Goal: Task Accomplishment & Management: Use online tool/utility

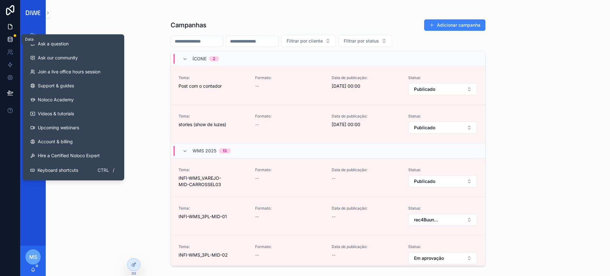
click at [14, 37] on link at bounding box center [10, 39] width 20 height 13
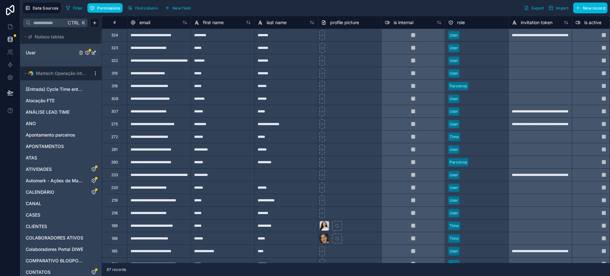
click at [44, 53] on link "User" at bounding box center [52, 53] width 52 height 6
click at [48, 51] on link "User" at bounding box center [52, 53] width 52 height 6
click at [87, 53] on icon "User" at bounding box center [87, 53] width 0 height 1
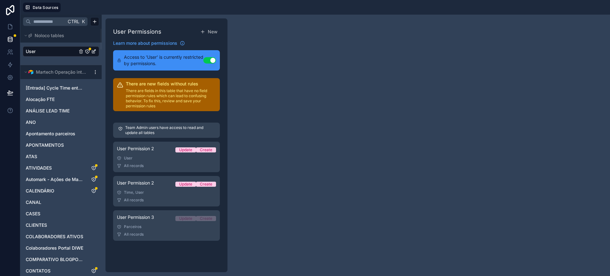
click at [43, 53] on link "User" at bounding box center [52, 51] width 52 height 6
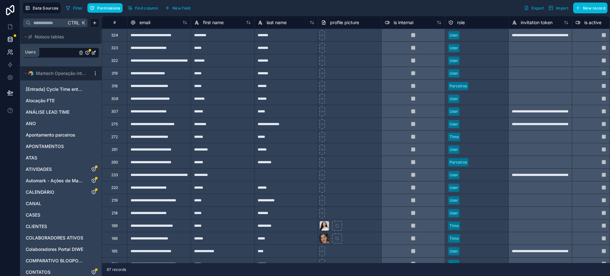
click at [11, 51] on icon at bounding box center [10, 52] width 6 height 6
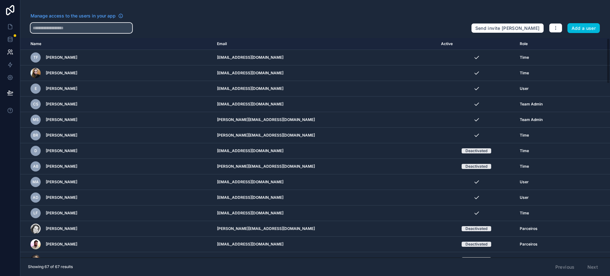
click at [99, 23] on input "text" at bounding box center [82, 28] width 102 height 10
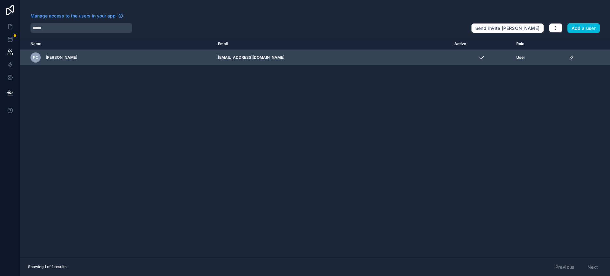
click at [488, 57] on icon "scrollable content" at bounding box center [571, 57] width 5 height 5
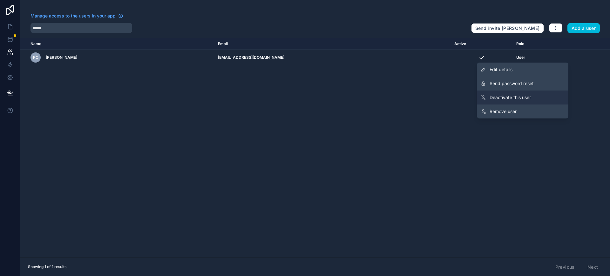
click at [488, 96] on span "Deactivate this user" at bounding box center [510, 97] width 41 height 6
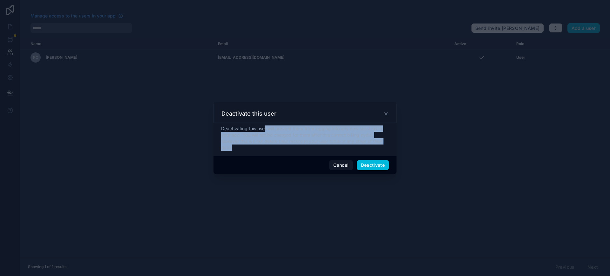
drag, startPoint x: 296, startPoint y: 129, endPoint x: 379, endPoint y: 150, distance: 85.5
click at [379, 150] on div "Deactivating this user will prevent them from logging into any new sessions in …" at bounding box center [305, 138] width 168 height 25
click at [319, 140] on div "Deactivating this user will prevent them from logging into any new sessions in …" at bounding box center [305, 138] width 168 height 25
drag, startPoint x: 247, startPoint y: 145, endPoint x: 221, endPoint y: 127, distance: 31.7
click at [221, 127] on div "Deactivating this user will prevent them from logging into any new sessions in …" at bounding box center [305, 139] width 183 height 33
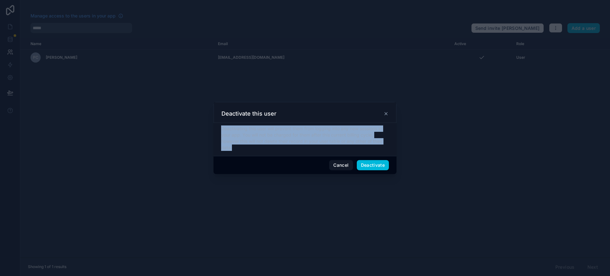
copy div "Deactivating this user will prevent them from logging into any new sessions in …"
click at [383, 164] on button "Deactivate" at bounding box center [373, 165] width 32 height 10
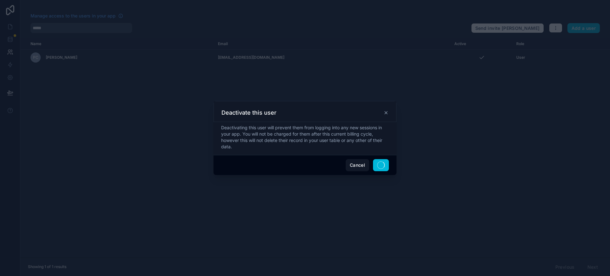
click at [98, 27] on div at bounding box center [305, 138] width 610 height 276
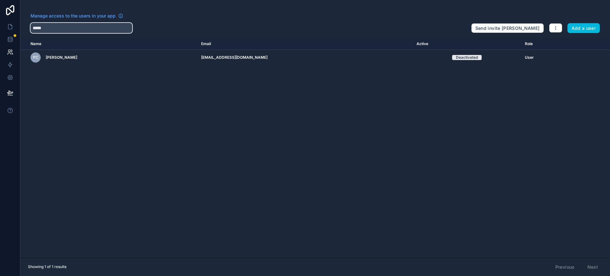
click at [109, 27] on input "*****" at bounding box center [82, 28] width 102 height 10
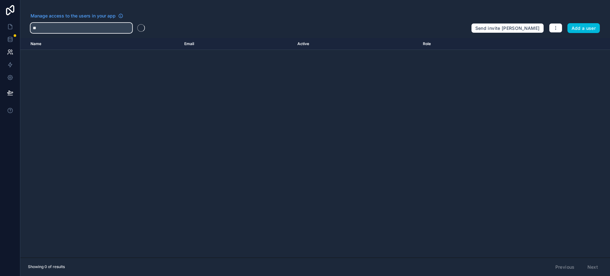
type input "*"
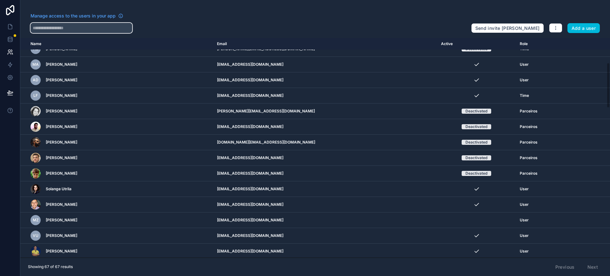
scroll to position [120, 0]
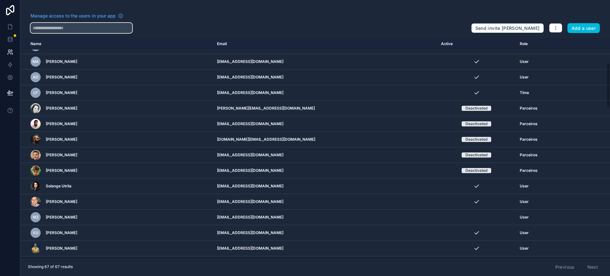
drag, startPoint x: 608, startPoint y: 48, endPoint x: 607, endPoint y: 73, distance: 25.1
click at [488, 73] on div "Name Email Active Role userTable.email TF Tiago Fernandes tiago.fernandes@diwe.…" at bounding box center [315, 148] width 590 height 220
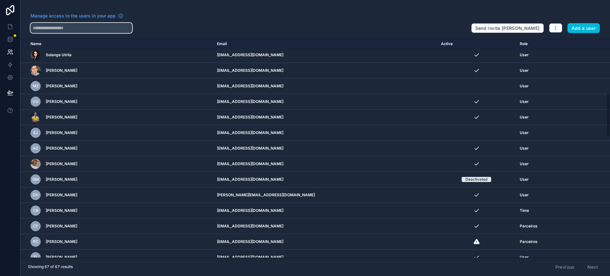
scroll to position [259, 0]
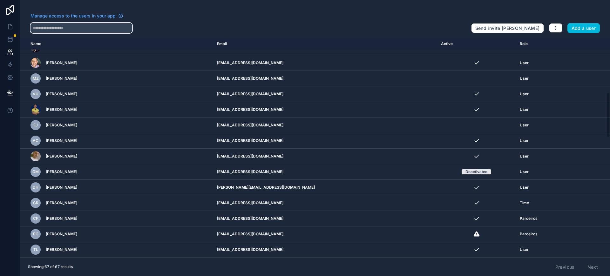
drag, startPoint x: 609, startPoint y: 95, endPoint x: 605, endPoint y: 124, distance: 28.9
click at [488, 124] on div "Name Email Active Role userTable.email TF Tiago Fernandes tiago.fernandes@diwe.…" at bounding box center [315, 148] width 590 height 220
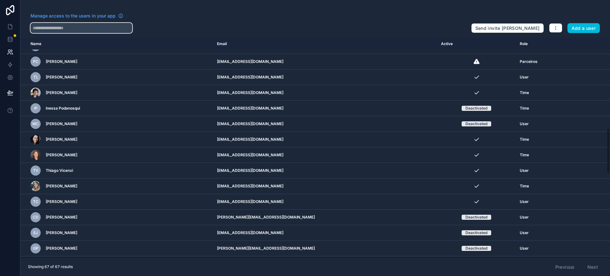
scroll to position [434, 0]
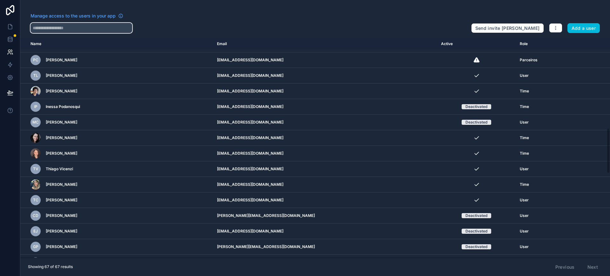
drag, startPoint x: 609, startPoint y: 117, endPoint x: 610, endPoint y: 154, distance: 36.3
click at [488, 154] on div "Name Email Active Role userTable.email TF Tiago Fernandes tiago.fernandes@diwe.…" at bounding box center [315, 148] width 590 height 220
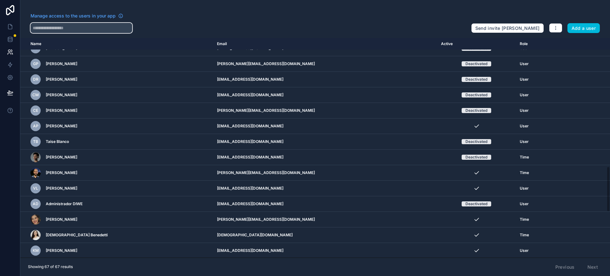
scroll to position [626, 0]
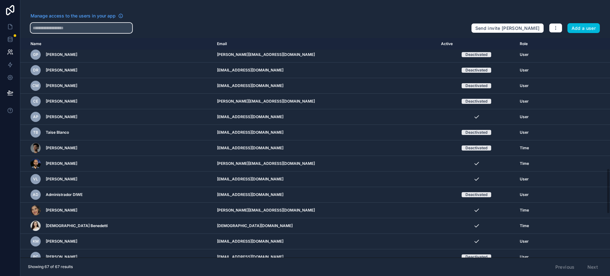
drag, startPoint x: 609, startPoint y: 167, endPoint x: 605, endPoint y: 206, distance: 39.3
click at [488, 206] on div "Name Email Active Role userTable.email TF Tiago Fernandes tiago.fernandes@diwe.…" at bounding box center [315, 148] width 590 height 220
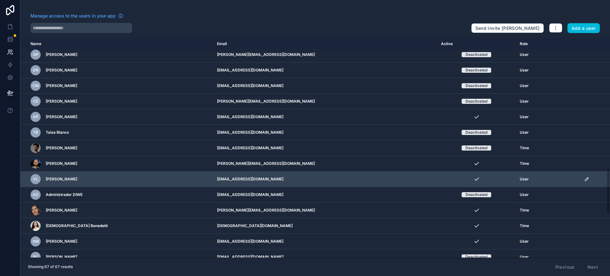
click at [488, 179] on icon "scrollable content" at bounding box center [587, 179] width 5 height 5
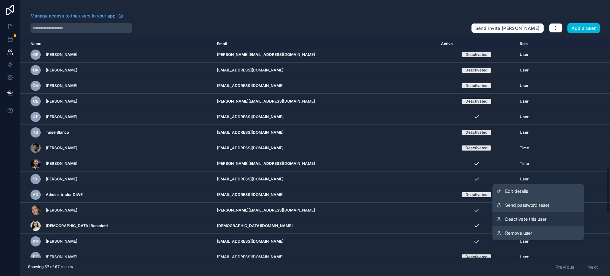
click at [488, 219] on span "Deactivate this user" at bounding box center [525, 219] width 41 height 6
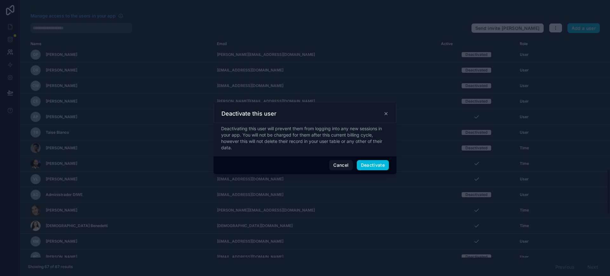
click at [376, 165] on span "Deactivate" at bounding box center [373, 165] width 32 height 10
click at [376, 165] on button "Deactivate" at bounding box center [373, 165] width 32 height 10
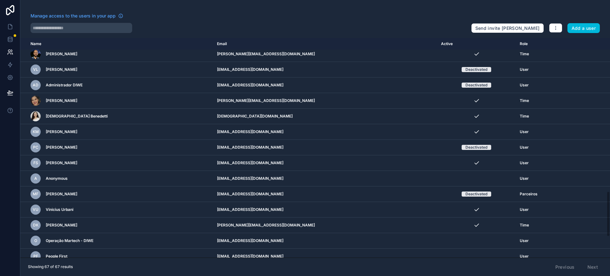
drag, startPoint x: 608, startPoint y: 175, endPoint x: 604, endPoint y: 192, distance: 17.5
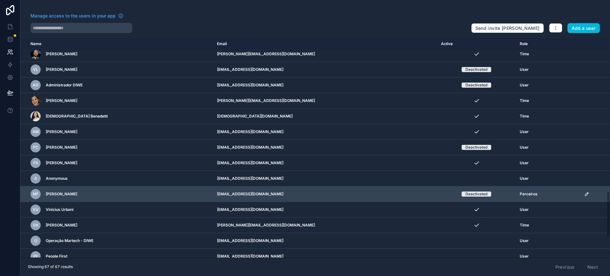
click at [488, 197] on div "Name Email Active Role userTable.email TF Tiago Fernandes tiago.fernandes@diwe.…" at bounding box center [315, 148] width 590 height 220
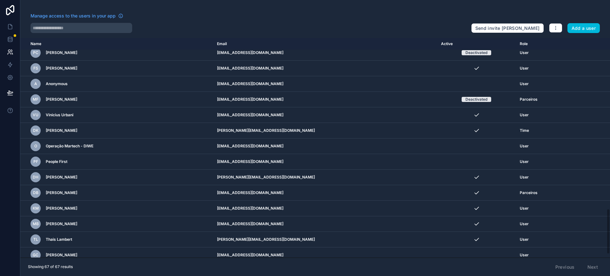
scroll to position [836, 0]
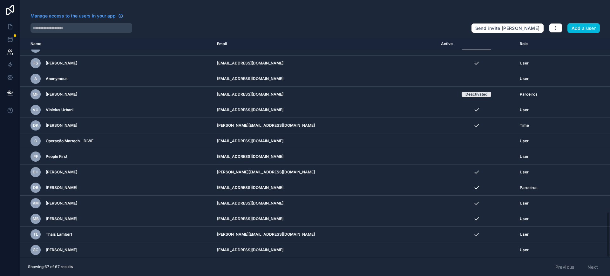
drag, startPoint x: 609, startPoint y: 195, endPoint x: 610, endPoint y: 220, distance: 25.5
click at [488, 220] on div "Name Email Active Role userTable.email TF Tiago Fernandes tiago.fernandes@diwe.…" at bounding box center [315, 148] width 590 height 220
drag, startPoint x: 609, startPoint y: 256, endPoint x: 609, endPoint y: 263, distance: 7.0
click at [488, 221] on div "Manage access to the users in your app Send invite reminders Add a user Name Em…" at bounding box center [315, 138] width 590 height 276
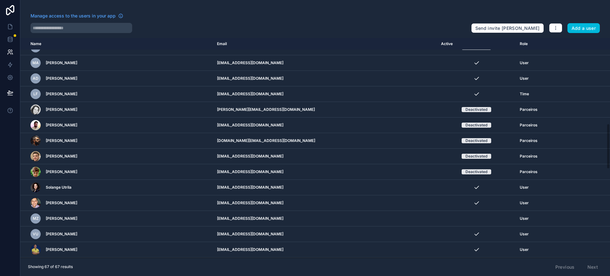
scroll to position [0, 0]
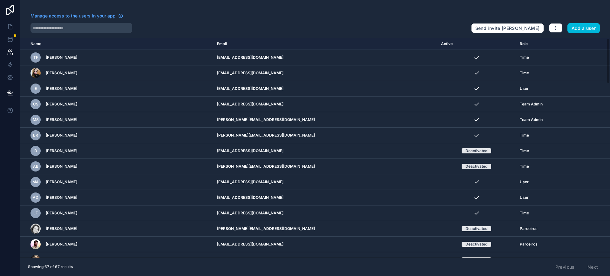
drag, startPoint x: 607, startPoint y: 244, endPoint x: 610, endPoint y: 59, distance: 185.1
click at [488, 59] on div "Name Email Active Role userTable.email TF Tiago Fernandes tiago.fernandes@diwe.…" at bounding box center [315, 148] width 590 height 220
click at [7, 27] on link at bounding box center [10, 26] width 20 height 13
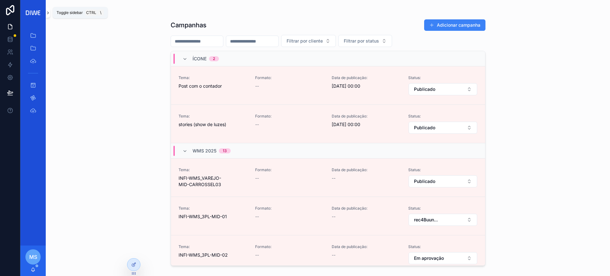
click at [48, 16] on button "scrollable content" at bounding box center [48, 13] width 4 height 10
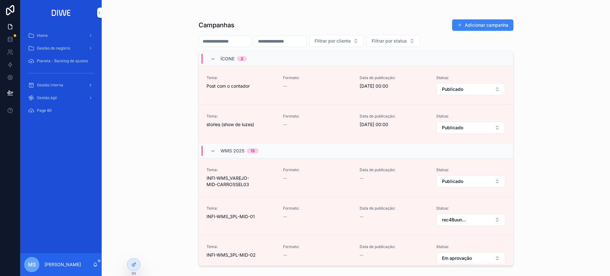
click at [58, 80] on div "Gestão interna" at bounding box center [61, 85] width 66 height 10
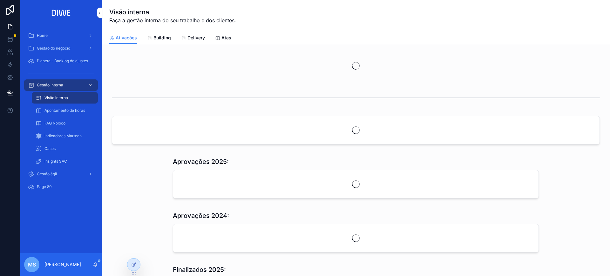
click at [193, 42] on link "Delivery" at bounding box center [193, 38] width 24 height 13
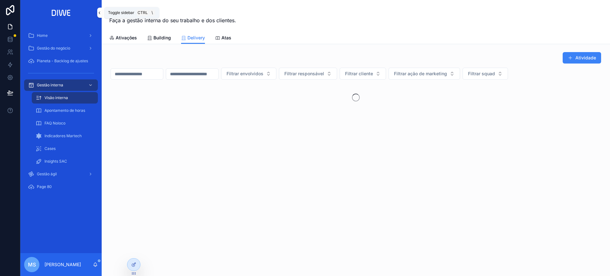
click at [99, 13] on icon "scrollable content" at bounding box center [99, 13] width 1 height 2
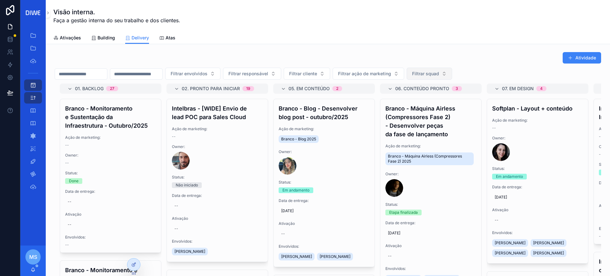
click at [452, 68] on button "Filtrar squad" at bounding box center [429, 74] width 45 height 12
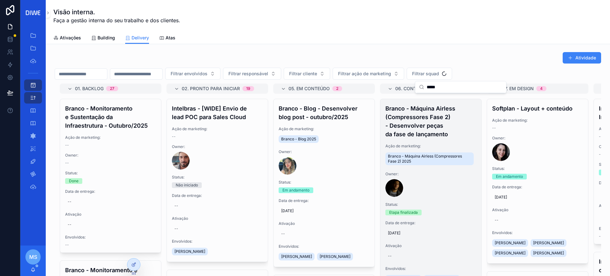
type input "*****"
click at [425, 99] on link "Branco - Máquina Airless (Compressores Fase 2) - Desenvolver peças da fase de l…" at bounding box center [431, 194] width 102 height 191
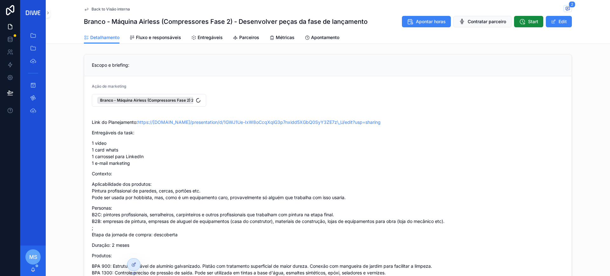
drag, startPoint x: 109, startPoint y: 4, endPoint x: 114, endPoint y: 8, distance: 5.7
click at [114, 8] on span "Back to Visão interna" at bounding box center [111, 9] width 38 height 5
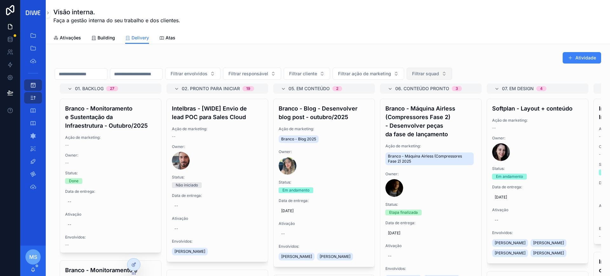
click at [439, 75] on span "Filtrar squad" at bounding box center [425, 74] width 27 height 6
click at [442, 88] on input "*" at bounding box center [465, 86] width 76 height 11
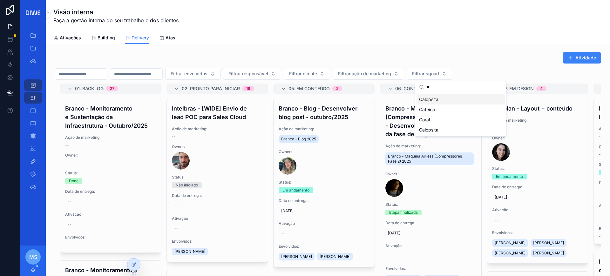
click at [440, 83] on input "*" at bounding box center [465, 86] width 76 height 11
type input "*"
click at [436, 121] on div "Coral" at bounding box center [461, 120] width 88 height 10
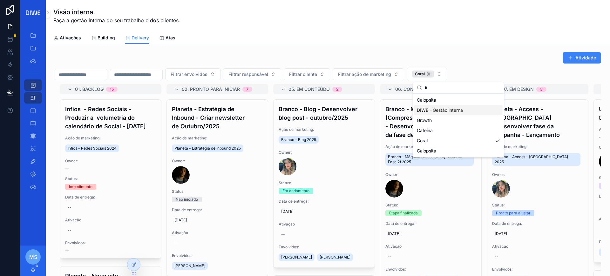
click at [488, 40] on div "Ativações Building Delivery Atas" at bounding box center [327, 38] width 549 height 12
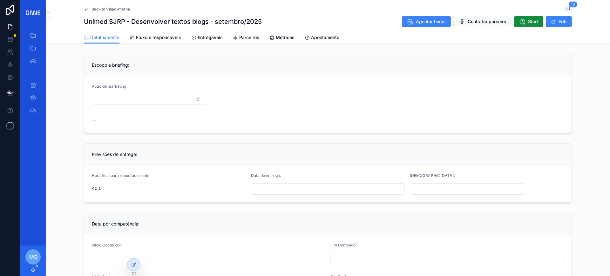
click at [209, 39] on span "Entregáveis" at bounding box center [210, 37] width 25 height 6
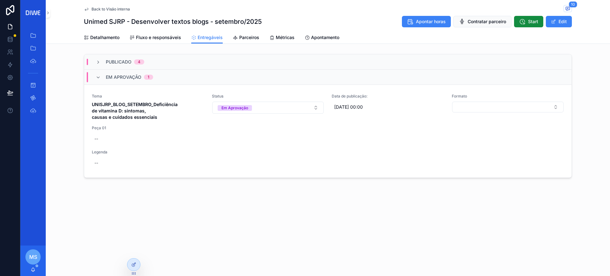
click at [180, 97] on span "Tema" at bounding box center [148, 96] width 113 height 5
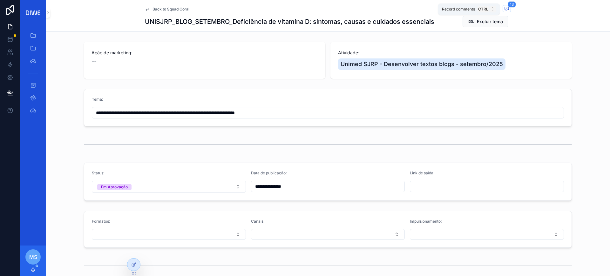
click at [506, 11] on span "scrollable content" at bounding box center [507, 8] width 8 height 7
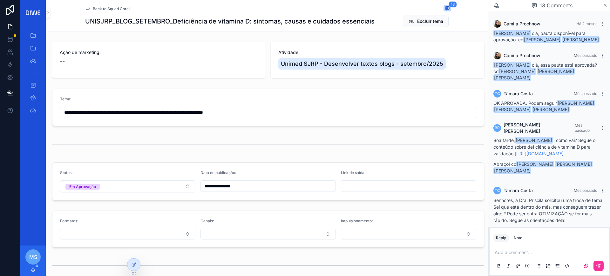
scroll to position [507, 0]
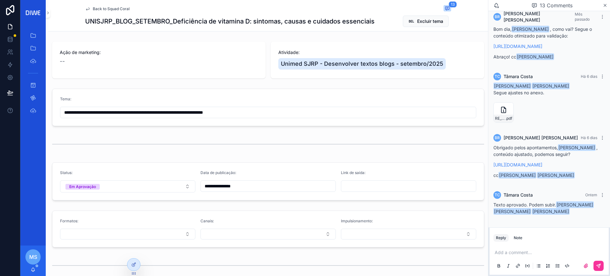
click at [113, 180] on div "Status: Em Aprovação" at bounding box center [127, 181] width 135 height 22
click at [113, 189] on button "Em Aprovação" at bounding box center [127, 187] width 135 height 12
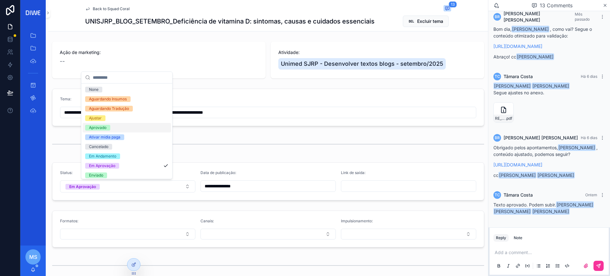
click at [113, 128] on div "Aprovado" at bounding box center [127, 128] width 88 height 10
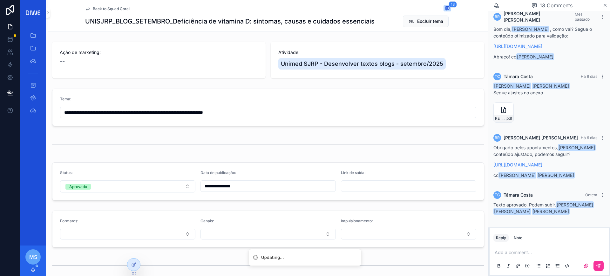
click at [512, 250] on p "scrollable content" at bounding box center [551, 253] width 112 height 6
click at [512, 243] on span "[EMAIL_ADDRESS][DOMAIN_NAME]" at bounding box center [544, 242] width 77 height 6
click at [602, 269] on button "scrollable content" at bounding box center [599, 266] width 10 height 10
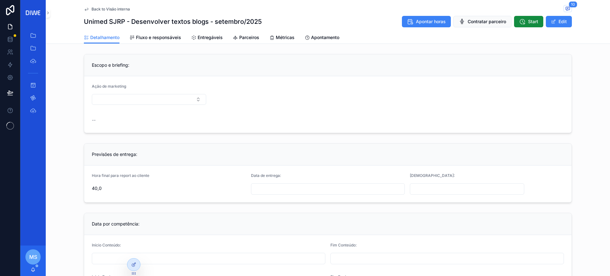
click at [208, 41] on link "Entregáveis" at bounding box center [206, 38] width 31 height 13
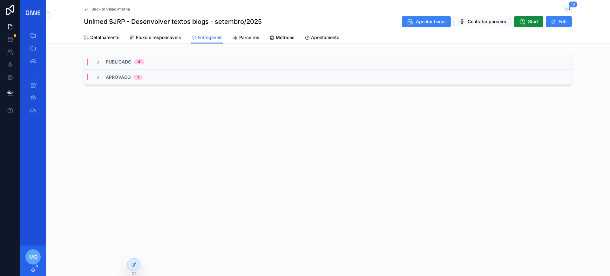
click at [567, 4] on div "Back to Visão interna 10 Unimed SJRP - Desenvolver textos blogs - setembro/2025…" at bounding box center [328, 15] width 488 height 31
click at [571, 7] on span "10" at bounding box center [573, 4] width 9 height 6
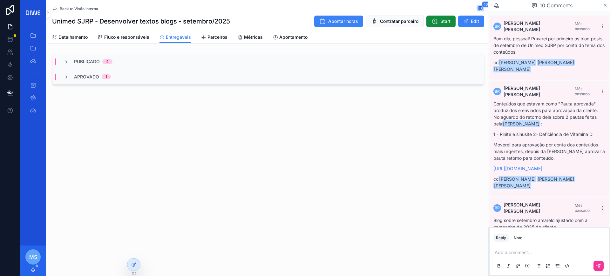
scroll to position [350, 0]
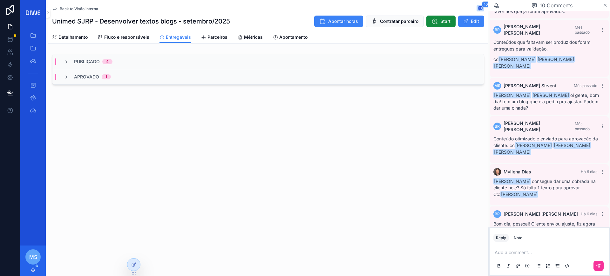
click at [519, 248] on div "Add a comment..." at bounding box center [550, 259] width 112 height 27
click at [518, 251] on p "scrollable content" at bounding box center [551, 253] width 112 height 6
click at [519, 233] on div "Reply Note" at bounding box center [549, 238] width 119 height 10
click at [514, 237] on div "Note" at bounding box center [518, 238] width 9 height 5
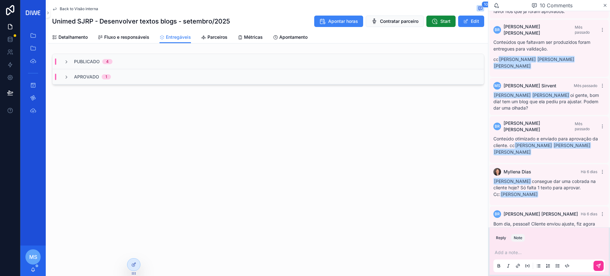
click at [523, 248] on div "Add a note..." at bounding box center [550, 259] width 112 height 27
click at [529, 255] on p "scrollable content" at bounding box center [551, 253] width 112 height 6
drag, startPoint x: 595, startPoint y: 258, endPoint x: 597, endPoint y: 262, distance: 3.8
click at [597, 262] on div "**********" at bounding box center [550, 259] width 112 height 27
click at [597, 262] on button "scrollable content" at bounding box center [599, 266] width 10 height 10
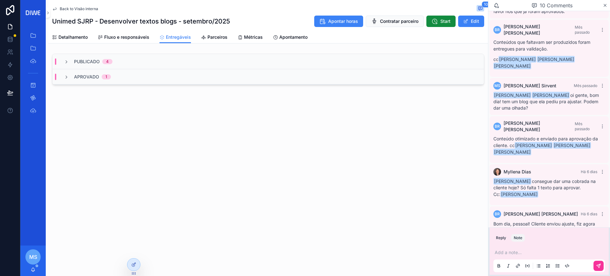
click at [127, 36] on span "Fluxo e responsáveis" at bounding box center [126, 37] width 45 height 6
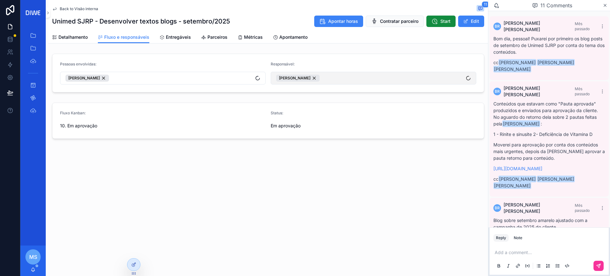
scroll to position [382, 0]
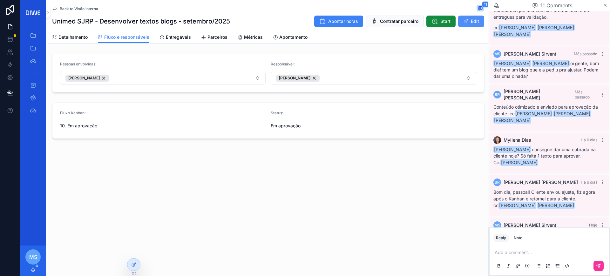
click at [473, 17] on button "Edit" at bounding box center [471, 21] width 26 height 11
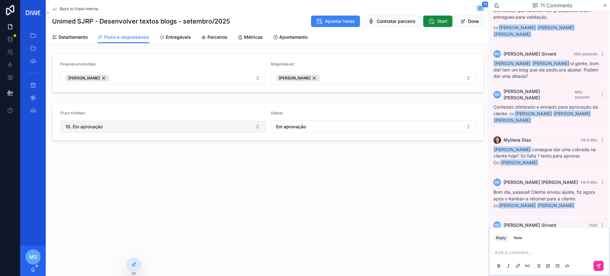
click at [147, 127] on button "10. Em aprovação" at bounding box center [163, 127] width 206 height 12
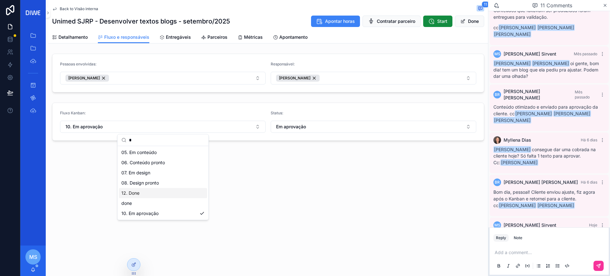
type input "*"
click at [138, 196] on span "12. Done" at bounding box center [130, 193] width 18 height 6
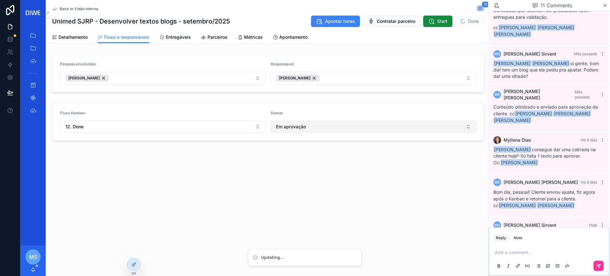
click at [302, 126] on span "Em aprovação" at bounding box center [291, 127] width 30 height 6
type input "****"
click at [357, 151] on div "Done" at bounding box center [374, 153] width 88 height 10
click at [466, 21] on button "Done" at bounding box center [469, 21] width 29 height 11
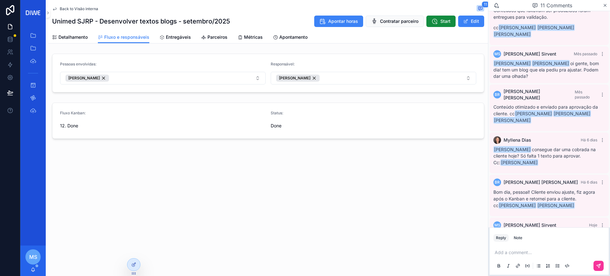
click at [291, 36] on span "Apontamento" at bounding box center [293, 37] width 28 height 6
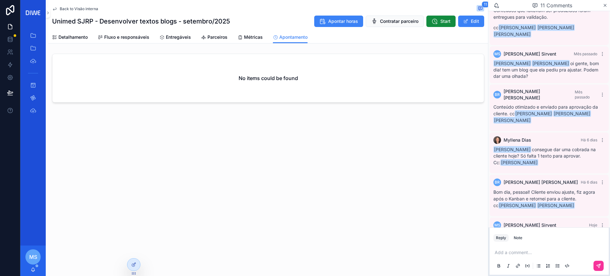
click at [239, 38] on icon "scrollable content" at bounding box center [240, 37] width 5 height 5
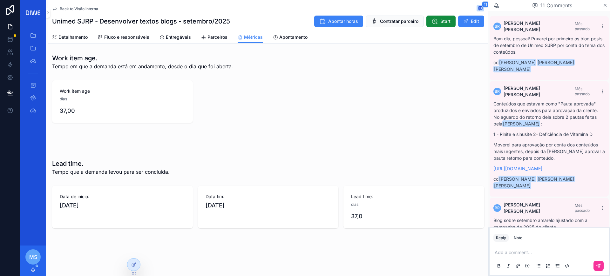
scroll to position [382, 0]
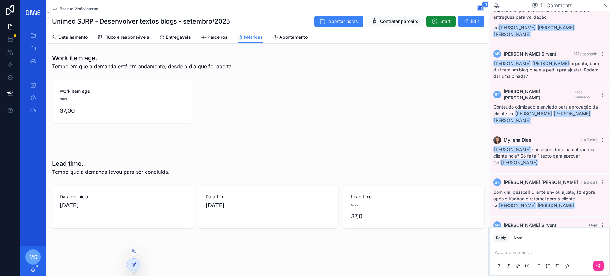
click at [137, 266] on div at bounding box center [133, 265] width 13 height 12
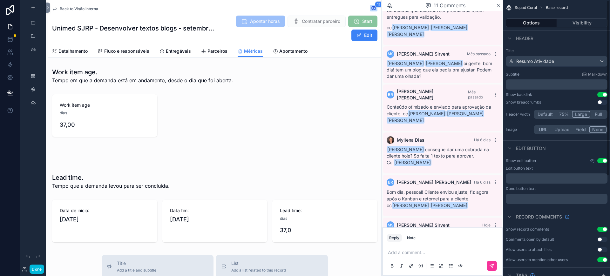
click at [540, 20] on button "Options" at bounding box center [531, 22] width 51 height 9
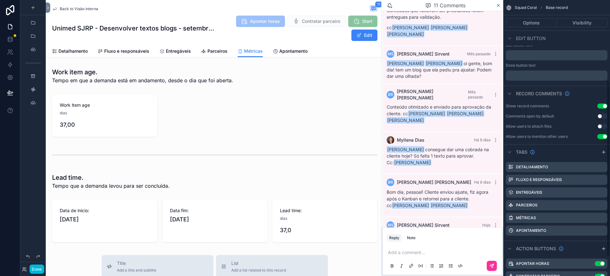
scroll to position [130, 0]
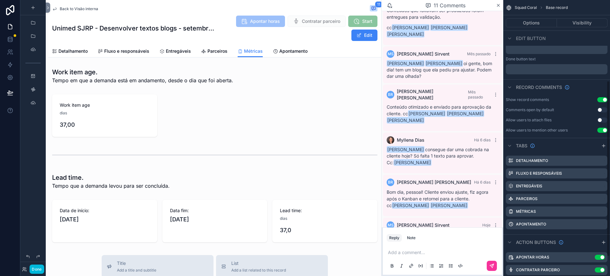
drag, startPoint x: 605, startPoint y: 79, endPoint x: 610, endPoint y: 154, distance: 75.5
click at [610, 154] on div "Squad Coral Base record Options Visibility Header Title Resumo Atividade Subtit…" at bounding box center [557, 138] width 107 height 276
click at [595, 212] on icon "scrollable content" at bounding box center [595, 212] width 0 height 1
click at [573, 236] on div "Remove tab" at bounding box center [568, 236] width 54 height 8
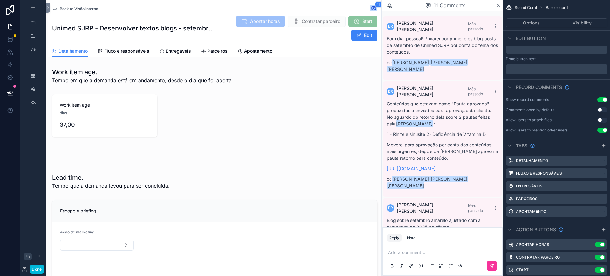
scroll to position [382, 0]
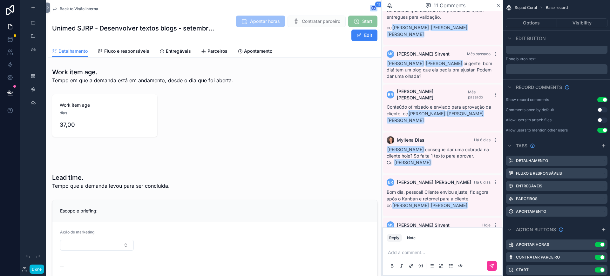
drag, startPoint x: 30, startPoint y: 269, endPoint x: 25, endPoint y: 226, distance: 42.6
click at [31, 269] on button "Done" at bounding box center [37, 269] width 14 height 9
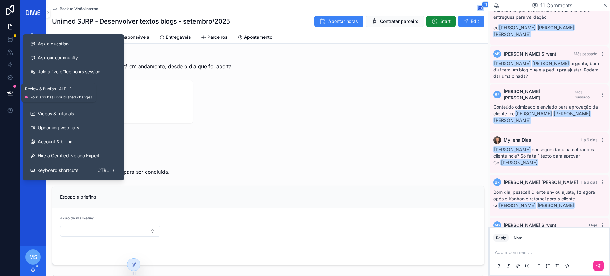
click at [8, 99] on button at bounding box center [10, 93] width 14 height 18
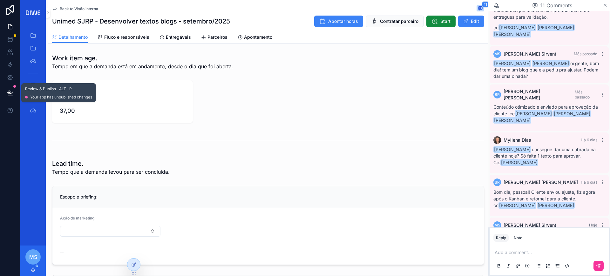
click at [14, 93] on button at bounding box center [10, 93] width 14 height 18
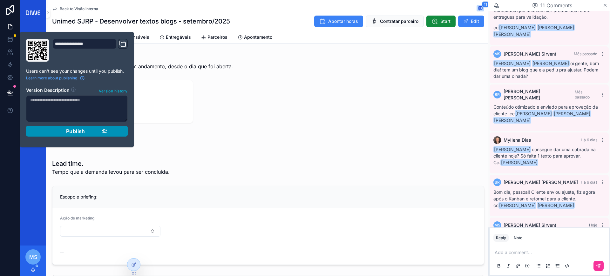
click at [100, 129] on div "Publish" at bounding box center [77, 131] width 60 height 6
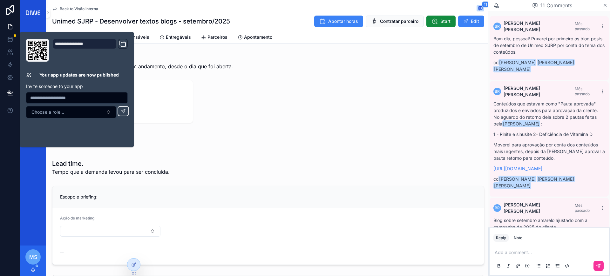
scroll to position [382, 0]
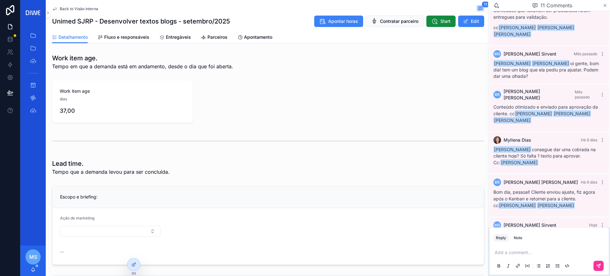
click at [606, 4] on icon "scrollable content" at bounding box center [605, 5] width 5 height 5
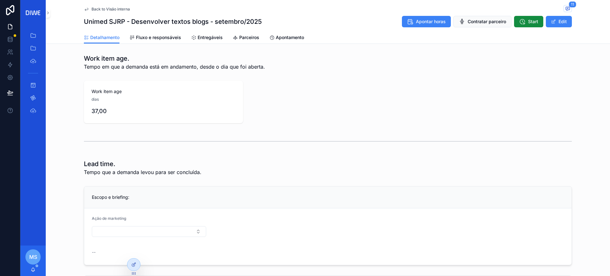
click at [111, 10] on span "Back to Visão interna" at bounding box center [111, 9] width 38 height 5
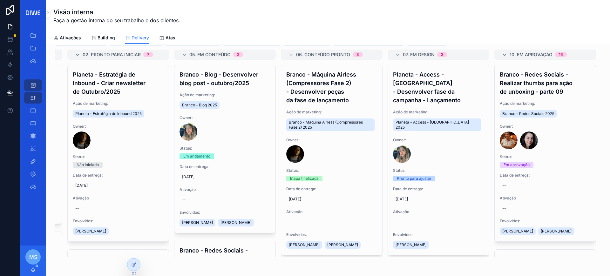
scroll to position [30, 0]
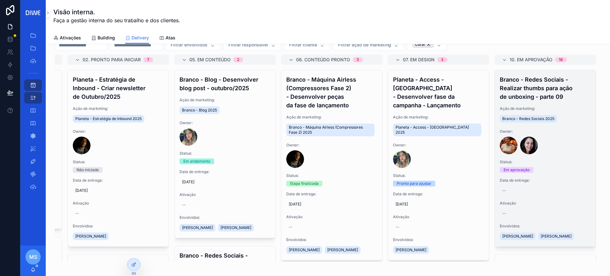
click at [517, 79] on h4 "Branco - Redes Sociais - Realizar thumbs para ação de unboxing - parte 09" at bounding box center [545, 88] width 91 height 26
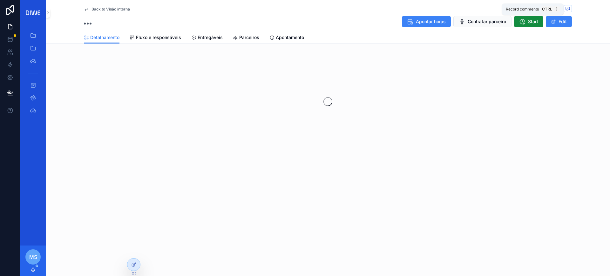
click at [567, 7] on icon "scrollable content" at bounding box center [568, 8] width 4 height 3
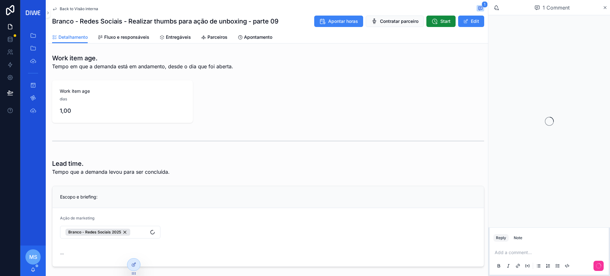
click at [516, 255] on p "scrollable content" at bounding box center [551, 253] width 112 height 6
click at [519, 237] on div "Note" at bounding box center [518, 238] width 9 height 5
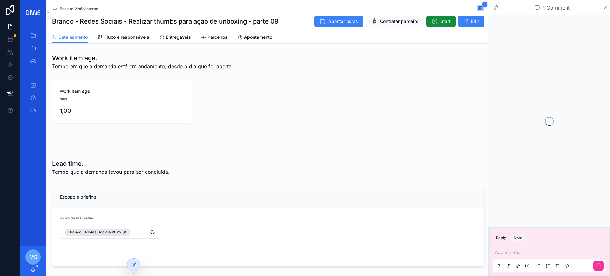
click at [516, 256] on div "Add a note..." at bounding box center [550, 259] width 112 height 27
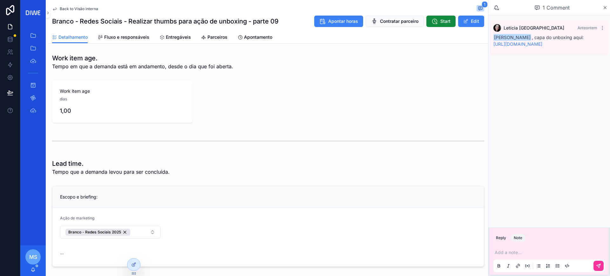
click at [516, 255] on p "scrollable content" at bounding box center [551, 253] width 112 height 6
click at [599, 263] on button "scrollable content" at bounding box center [599, 266] width 10 height 10
click at [183, 37] on span "Entregáveis" at bounding box center [178, 37] width 25 height 6
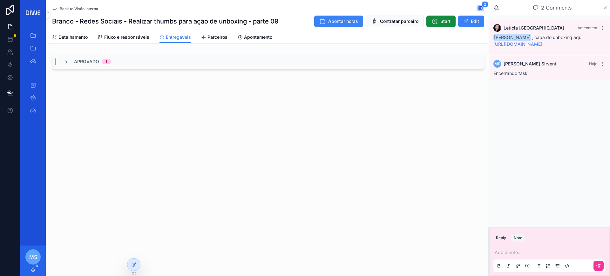
click at [117, 35] on span "Fluxo e responsáveis" at bounding box center [126, 37] width 45 height 6
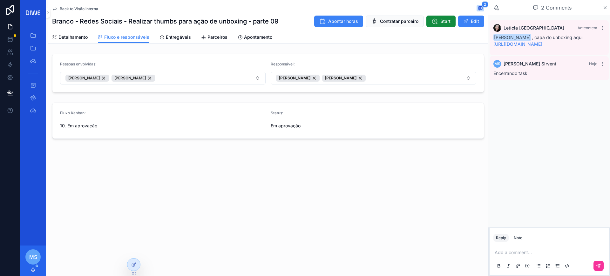
click at [467, 15] on div "Apontar horas Contratar parceiro Start Edit" at bounding box center [396, 21] width 175 height 12
click at [465, 20] on span "scrollable content" at bounding box center [466, 21] width 5 height 5
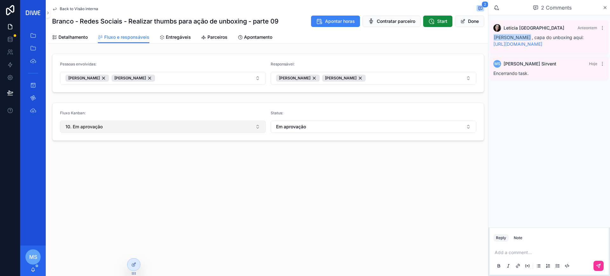
click at [133, 127] on button "10. Em aprovação" at bounding box center [163, 127] width 206 height 12
type input "****"
click at [154, 153] on div "12. Done" at bounding box center [163, 153] width 88 height 10
click at [323, 119] on div "Status: Em aprovação" at bounding box center [374, 122] width 206 height 22
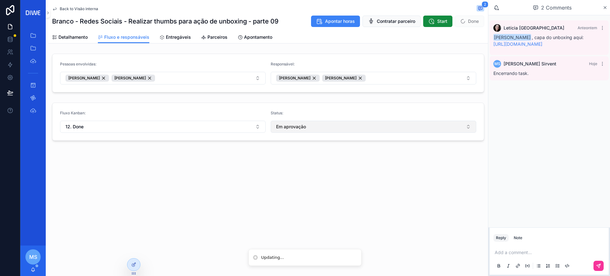
click at [326, 124] on button "Em aprovação" at bounding box center [374, 127] width 206 height 12
type input "****"
click at [345, 153] on div "Done" at bounding box center [374, 153] width 88 height 10
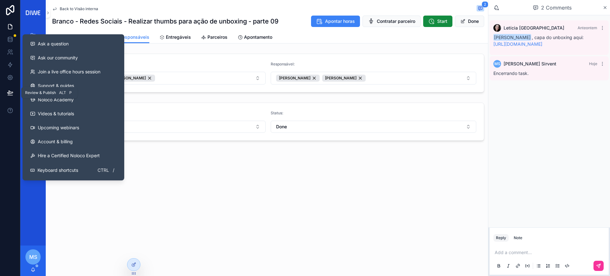
click at [8, 98] on button at bounding box center [10, 93] width 14 height 18
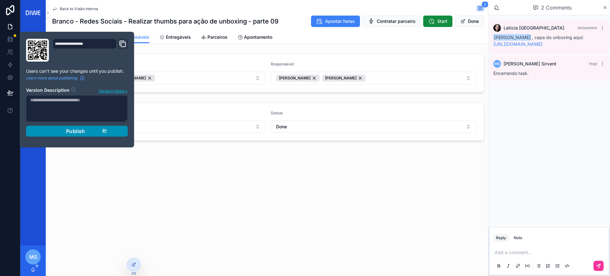
click at [103, 130] on icon "button" at bounding box center [104, 130] width 5 height 5
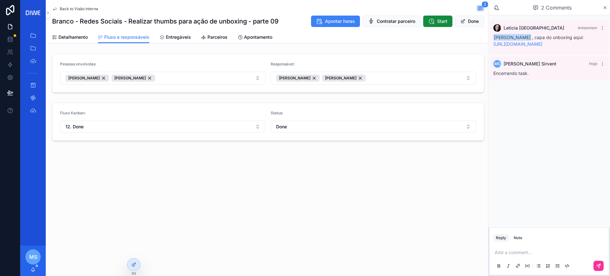
click at [559, 113] on div "Letícia Lima Anteontem Larissa Ferreira , capa do unboxing aqui: https://www.fi…" at bounding box center [550, 121] width 122 height 212
click at [471, 20] on button "Done" at bounding box center [469, 21] width 29 height 11
click at [86, 9] on span "Back to Visão interna" at bounding box center [79, 8] width 38 height 5
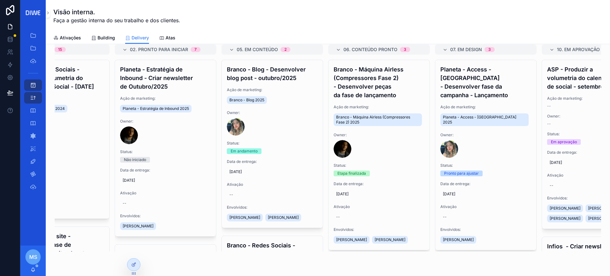
scroll to position [0, 105]
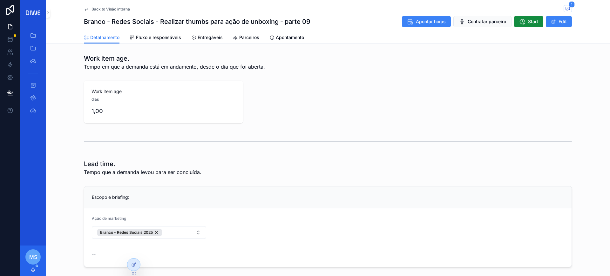
click at [103, 39] on span "Detalhamento" at bounding box center [104, 37] width 29 height 6
click at [136, 36] on span "Fluxo e responsáveis" at bounding box center [158, 37] width 45 height 6
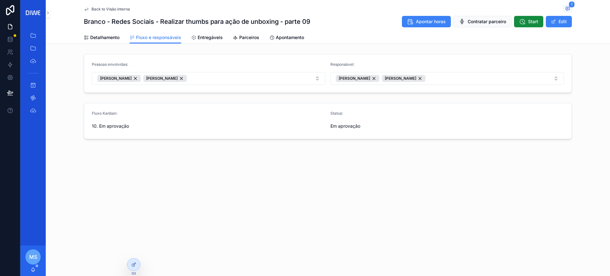
click at [108, 38] on span "Detalhamento" at bounding box center [104, 37] width 29 height 6
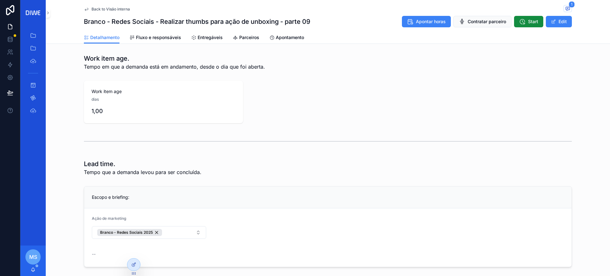
click at [173, 35] on span "Fluxo e responsáveis" at bounding box center [158, 37] width 45 height 6
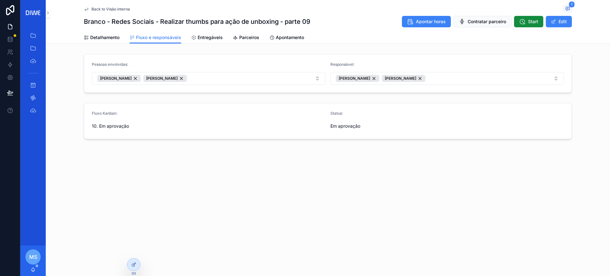
click at [218, 35] on span "Entregáveis" at bounding box center [210, 37] width 25 height 6
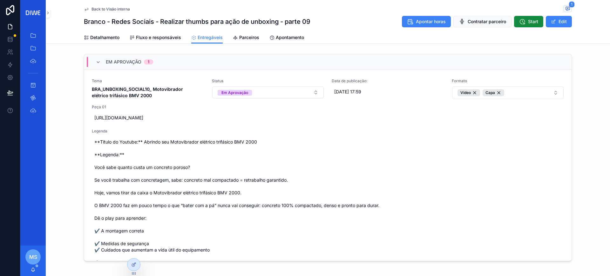
click at [102, 36] on span "Detalhamento" at bounding box center [104, 37] width 29 height 6
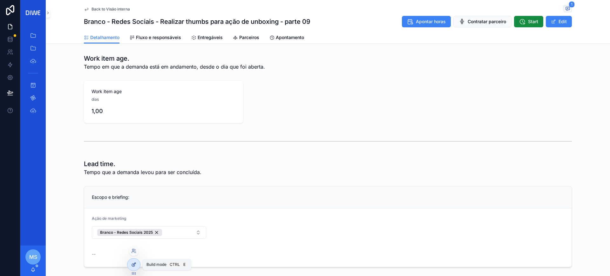
click at [133, 261] on div at bounding box center [133, 265] width 13 height 12
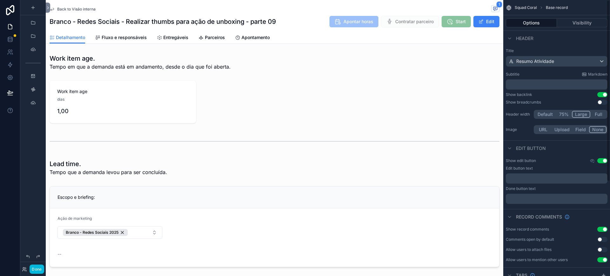
click at [538, 24] on button "Options" at bounding box center [531, 22] width 51 height 9
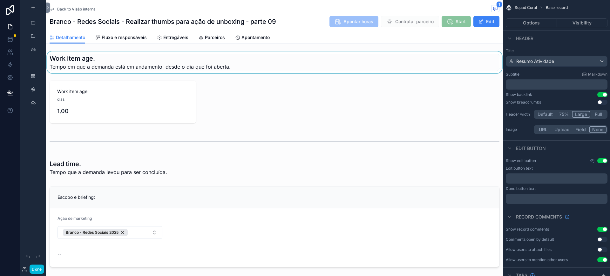
click at [98, 64] on div "scrollable content" at bounding box center [275, 63] width 458 height 22
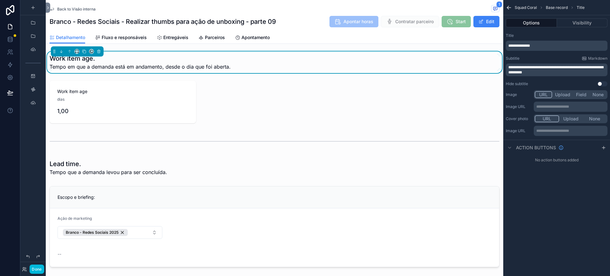
click at [521, 5] on span "Squad Coral" at bounding box center [526, 7] width 22 height 5
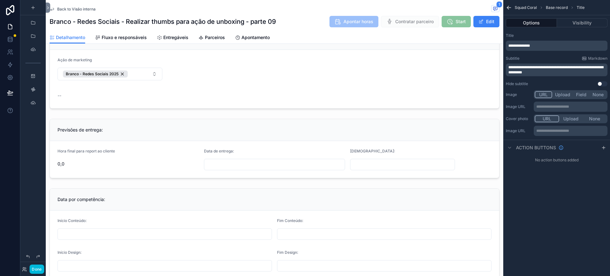
scroll to position [222, 0]
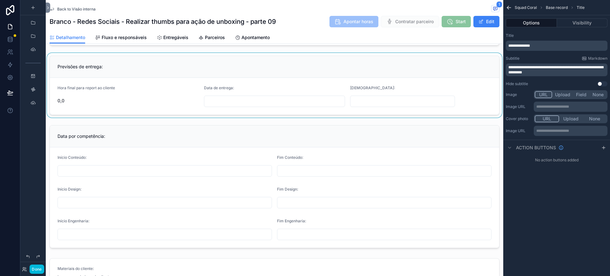
click at [141, 66] on div "scrollable content" at bounding box center [275, 85] width 458 height 65
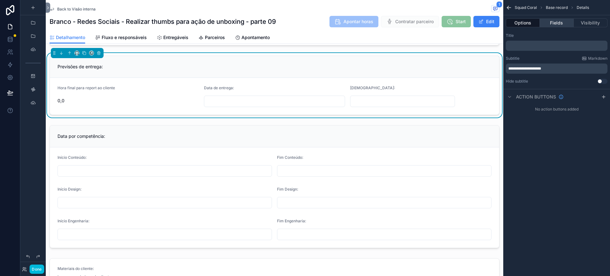
click at [561, 20] on button "Fields" at bounding box center [557, 22] width 34 height 9
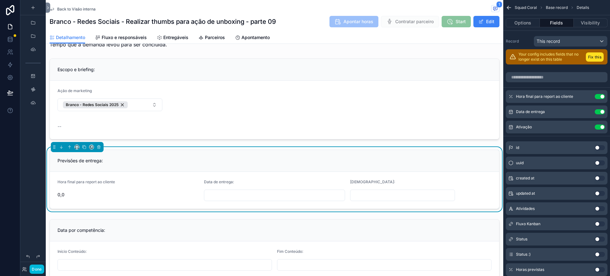
scroll to position [97, 0]
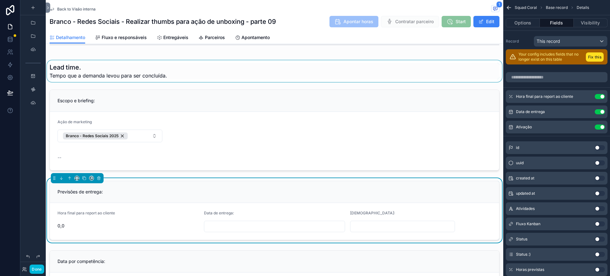
click at [121, 75] on div "scrollable content" at bounding box center [275, 71] width 458 height 22
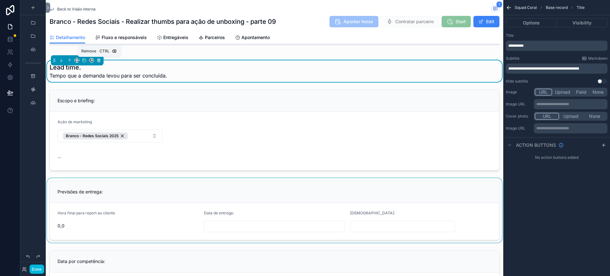
click at [98, 60] on icon "scrollable content" at bounding box center [99, 60] width 4 height 4
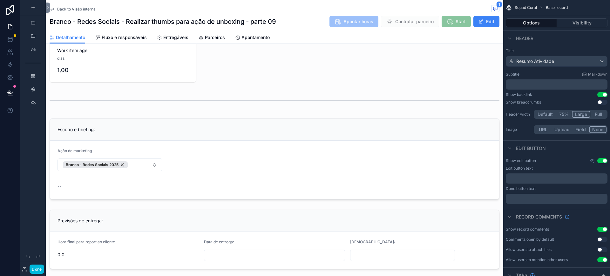
scroll to position [0, 0]
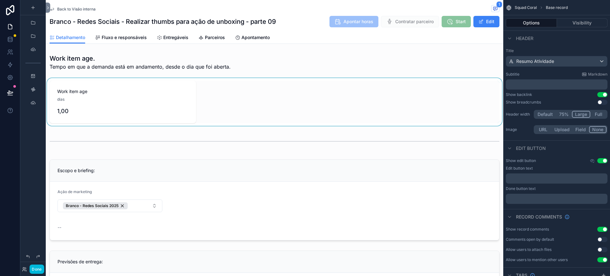
click at [144, 98] on div "scrollable content" at bounding box center [275, 102] width 458 height 48
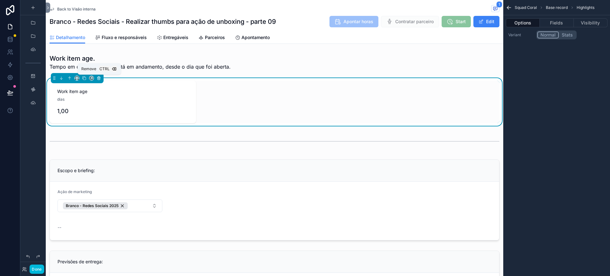
click at [101, 77] on button "scrollable content" at bounding box center [98, 78] width 7 height 7
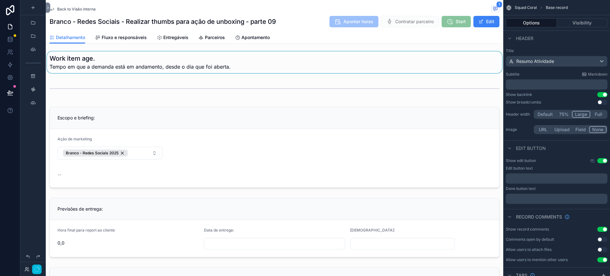
click at [96, 62] on div "scrollable content" at bounding box center [275, 63] width 458 height 22
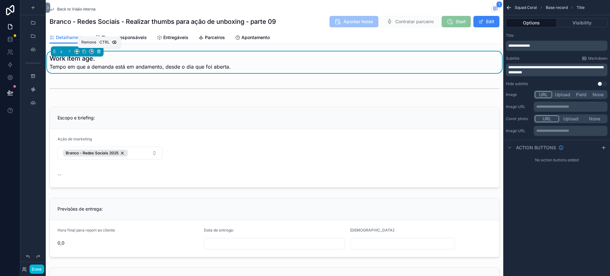
click at [100, 54] on button "scrollable content" at bounding box center [98, 51] width 7 height 7
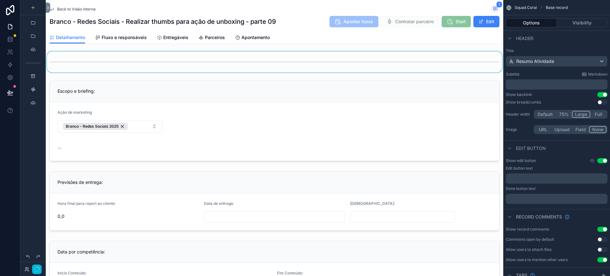
click at [93, 67] on div "scrollable content" at bounding box center [275, 62] width 458 height 21
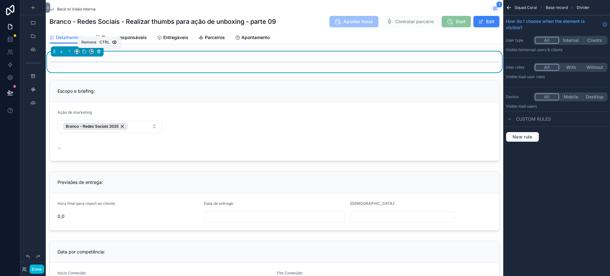
click at [100, 51] on icon "scrollable content" at bounding box center [98, 51] width 3 height 0
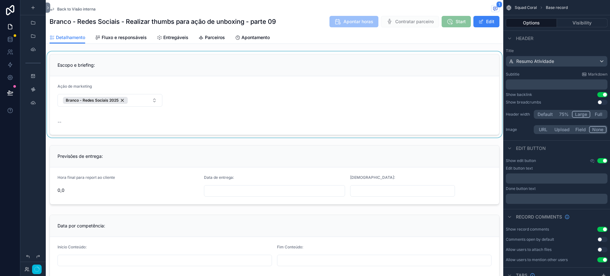
click at [86, 64] on div "scrollable content" at bounding box center [275, 95] width 458 height 86
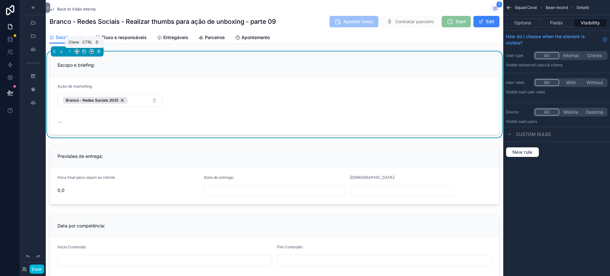
click at [86, 52] on icon "scrollable content" at bounding box center [84, 52] width 3 height 3
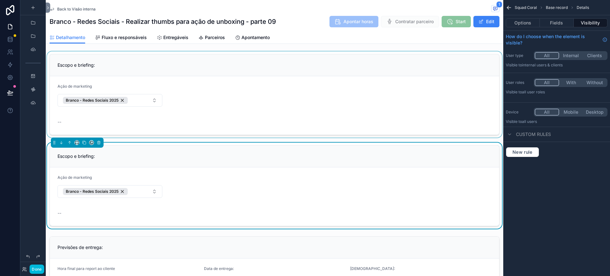
click at [149, 61] on div "scrollable content" at bounding box center [275, 95] width 458 height 86
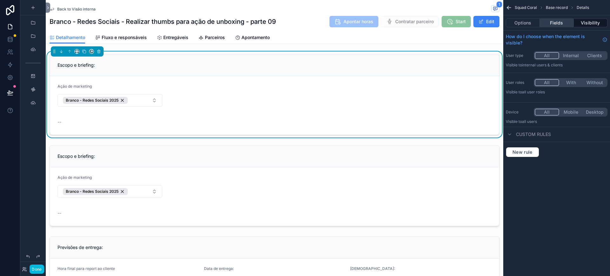
click at [551, 22] on button "Fields" at bounding box center [557, 22] width 34 height 9
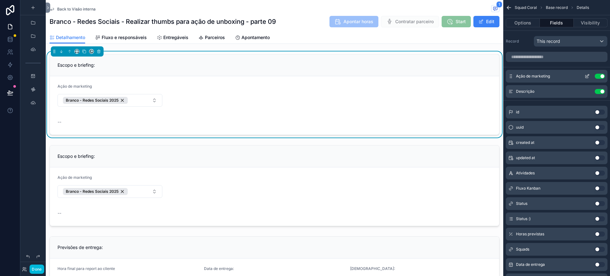
click at [599, 75] on button "Use setting" at bounding box center [600, 76] width 10 height 5
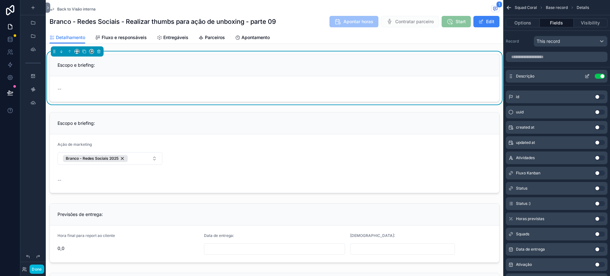
click at [589, 75] on icon "scrollable content" at bounding box center [588, 75] width 1 height 1
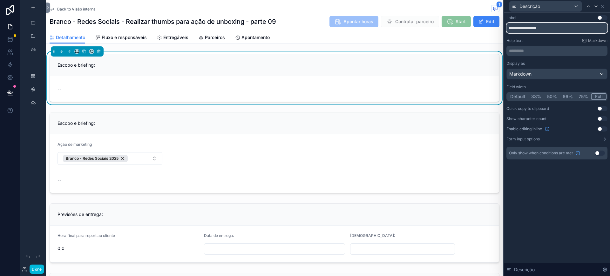
drag, startPoint x: 554, startPoint y: 25, endPoint x: 506, endPoint y: 31, distance: 48.1
click at [506, 31] on div "**********" at bounding box center [557, 94] width 106 height 162
click at [602, 4] on icon at bounding box center [602, 6] width 5 height 5
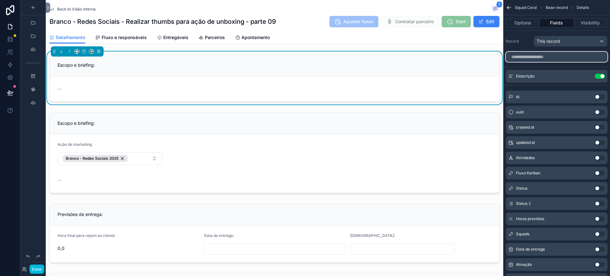
click at [542, 59] on input "scrollable content" at bounding box center [557, 57] width 102 height 10
click at [586, 74] on icon "scrollable content" at bounding box center [587, 76] width 5 height 5
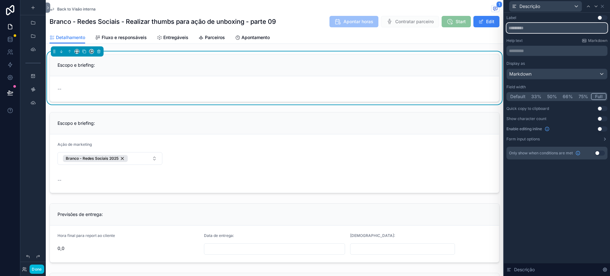
click at [541, 28] on input "text" at bounding box center [557, 28] width 101 height 10
type input "**********"
click at [546, 201] on div "**********" at bounding box center [557, 145] width 106 height 264
click at [264, 68] on div "Escopo e briefing:" at bounding box center [275, 65] width 434 height 6
click at [604, 4] on icon at bounding box center [602, 6] width 5 height 5
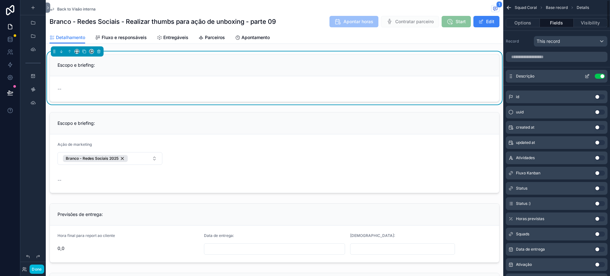
click at [586, 76] on icon "scrollable content" at bounding box center [587, 76] width 3 height 3
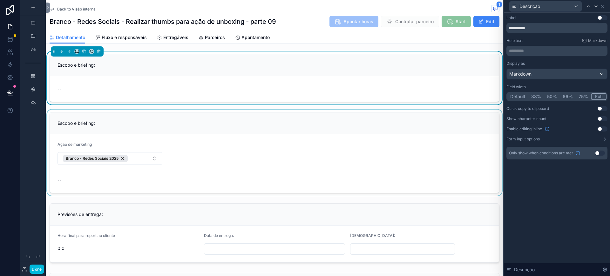
click at [107, 124] on div "scrollable content" at bounding box center [275, 153] width 458 height 86
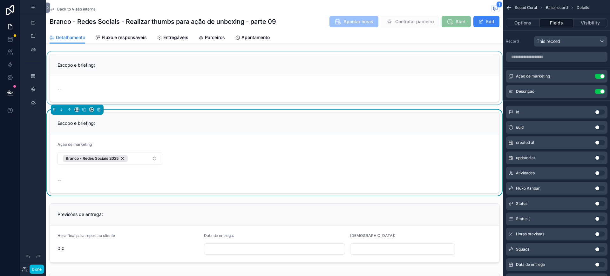
click at [115, 67] on div "scrollable content" at bounding box center [275, 78] width 458 height 53
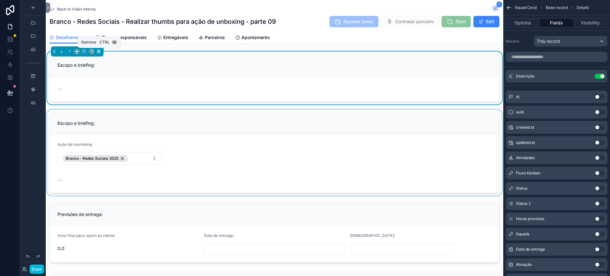
click at [99, 52] on icon "scrollable content" at bounding box center [99, 51] width 0 height 1
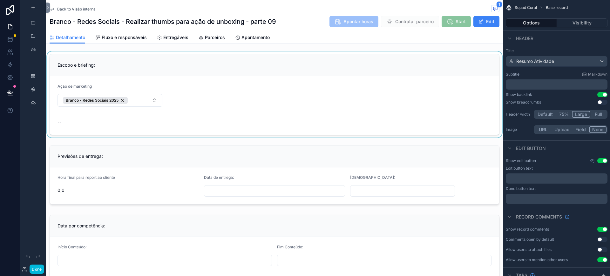
click at [109, 72] on div "scrollable content" at bounding box center [275, 95] width 458 height 86
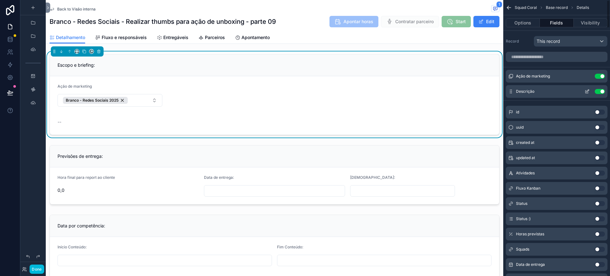
click at [590, 92] on icon "scrollable content" at bounding box center [587, 91] width 5 height 5
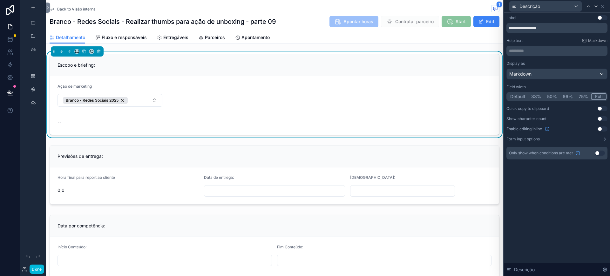
click at [536, 50] on p "********* ﻿" at bounding box center [557, 51] width 97 height 6
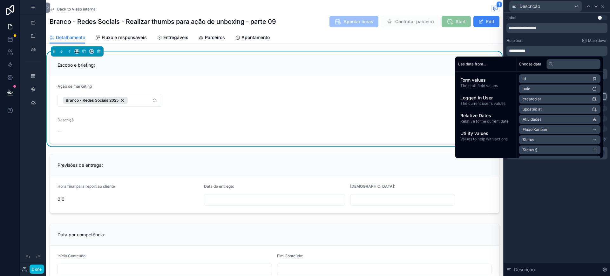
click at [532, 204] on div "**********" at bounding box center [557, 145] width 106 height 264
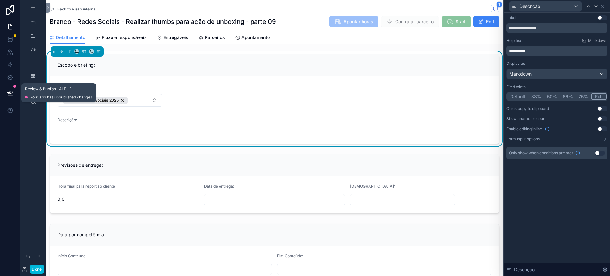
click at [9, 94] on icon at bounding box center [10, 93] width 6 height 6
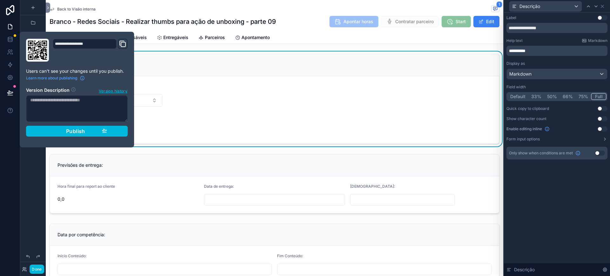
click at [85, 130] on span "Publish" at bounding box center [75, 131] width 19 height 6
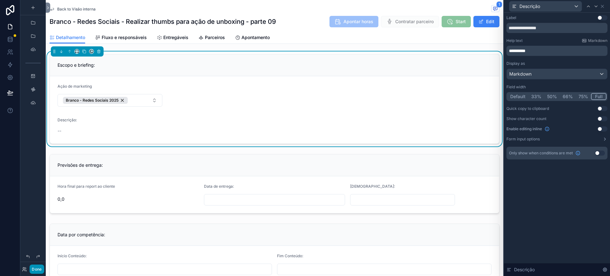
click at [35, 268] on button "Done" at bounding box center [37, 269] width 14 height 9
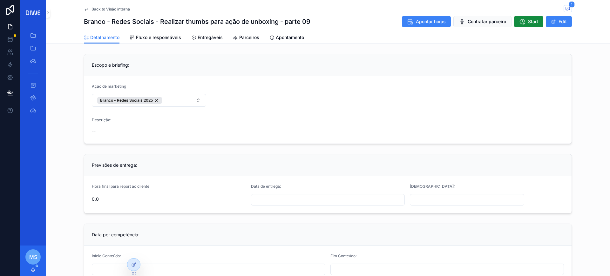
click at [144, 38] on span "Fluxo e responsáveis" at bounding box center [158, 37] width 45 height 6
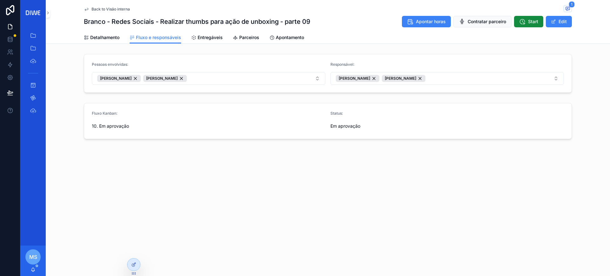
click at [205, 35] on span "Entregáveis" at bounding box center [210, 37] width 25 height 6
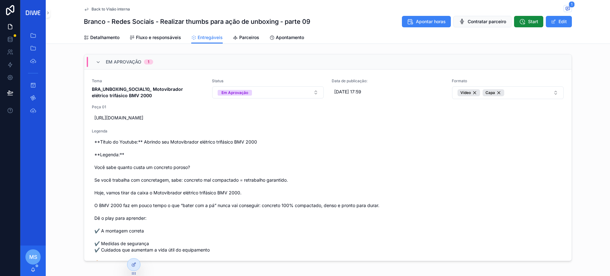
click at [151, 86] on span "BRA_UNBOXING_SOCIAL10_ Motovibrador elétrico trifásico BMV 2000" at bounding box center [148, 92] width 113 height 13
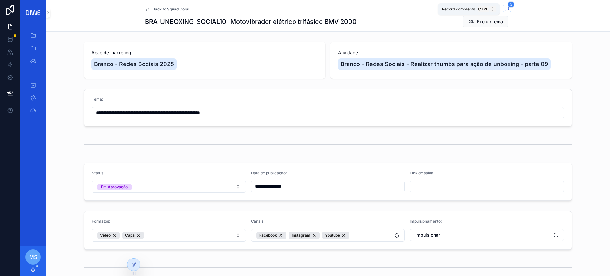
click at [508, 7] on span "3" at bounding box center [511, 4] width 7 height 6
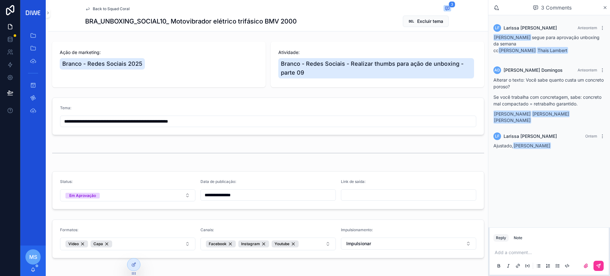
click at [518, 252] on p "scrollable content" at bounding box center [551, 253] width 112 height 6
click at [517, 254] on p "*****" at bounding box center [551, 253] width 112 height 6
click at [529, 239] on span "larissa.ferreira@diwe.com.br" at bounding box center [544, 242] width 77 height 6
drag, startPoint x: 531, startPoint y: 246, endPoint x: 601, endPoint y: 244, distance: 70.0
click at [595, 251] on span "**********" at bounding box center [559, 253] width 72 height 4
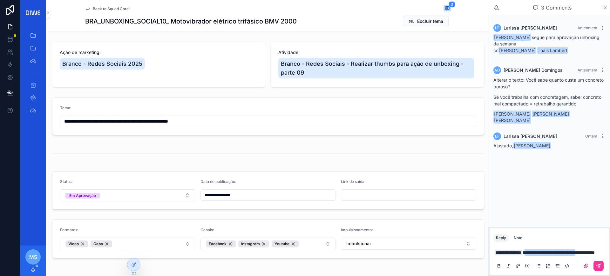
click at [584, 250] on p "**********" at bounding box center [551, 253] width 112 height 6
drag, startPoint x: 530, startPoint y: 252, endPoint x: 534, endPoint y: 247, distance: 6.4
click at [534, 250] on p "**********" at bounding box center [551, 253] width 112 height 6
click at [598, 263] on button "scrollable content" at bounding box center [599, 266] width 10 height 10
click at [148, 205] on form "**********" at bounding box center [268, 191] width 432 height 38
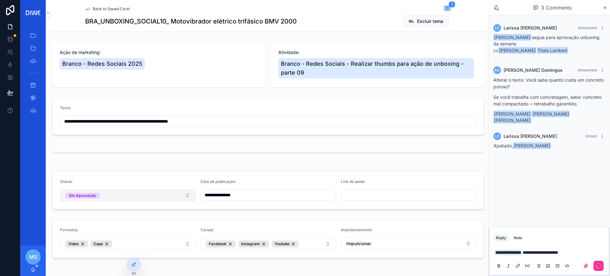
click at [145, 197] on button "Em Aprovação" at bounding box center [127, 195] width 135 height 12
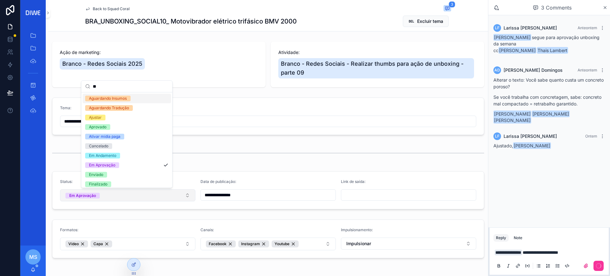
type input "**"
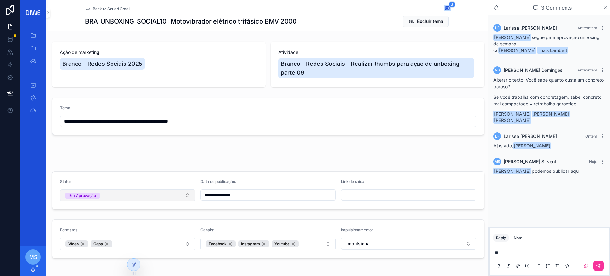
click at [145, 197] on button "Em Aprovação" at bounding box center [127, 195] width 135 height 12
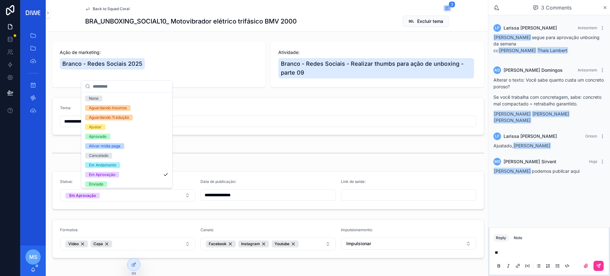
click at [115, 84] on input "scrollable content" at bounding box center [131, 86] width 76 height 11
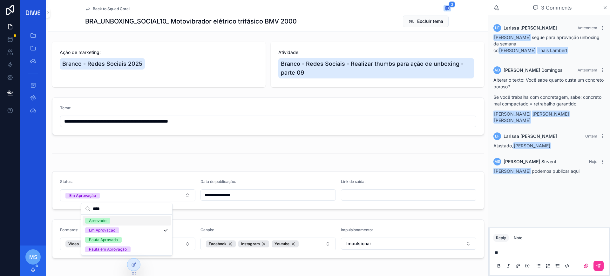
type input "****"
click at [141, 223] on div "Aprovado" at bounding box center [127, 221] width 88 height 10
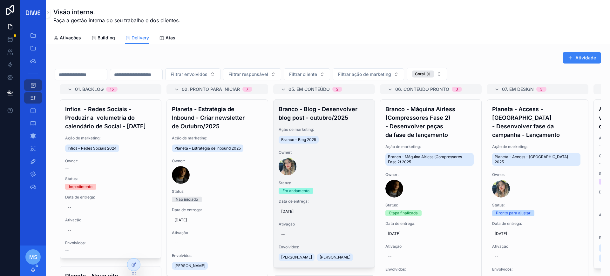
click at [337, 143] on div "Branco - Blog 2025" at bounding box center [324, 140] width 91 height 10
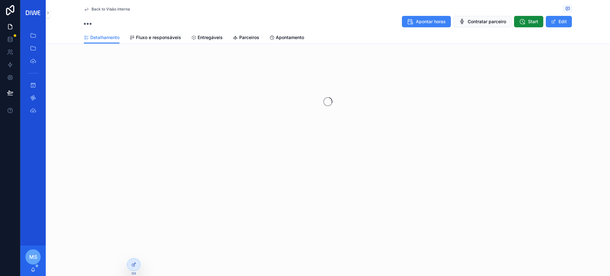
click at [111, 8] on span "Back to Visão interna" at bounding box center [111, 9] width 38 height 5
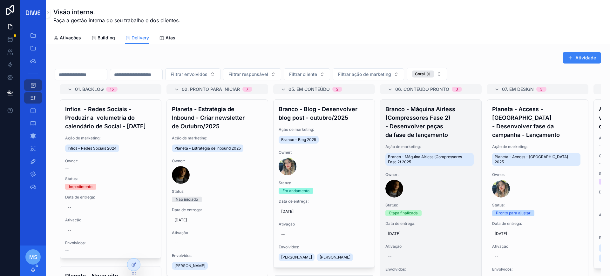
click at [446, 125] on h4 "Branco - Máquina Airless (Compressores Fase 2) - Desenvolver peças da fase de l…" at bounding box center [431, 122] width 91 height 34
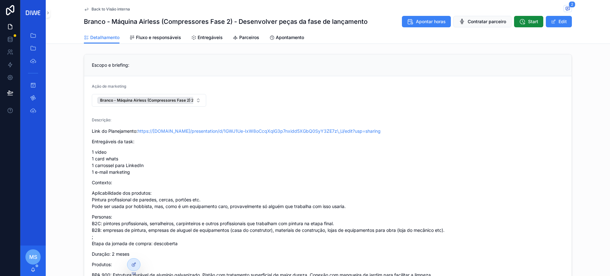
click at [106, 8] on span "Back to Visão interna" at bounding box center [111, 9] width 38 height 5
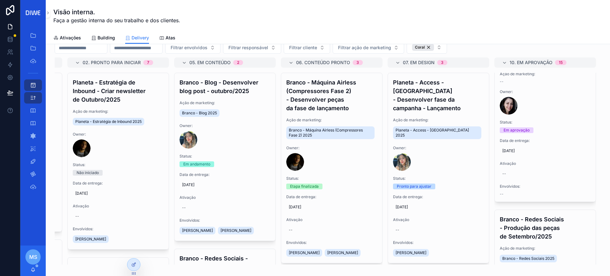
scroll to position [180, 0]
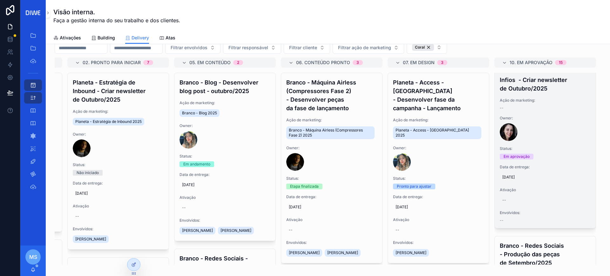
click at [532, 93] on h4 "Infios - Criar newsletter de Outubro/2025" at bounding box center [545, 84] width 91 height 17
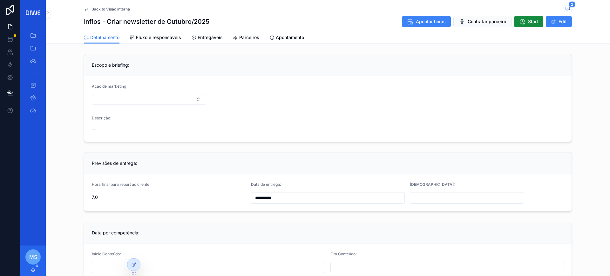
click at [100, 11] on span "Back to Visão interna" at bounding box center [111, 9] width 38 height 5
click at [216, 36] on span "Entregáveis" at bounding box center [210, 37] width 25 height 6
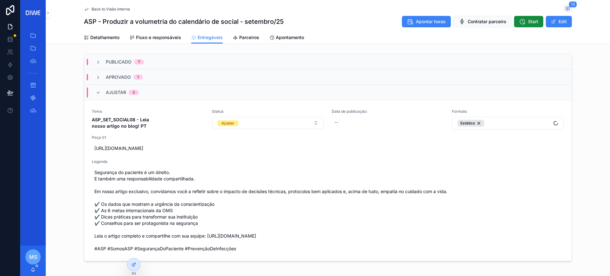
click at [151, 93] on div "Ajustar 3" at bounding box center [328, 92] width 488 height 15
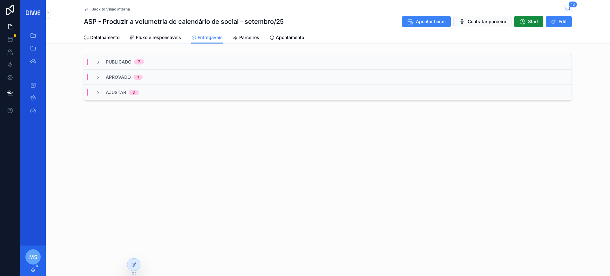
click at [163, 96] on div "Ajustar 3" at bounding box center [328, 92] width 488 height 15
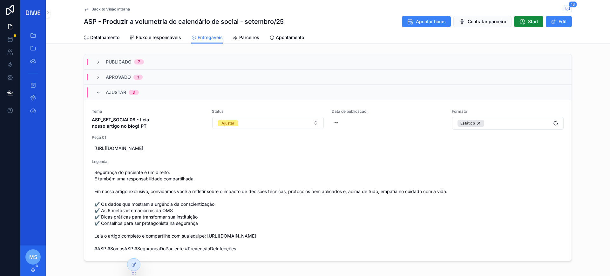
click at [153, 93] on div "Ajustar 3" at bounding box center [328, 92] width 488 height 15
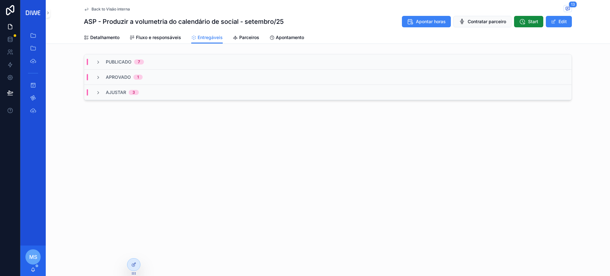
click at [153, 76] on div "Aprovado 1" at bounding box center [328, 77] width 488 height 15
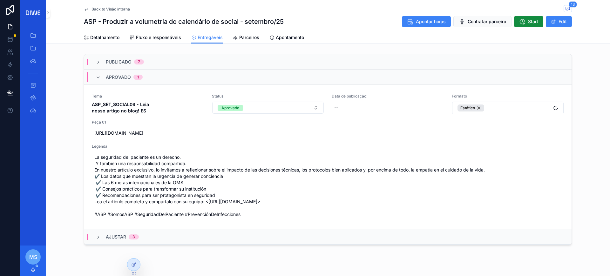
click at [152, 76] on div "Aprovado 1" at bounding box center [328, 77] width 488 height 15
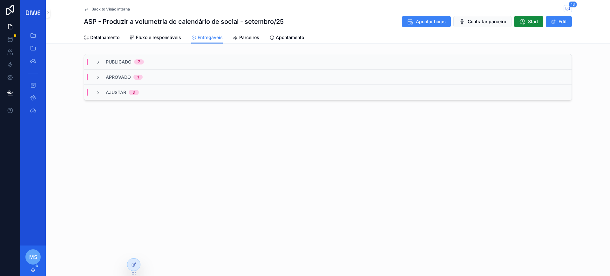
click at [161, 63] on div "Publicado 7" at bounding box center [328, 61] width 488 height 15
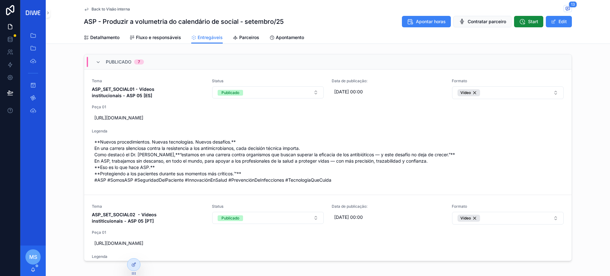
click at [177, 64] on div "Publicado 7" at bounding box center [328, 61] width 488 height 15
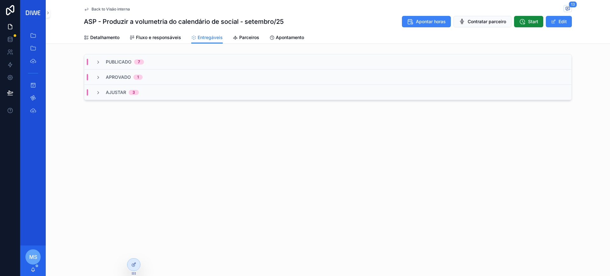
click at [162, 34] on link "Fluxo e responsáveis" at bounding box center [156, 38] width 52 height 13
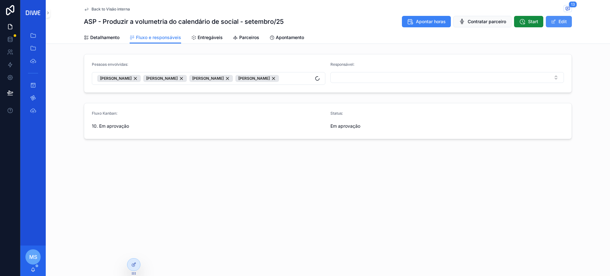
click at [568, 19] on button "Edit" at bounding box center [559, 21] width 26 height 11
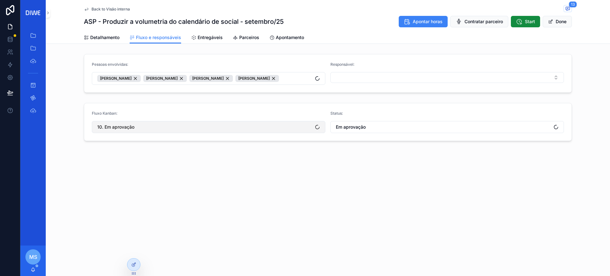
click at [164, 133] on button "10. Em aprovação" at bounding box center [209, 127] width 234 height 12
type input "*"
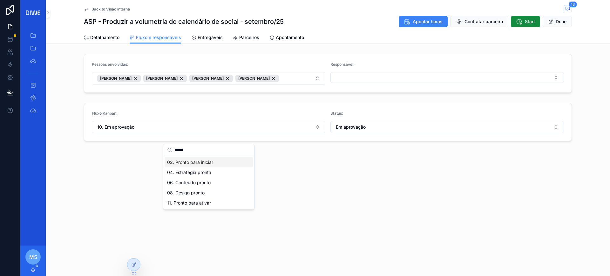
type input "*****"
click at [193, 163] on span "02. Pronto para iniciar" at bounding box center [190, 162] width 46 height 6
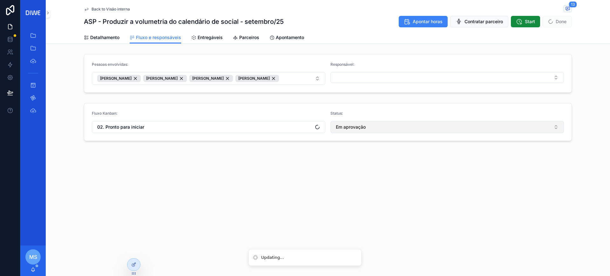
click at [345, 130] on span "Em aprovação" at bounding box center [351, 127] width 30 height 6
type input "****"
drag, startPoint x: 433, startPoint y: 167, endPoint x: 435, endPoint y: 170, distance: 3.4
click at [435, 170] on div "Em ajuste Pronto para ajustar Em aprovação" at bounding box center [447, 172] width 88 height 31
click at [435, 170] on span "Pronto para ajustar" at bounding box center [426, 172] width 40 height 6
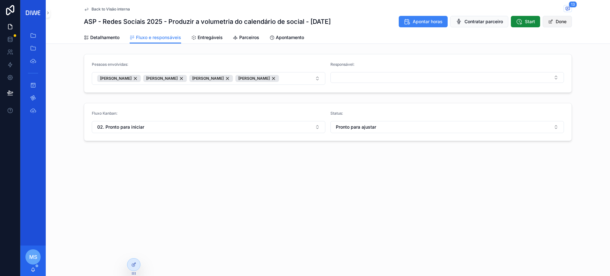
click at [548, 24] on button "Done" at bounding box center [557, 21] width 29 height 11
click at [106, 38] on span "Detalhamento" at bounding box center [104, 37] width 29 height 6
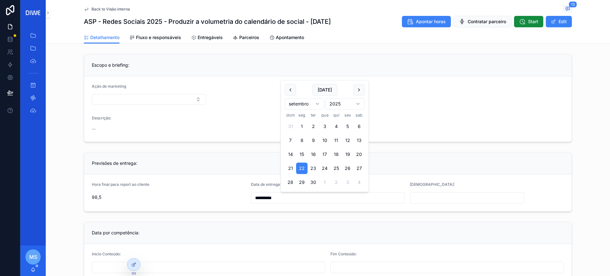
click at [309, 194] on input "**********" at bounding box center [328, 198] width 154 height 9
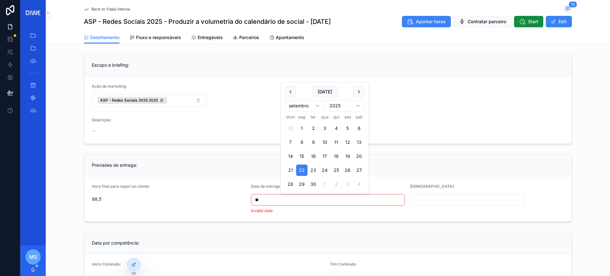
type input "*"
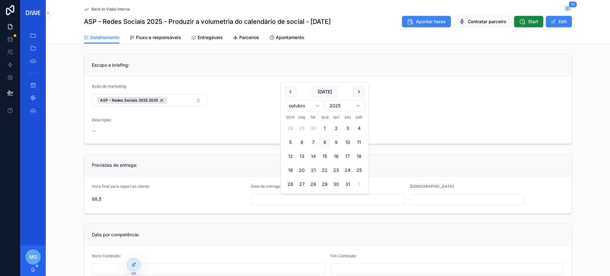
click at [484, 123] on div "Descrição:" at bounding box center [328, 120] width 472 height 6
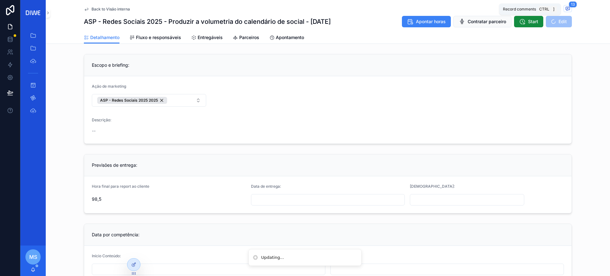
click at [566, 6] on icon "scrollable content" at bounding box center [568, 8] width 5 height 5
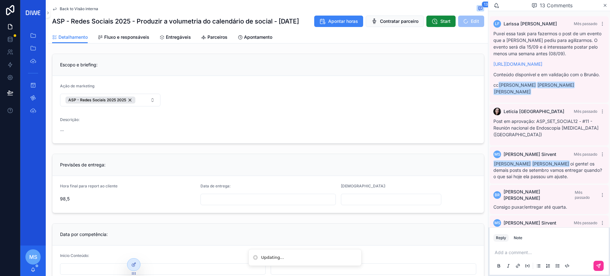
scroll to position [464, 0]
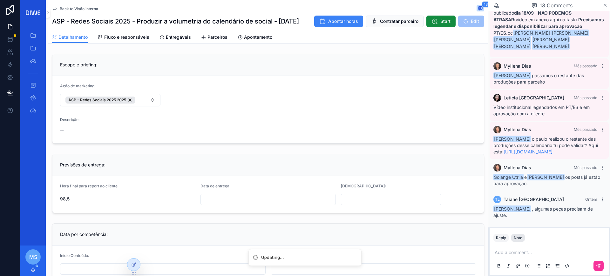
click at [520, 237] on div "Note" at bounding box center [518, 238] width 9 height 5
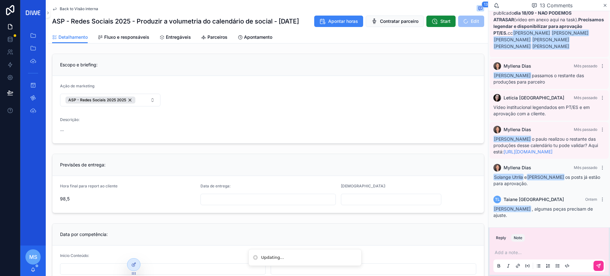
click at [512, 252] on p "scrollable content" at bounding box center [551, 253] width 112 height 6
click at [600, 267] on icon "scrollable content" at bounding box center [598, 266] width 5 height 5
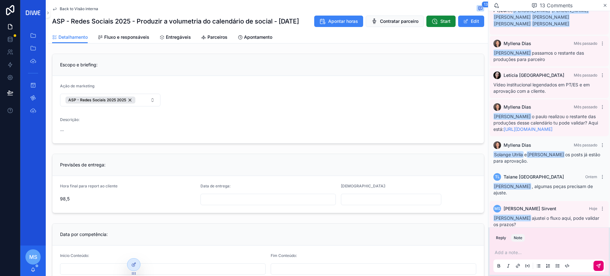
scroll to position [496, 0]
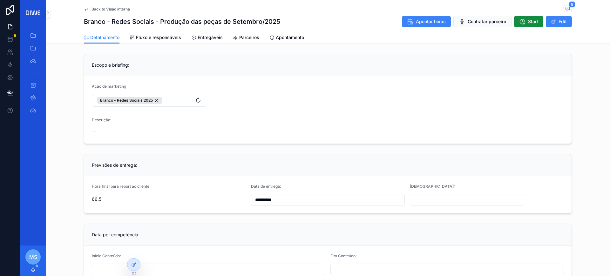
click at [154, 38] on span "Fluxo e responsáveis" at bounding box center [158, 37] width 45 height 6
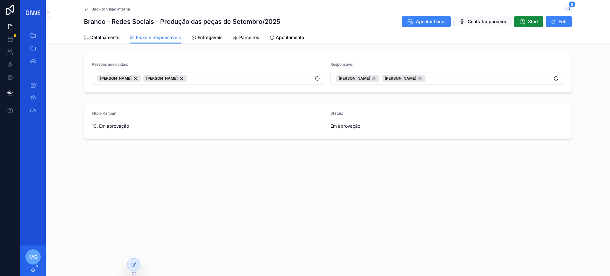
click at [203, 36] on span "Entregáveis" at bounding box center [210, 37] width 25 height 6
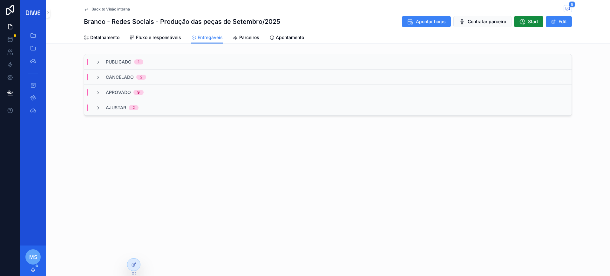
click at [244, 107] on div "Ajustar 2" at bounding box center [328, 107] width 488 height 15
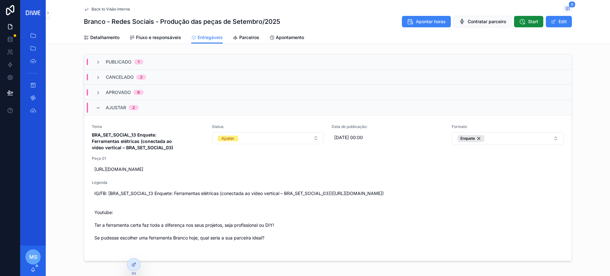
click at [191, 109] on div "Ajustar 2" at bounding box center [328, 107] width 488 height 15
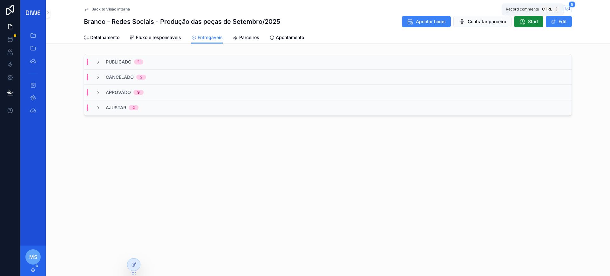
click at [567, 9] on icon "scrollable content" at bounding box center [568, 8] width 5 height 5
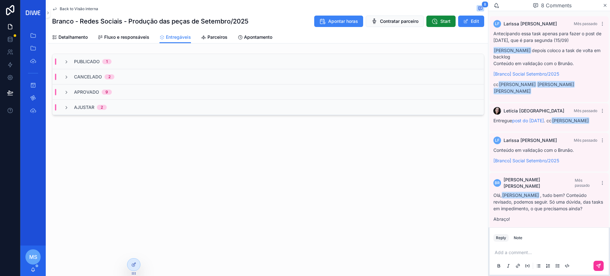
scroll to position [155, 0]
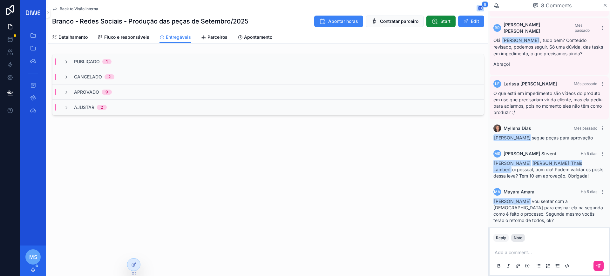
click at [519, 238] on div "Note" at bounding box center [518, 238] width 9 height 5
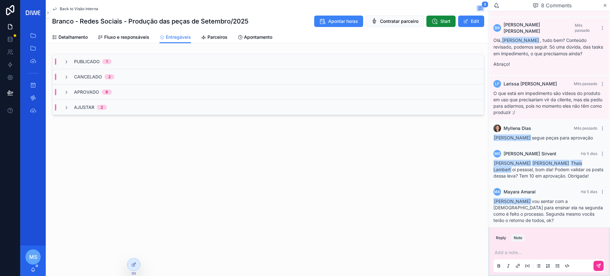
click at [508, 255] on p "scrollable content" at bounding box center [551, 253] width 112 height 6
drag, startPoint x: 532, startPoint y: 252, endPoint x: 485, endPoint y: 257, distance: 47.6
click at [485, 257] on div "Home Gestão do negócio Planeta - Backlog de ajustes Gestão interna Gestão ágil …" at bounding box center [315, 138] width 590 height 276
click at [602, 272] on div "scrollable content" at bounding box center [550, 266] width 112 height 13
click at [600, 268] on icon "scrollable content" at bounding box center [598, 266] width 5 height 5
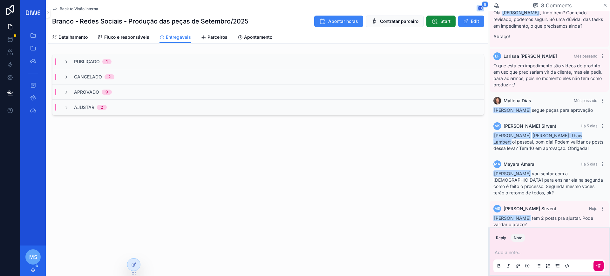
scroll to position [187, 0]
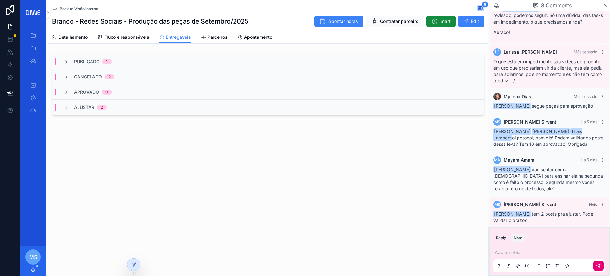
click at [502, 242] on div "Reply Note" at bounding box center [549, 238] width 119 height 10
click at [501, 239] on button "Reply" at bounding box center [501, 238] width 15 height 8
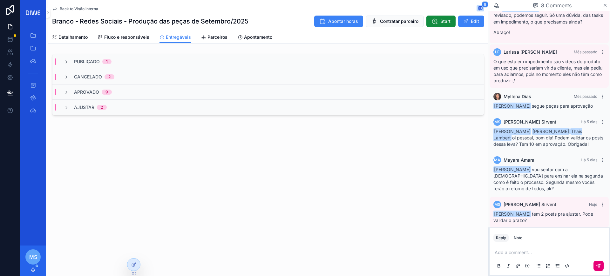
click at [503, 251] on p "scrollable content" at bounding box center [551, 253] width 112 height 6
click at [600, 259] on div "**********" at bounding box center [550, 259] width 112 height 27
click at [600, 260] on div "scrollable content" at bounding box center [550, 266] width 112 height 13
click at [596, 272] on div "scrollable content" at bounding box center [550, 266] width 112 height 13
click at [599, 266] on icon "scrollable content" at bounding box center [598, 266] width 5 height 5
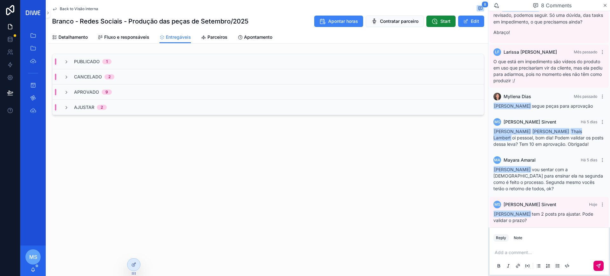
scroll to position [219, 0]
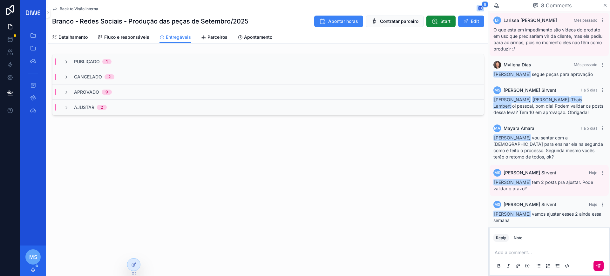
click at [123, 37] on span "Fluxo e responsáveis" at bounding box center [126, 37] width 45 height 6
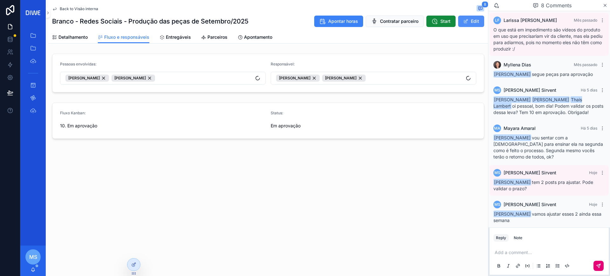
click at [466, 23] on span "scrollable content" at bounding box center [466, 21] width 5 height 5
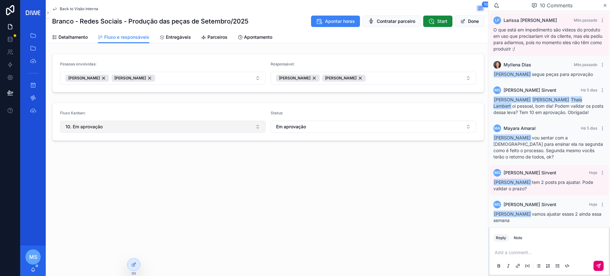
click at [125, 123] on button "10. Em aprovação" at bounding box center [163, 127] width 206 height 12
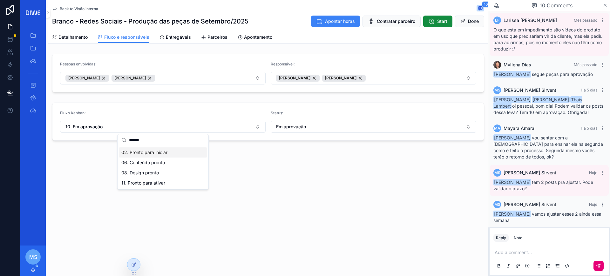
type input "******"
click at [167, 151] on span "02. Pronto para iniciar" at bounding box center [144, 152] width 46 height 6
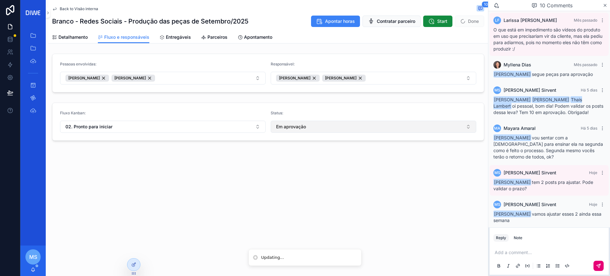
click at [305, 125] on span "Em aprovação" at bounding box center [291, 127] width 30 height 6
type input "****"
click at [366, 161] on span "Pronto para ajustar" at bounding box center [352, 163] width 40 height 6
click at [477, 19] on button "Done" at bounding box center [469, 21] width 29 height 11
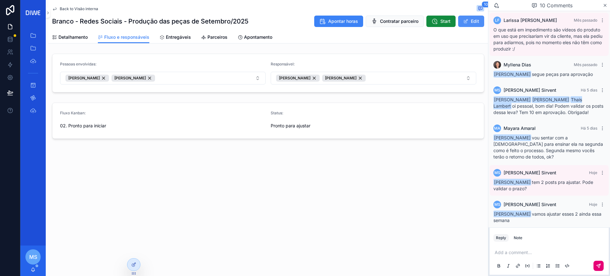
click at [476, 19] on button "Edit" at bounding box center [471, 21] width 26 height 11
click at [75, 35] on span "Detalhamento" at bounding box center [72, 37] width 29 height 6
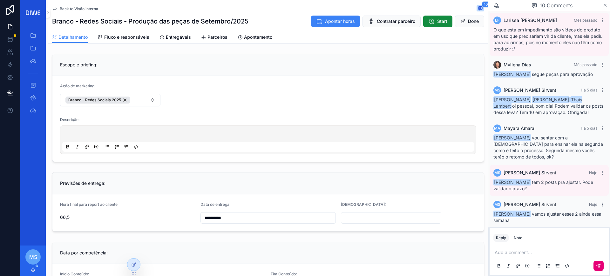
click at [232, 224] on div "**********" at bounding box center [268, 217] width 135 height 11
click at [238, 219] on input "**********" at bounding box center [268, 218] width 135 height 9
click at [373, 170] on div "Previsões de entrega: Hora final para report ao cliente 66,5 Data de entrega: A…" at bounding box center [268, 202] width 440 height 65
click at [466, 24] on button "Done" at bounding box center [469, 21] width 29 height 11
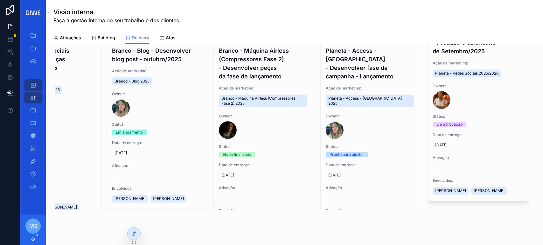
scroll to position [54, 0]
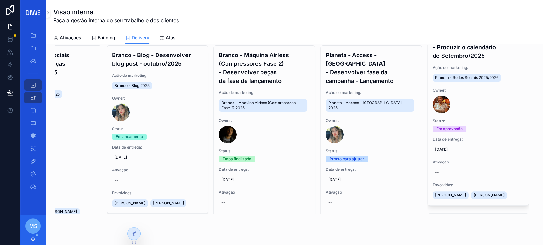
click at [521, 87] on div "01. Backlog 15 Infios - Redes Sociais - Produzir a volumetria do calendário de …" at bounding box center [294, 122] width 479 height 184
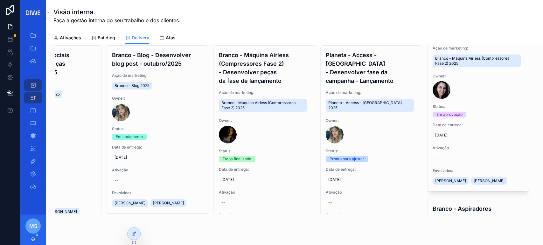
scroll to position [940, 0]
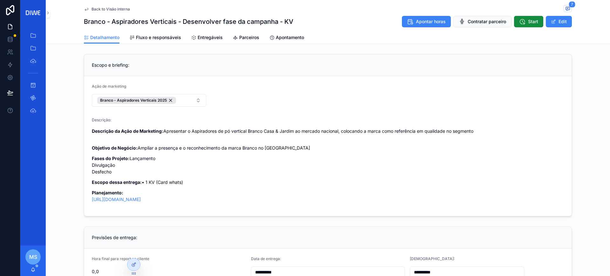
click at [214, 34] on link "Entregáveis" at bounding box center [206, 38] width 31 height 13
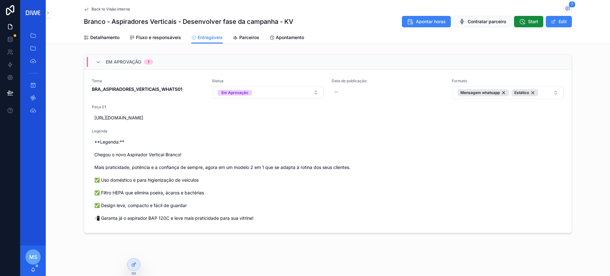
click at [566, 4] on div "Back to Visão interna 7 Branco - Aspiradores Verticais - Desenvolver fase da ca…" at bounding box center [328, 15] width 488 height 31
click at [566, 9] on icon "scrollable content" at bounding box center [568, 8] width 5 height 5
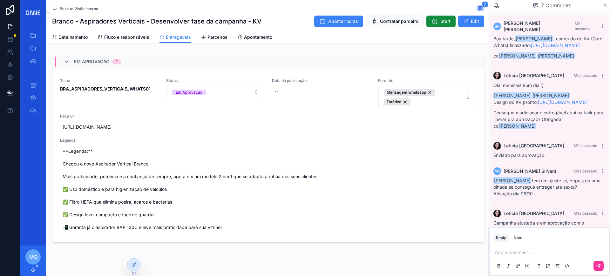
scroll to position [130, 0]
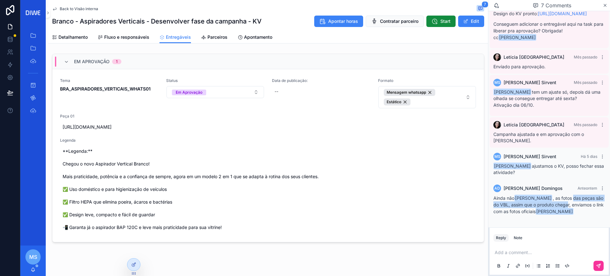
drag, startPoint x: 569, startPoint y: 194, endPoint x: 577, endPoint y: 199, distance: 9.4
click at [577, 199] on p "Ainda não [PERSON_NAME] , as fotos das peças são do VBL, assim que o produto ch…" at bounding box center [550, 205] width 112 height 20
click at [574, 199] on p "Ainda não [PERSON_NAME] , as fotos das peças são do VBL, assim que o produto ch…" at bounding box center [550, 205] width 112 height 20
click at [84, 8] on span "Back to Visão interna" at bounding box center [79, 8] width 38 height 5
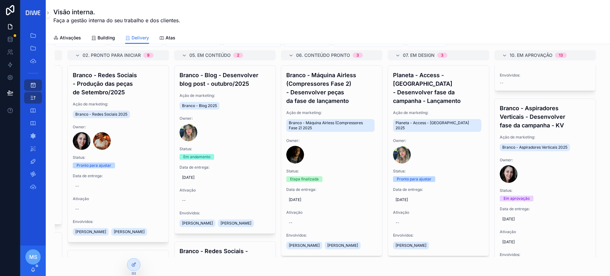
scroll to position [146, 0]
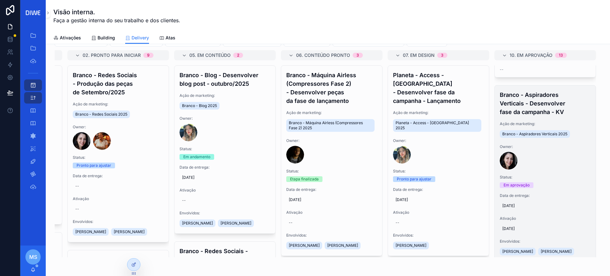
click at [545, 108] on h4 "Branco - Aspiradores Verticais - Desenvolver fase da campanha - KV" at bounding box center [545, 104] width 91 height 26
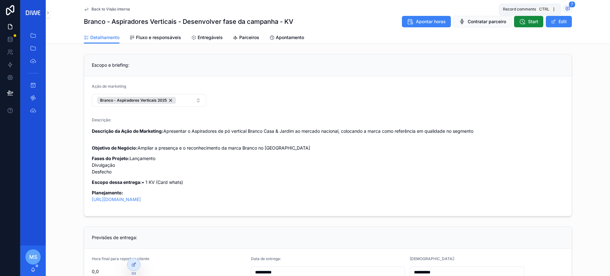
click at [567, 9] on icon "scrollable content" at bounding box center [567, 9] width 1 height 0
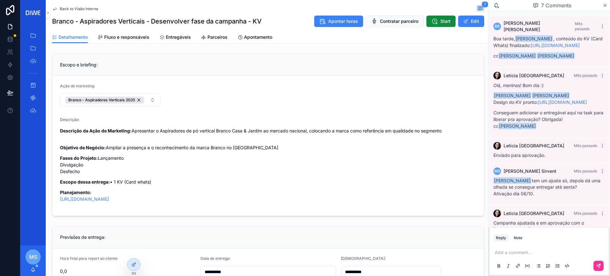
scroll to position [130, 0]
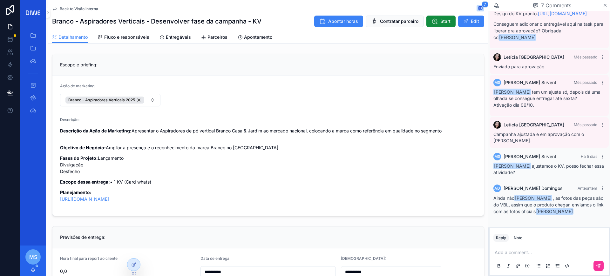
click at [516, 251] on p "scrollable content" at bounding box center [551, 253] width 112 height 6
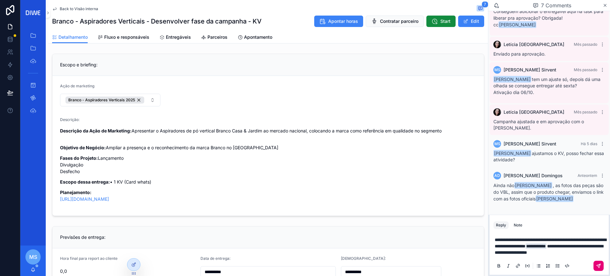
click at [599, 265] on icon "scrollable content" at bounding box center [599, 266] width 4 height 4
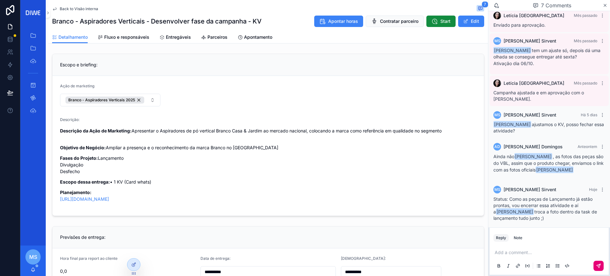
scroll to position [175, 0]
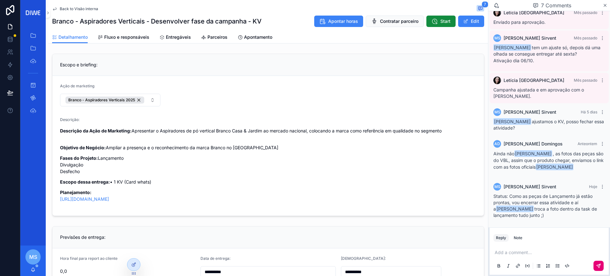
click at [135, 38] on span "Fluxo e responsáveis" at bounding box center [126, 37] width 45 height 6
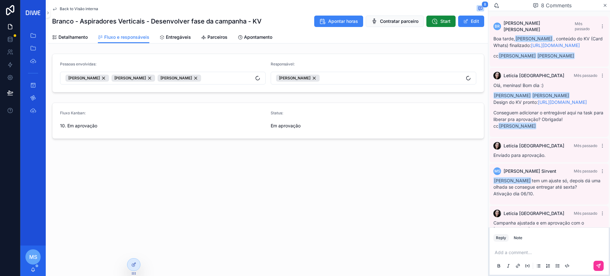
scroll to position [175, 0]
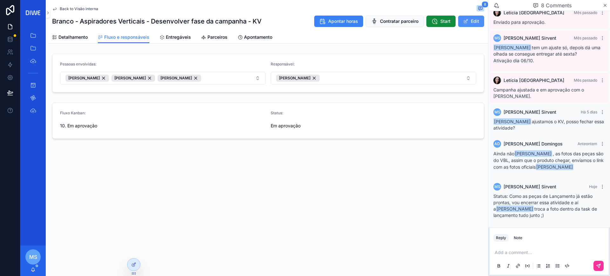
click at [470, 20] on button "Edit" at bounding box center [471, 21] width 26 height 11
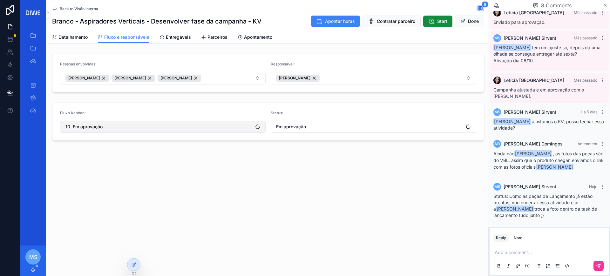
click at [160, 131] on button "10. Em aprovação" at bounding box center [163, 127] width 206 height 12
type input "****"
click at [142, 154] on div "12. Done" at bounding box center [163, 153] width 88 height 10
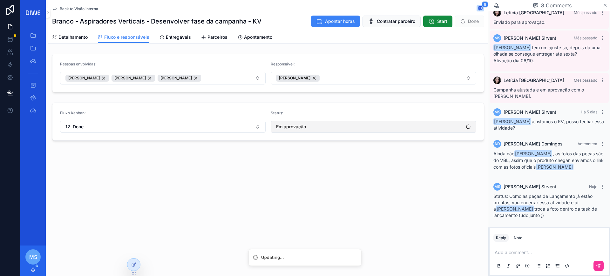
click at [327, 122] on button "Em aprovação" at bounding box center [374, 127] width 206 height 12
type input "****"
click at [345, 154] on div "Done" at bounding box center [374, 153] width 88 height 10
click at [467, 25] on button "Done" at bounding box center [469, 21] width 29 height 11
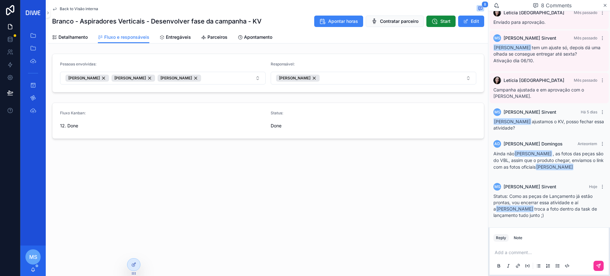
click at [89, 7] on span "Back to Visão interna" at bounding box center [79, 8] width 38 height 5
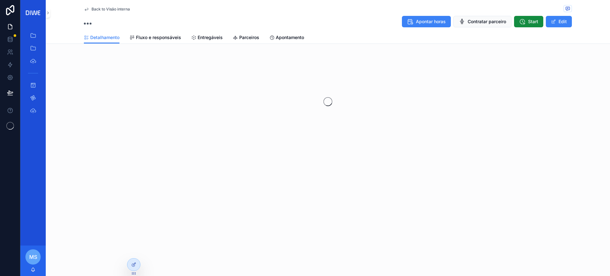
click at [155, 37] on div "Back to Visão interna Apontar horas Contratar parceiro Start Edit Detalhamento …" at bounding box center [328, 96] width 565 height 193
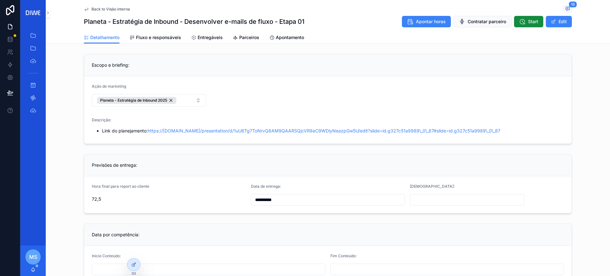
click at [214, 38] on span "Entregáveis" at bounding box center [210, 37] width 25 height 6
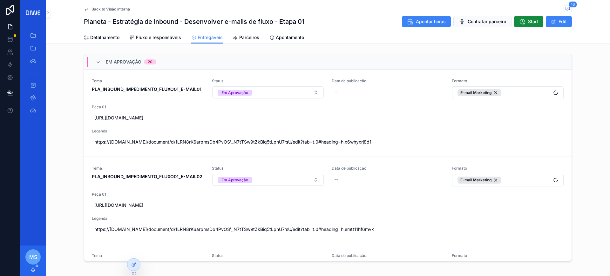
click at [570, 9] on div "Back to Visão interna 16 Planeta - Estratégia de Inbound - Desenvolver e-mails …" at bounding box center [328, 22] width 565 height 44
click at [568, 9] on span "scrollable content" at bounding box center [568, 8] width 8 height 7
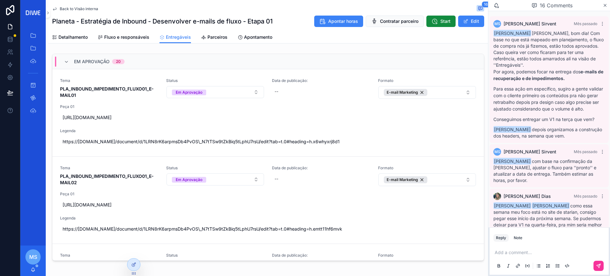
scroll to position [791, 0]
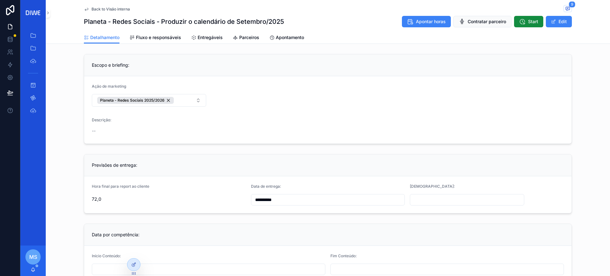
click at [206, 33] on link "Entregáveis" at bounding box center [206, 38] width 31 height 13
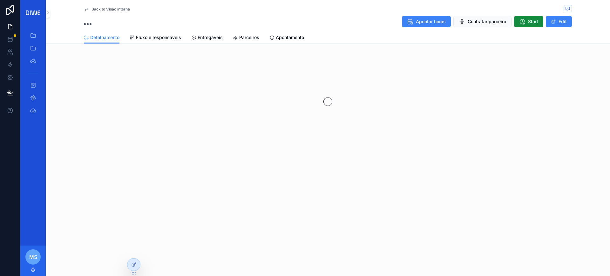
click at [150, 43] on link "Fluxo e responsáveis" at bounding box center [156, 38] width 52 height 13
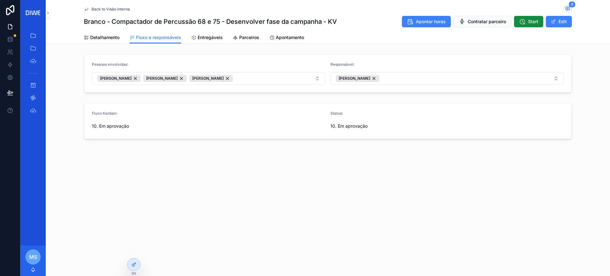
click at [204, 41] on link "Entregáveis" at bounding box center [206, 38] width 31 height 13
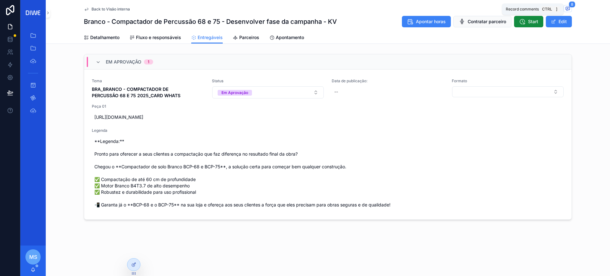
click at [567, 7] on icon "scrollable content" at bounding box center [568, 8] width 5 height 5
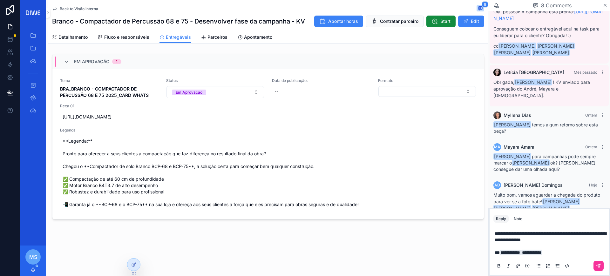
scroll to position [194, 0]
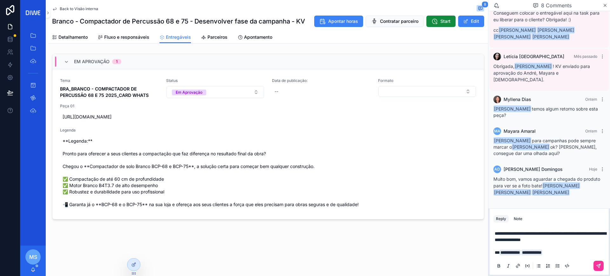
click at [607, 269] on div "**********" at bounding box center [549, 249] width 119 height 51
click at [604, 268] on div "scrollable content" at bounding box center [550, 266] width 112 height 13
click at [595, 262] on button "scrollable content" at bounding box center [599, 266] width 10 height 10
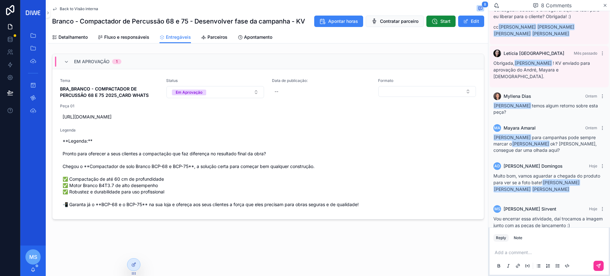
scroll to position [221, 0]
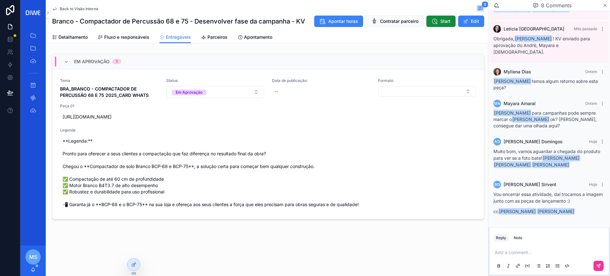
click at [120, 41] on link "Fluxo e responsáveis" at bounding box center [124, 37] width 52 height 13
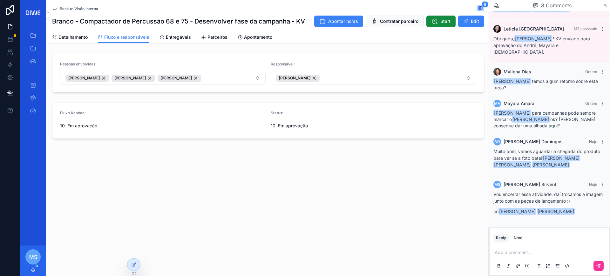
click at [471, 27] on div "Apontar horas Contratar parceiro Start Edit" at bounding box center [396, 21] width 175 height 12
click at [471, 24] on button "Edit" at bounding box center [471, 21] width 26 height 11
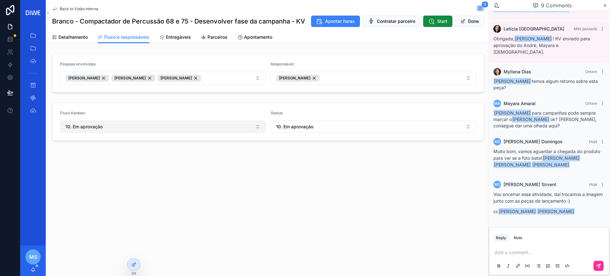
click at [112, 133] on button "10. Em aprovação" at bounding box center [163, 127] width 206 height 12
type input "****"
click at [151, 168] on div "12. Done" at bounding box center [163, 167] width 88 height 10
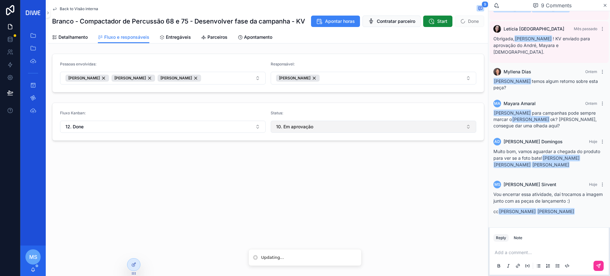
click at [309, 133] on button "10. Em aprovação" at bounding box center [374, 127] width 206 height 12
type input "****"
click at [354, 168] on div "Done" at bounding box center [374, 167] width 88 height 10
click at [463, 27] on div "Apontar horas Contratar parceiro Start Done" at bounding box center [395, 21] width 178 height 12
click at [461, 24] on span "scrollable content" at bounding box center [463, 21] width 5 height 5
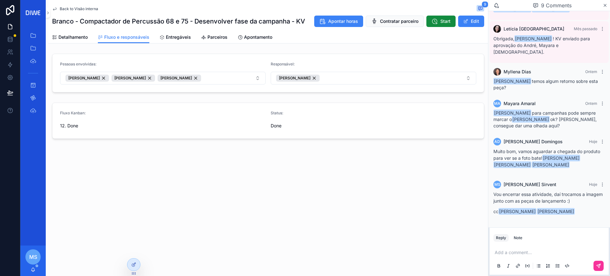
click at [77, 36] on span "Detalhamento" at bounding box center [72, 37] width 29 height 6
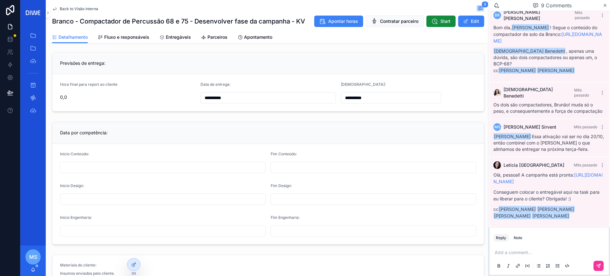
scroll to position [2, 0]
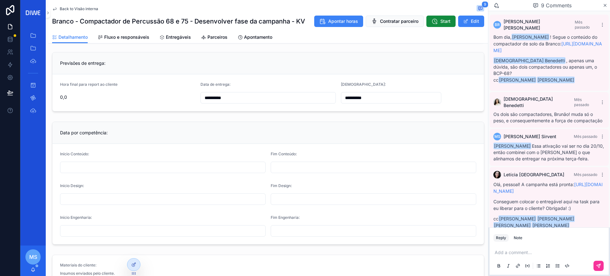
click at [78, 9] on span "Back to Visão interna" at bounding box center [79, 8] width 38 height 5
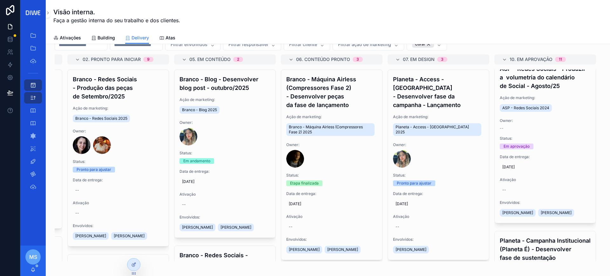
scroll to position [539, 0]
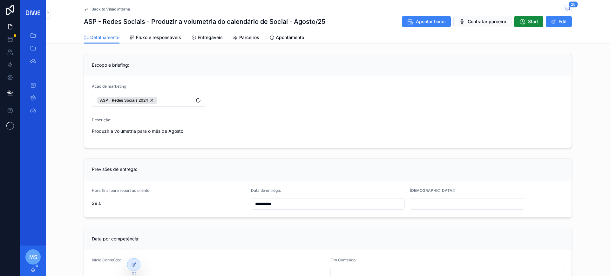
click at [207, 34] on span "Entregáveis" at bounding box center [210, 37] width 25 height 6
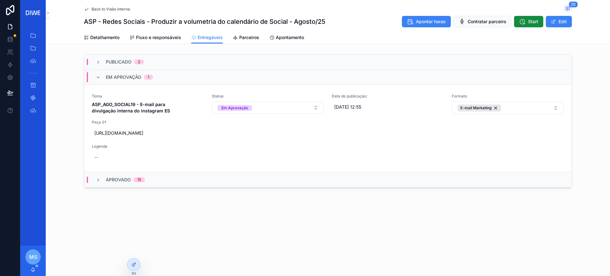
click at [173, 81] on div "Em Aprovação 1" at bounding box center [328, 77] width 488 height 15
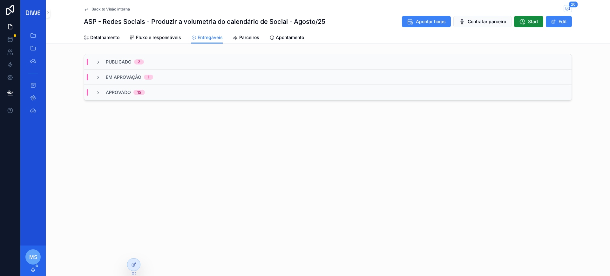
click at [163, 63] on div "Publicado 2" at bounding box center [328, 61] width 488 height 15
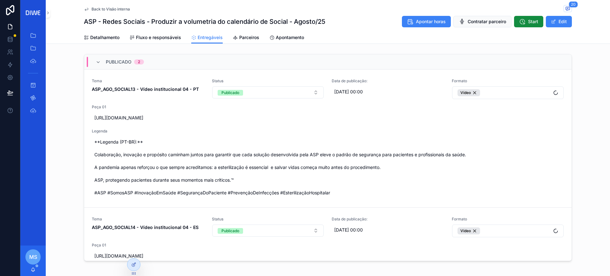
click at [163, 61] on div "Publicado 2" at bounding box center [328, 61] width 488 height 15
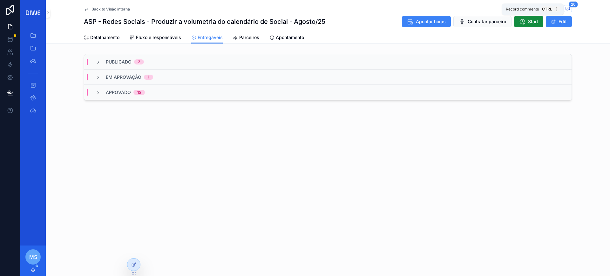
click at [569, 7] on icon "scrollable content" at bounding box center [568, 8] width 5 height 5
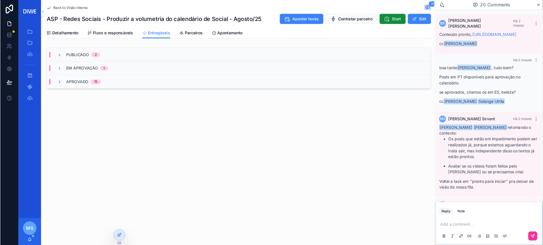
scroll to position [902, 0]
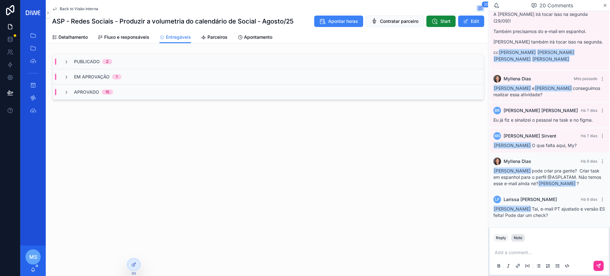
click at [522, 240] on div "Note" at bounding box center [518, 238] width 9 height 5
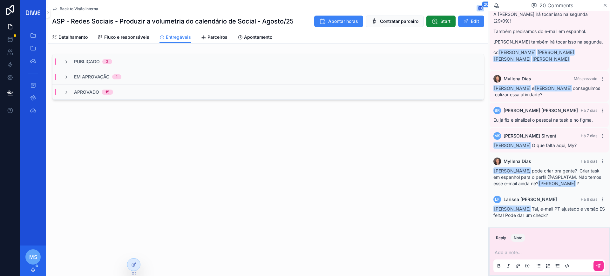
click at [510, 254] on p "scrollable content" at bounding box center [551, 253] width 112 height 6
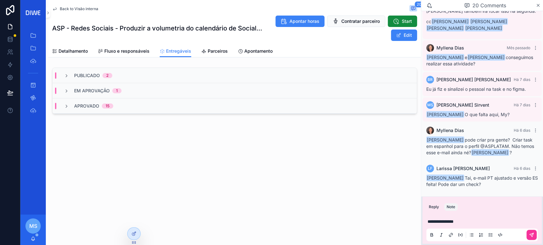
scroll to position [931, 0]
click at [475, 220] on p "**********" at bounding box center [483, 222] width 112 height 6
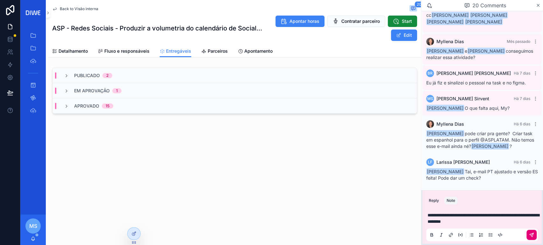
click at [534, 233] on button "scrollable content" at bounding box center [531, 235] width 10 height 10
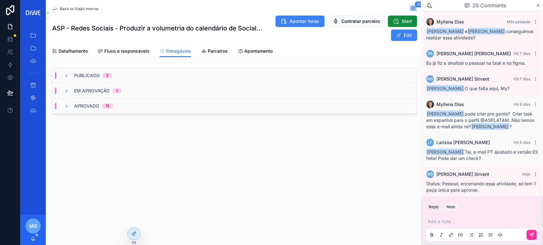
click at [118, 54] on span "Fluxo e responsáveis" at bounding box center [126, 51] width 45 height 6
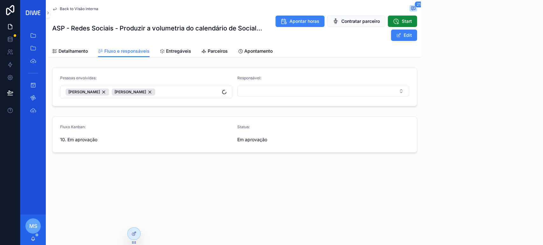
scroll to position [929, 0]
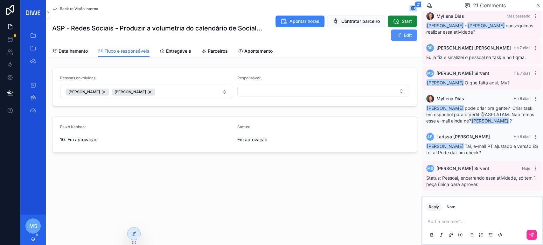
click at [403, 36] on button "Edit" at bounding box center [404, 35] width 26 height 11
click at [152, 139] on button "10. Em aprovação" at bounding box center [146, 141] width 172 height 12
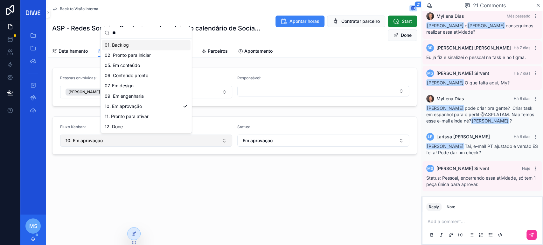
type input "*"
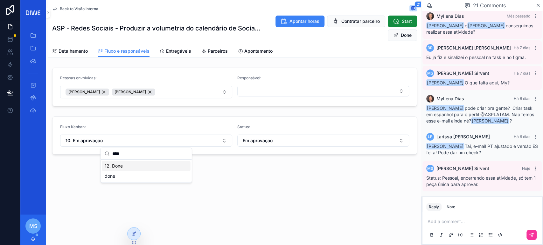
type input "****"
click at [125, 166] on div "12. Done" at bounding box center [146, 166] width 88 height 10
click at [267, 136] on button "Em aprovação" at bounding box center [323, 141] width 172 height 12
type input "****"
click at [303, 165] on div "Done" at bounding box center [323, 166] width 88 height 10
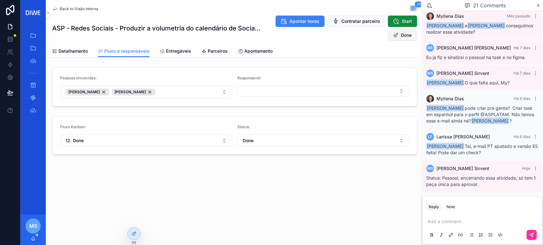
click at [402, 37] on button "Done" at bounding box center [402, 35] width 29 height 11
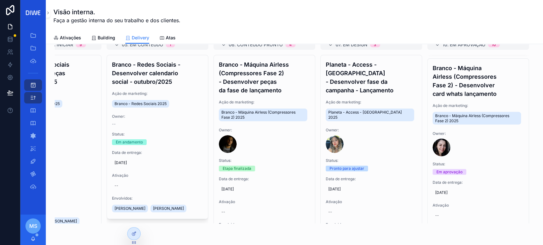
scroll to position [938, 0]
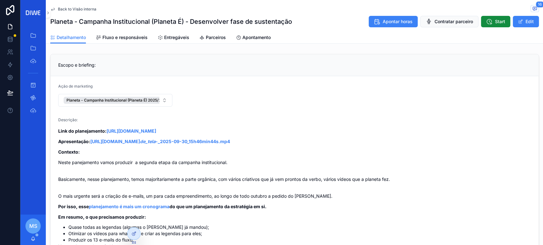
click at [175, 35] on span "Entregáveis" at bounding box center [176, 37] width 25 height 6
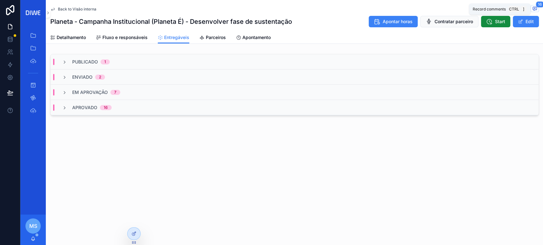
click at [533, 10] on icon "scrollable content" at bounding box center [535, 8] width 4 height 3
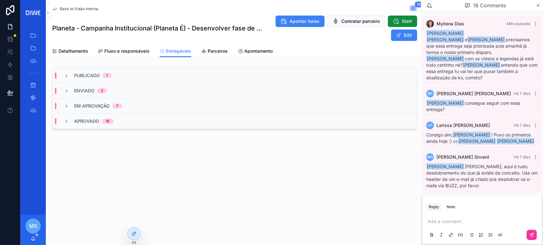
scroll to position [577, 0]
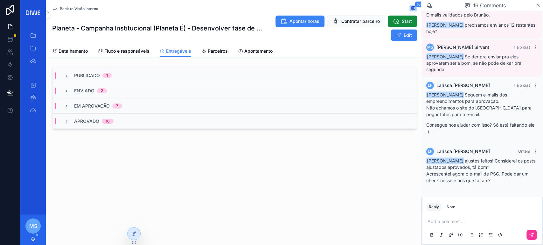
click at [139, 108] on div "Em Aprovação 7" at bounding box center [234, 106] width 364 height 15
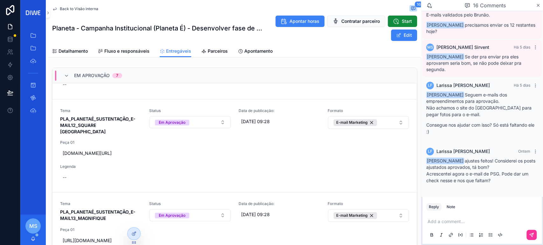
scroll to position [487, 0]
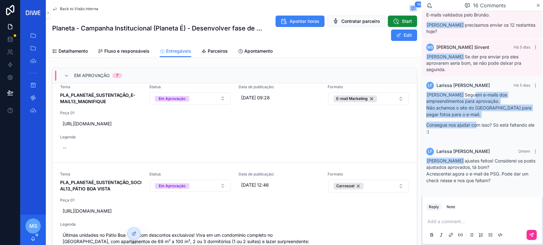
drag, startPoint x: 461, startPoint y: 96, endPoint x: 476, endPoint y: 119, distance: 27.0
click at [476, 119] on div "Murilo Ruiz Seguem e-mails dos empreendimentos para aprovação. Não achamos o si…" at bounding box center [482, 113] width 112 height 43
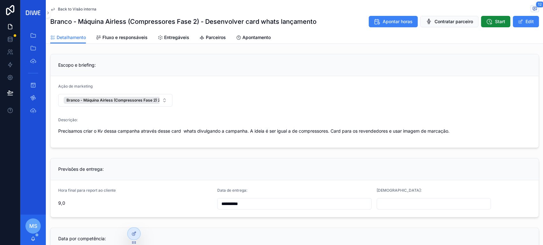
click at [126, 37] on span "Fluxo e responsáveis" at bounding box center [124, 37] width 45 height 6
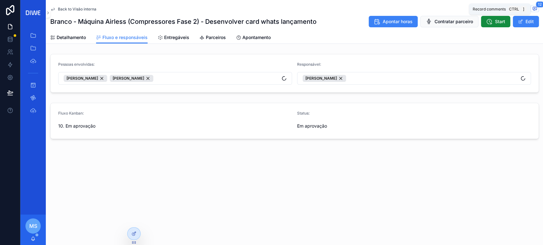
click at [533, 7] on icon "scrollable content" at bounding box center [535, 8] width 4 height 3
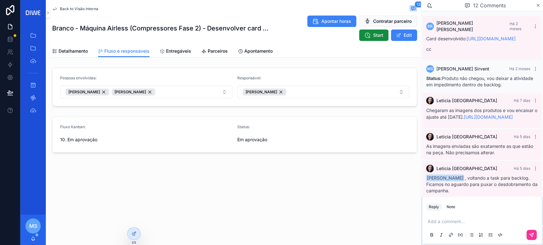
scroll to position [317, 0]
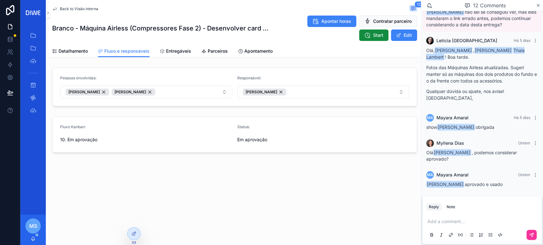
click at [438, 221] on p "scrollable content" at bounding box center [483, 222] width 112 height 6
click at [532, 231] on div "scrollable content" at bounding box center [530, 235] width 13 height 10
click at [533, 238] on button "scrollable content" at bounding box center [531, 235] width 10 height 10
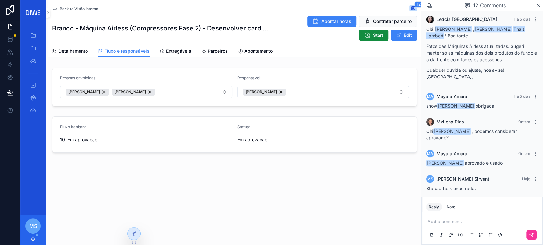
scroll to position [342, 0]
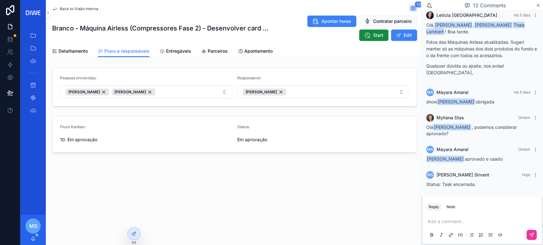
click at [182, 55] on link "Entregáveis" at bounding box center [175, 51] width 31 height 13
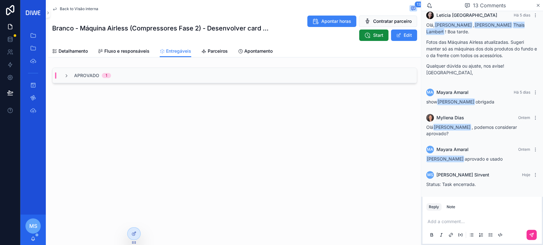
click at [115, 50] on span "Fluxo e responsáveis" at bounding box center [126, 51] width 45 height 6
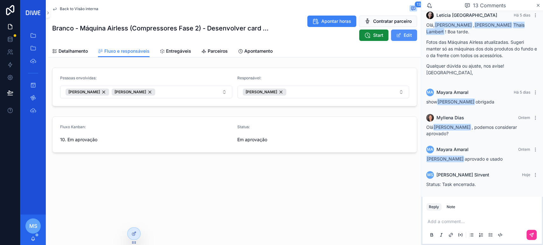
click at [399, 36] on span "scrollable content" at bounding box center [398, 35] width 5 height 5
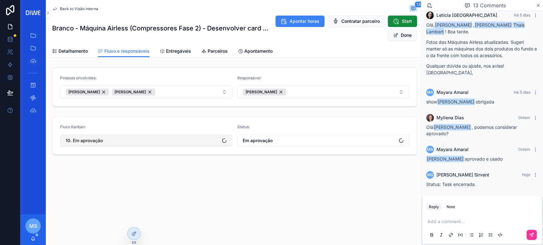
click at [141, 142] on button "10. Em aprovação" at bounding box center [146, 141] width 172 height 12
type input "****"
click at [128, 167] on div "12. Done" at bounding box center [146, 166] width 88 height 10
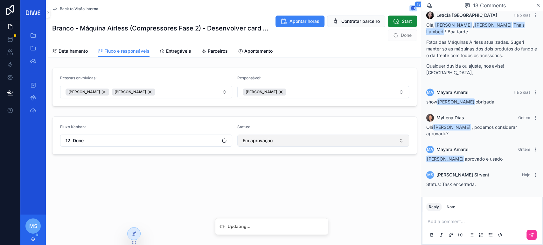
click at [262, 141] on span "Em aprovação" at bounding box center [258, 141] width 30 height 6
type input "****"
click at [310, 168] on div "Done" at bounding box center [323, 166] width 88 height 10
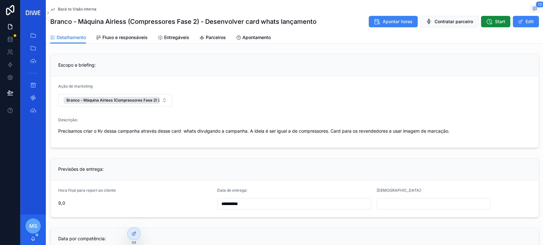
click at [175, 40] on span "Entregáveis" at bounding box center [176, 37] width 25 height 6
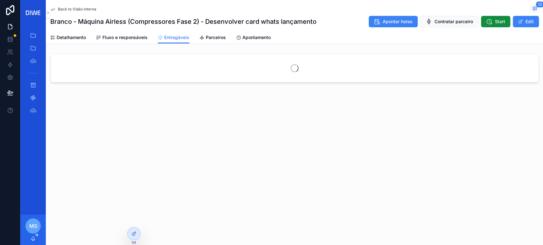
click at [109, 37] on span "Fluxo e responsáveis" at bounding box center [124, 37] width 45 height 6
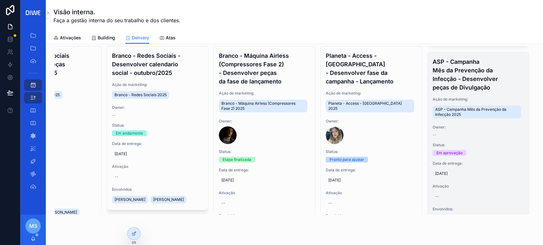
scroll to position [1089, 0]
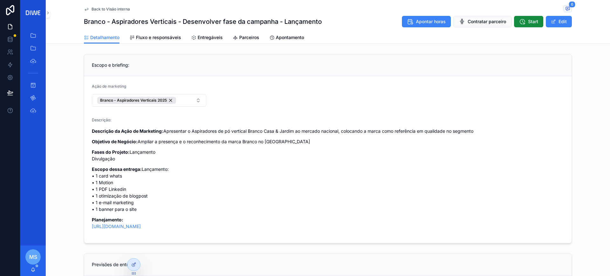
click at [201, 38] on span "Entregáveis" at bounding box center [210, 37] width 25 height 6
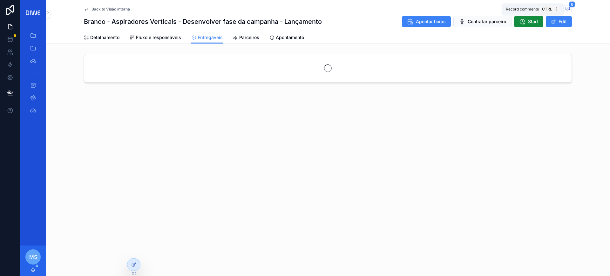
click at [571, 6] on span "6" at bounding box center [572, 4] width 7 height 6
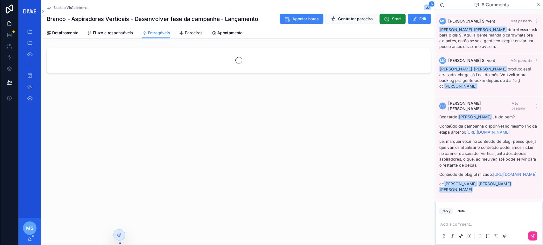
scroll to position [158, 0]
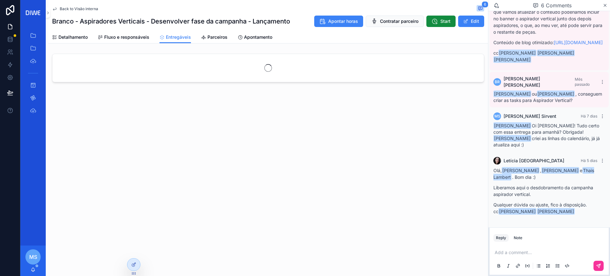
drag, startPoint x: 511, startPoint y: 251, endPoint x: 514, endPoint y: 247, distance: 4.9
click at [510, 251] on p "scrollable content" at bounding box center [551, 253] width 112 height 6
click at [517, 239] on div "Note" at bounding box center [518, 238] width 9 height 5
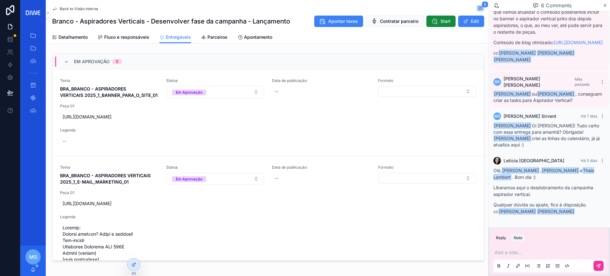
click at [507, 251] on p "scrollable content" at bounding box center [551, 253] width 112 height 6
click at [518, 242] on span "[EMAIL_ADDRESS][DOMAIN_NAME]" at bounding box center [544, 242] width 77 height 6
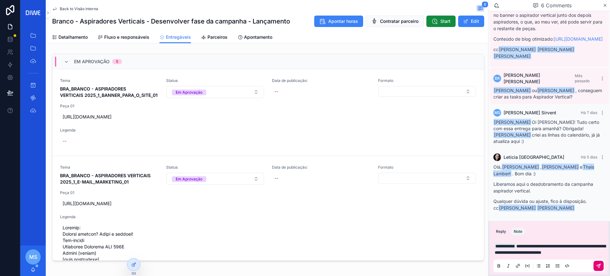
click at [599, 268] on icon "scrollable content" at bounding box center [599, 266] width 4 height 4
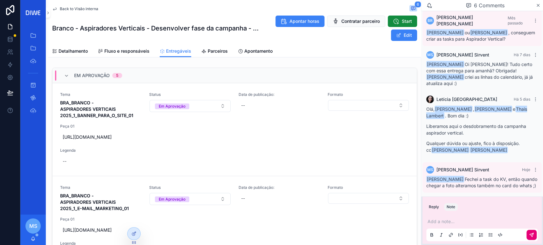
scroll to position [226, 0]
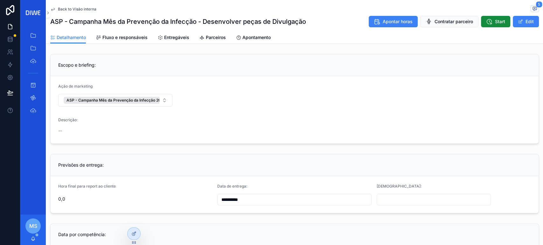
click at [170, 39] on span "Entregáveis" at bounding box center [176, 37] width 25 height 6
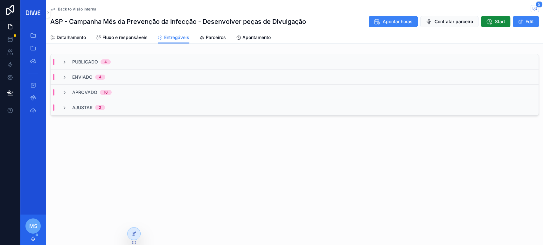
click at [123, 108] on div "Ajustar 2" at bounding box center [295, 107] width 488 height 15
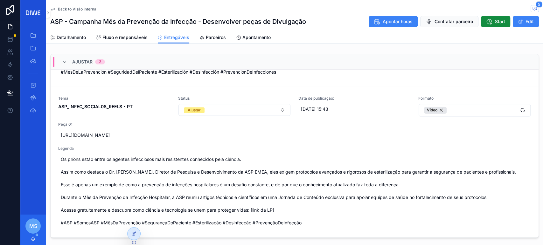
scroll to position [23, 0]
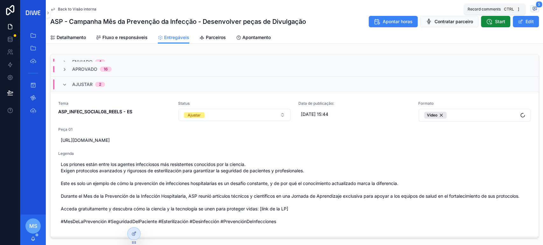
click at [532, 10] on icon "scrollable content" at bounding box center [534, 8] width 5 height 5
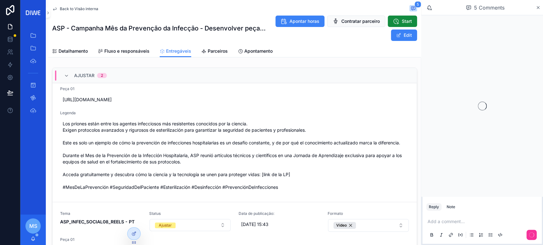
scroll to position [63, 0]
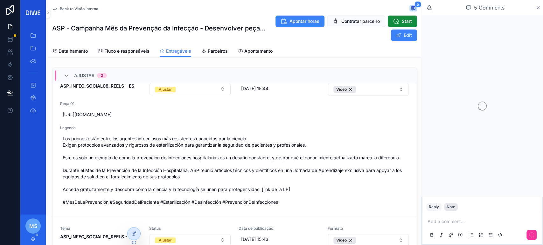
click at [449, 209] on div "Note" at bounding box center [450, 207] width 9 height 5
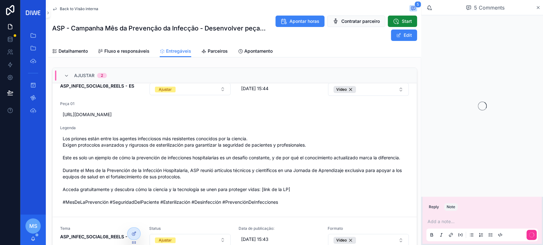
click at [445, 222] on p "scrollable content" at bounding box center [483, 222] width 112 height 6
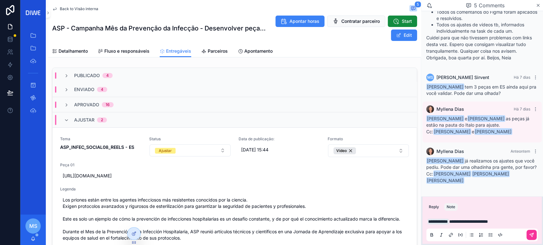
scroll to position [0, 0]
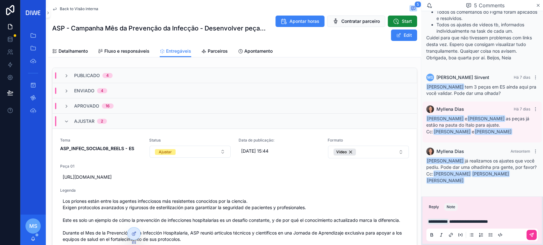
click at [130, 122] on div "Ajustar 2" at bounding box center [234, 121] width 364 height 15
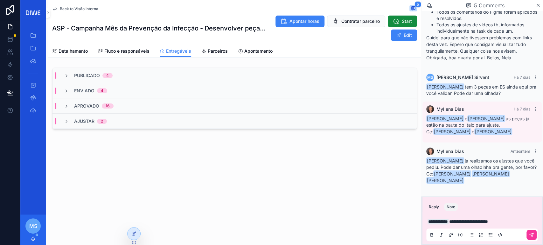
click at [520, 221] on p "**********" at bounding box center [483, 222] width 112 height 6
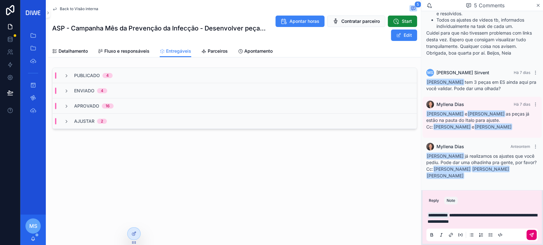
click at [532, 236] on icon "scrollable content" at bounding box center [531, 235] width 4 height 4
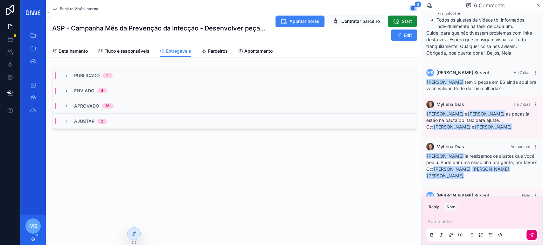
click at [107, 51] on span "Fluxo e responsáveis" at bounding box center [126, 51] width 45 height 6
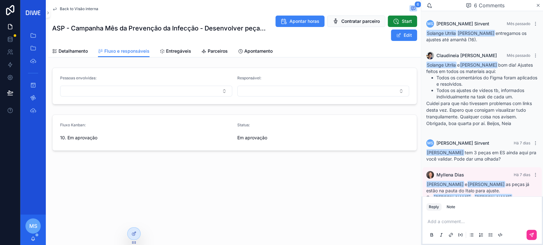
scroll to position [102, 0]
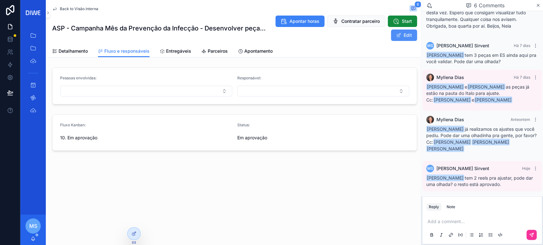
click at [399, 36] on span "scrollable content" at bounding box center [398, 35] width 5 height 5
click at [120, 139] on button "10. Em aprovação" at bounding box center [146, 139] width 172 height 12
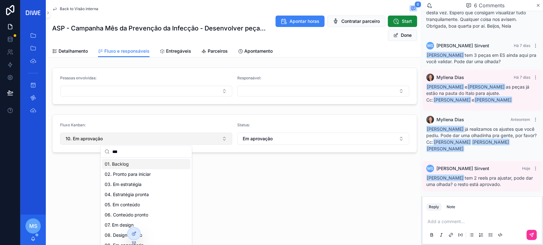
scroll to position [0, 0]
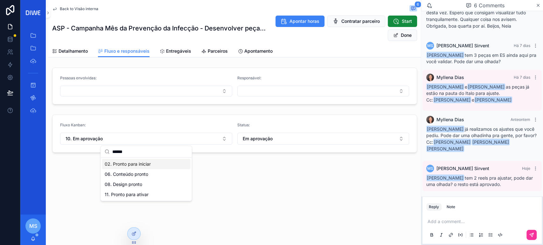
type input "******"
click at [127, 161] on div "02. Pronto para iniciar" at bounding box center [146, 164] width 88 height 10
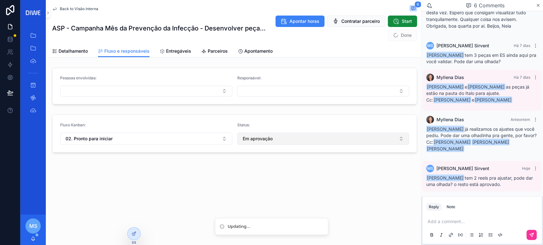
click at [271, 138] on span "Em aprovação" at bounding box center [258, 139] width 30 height 6
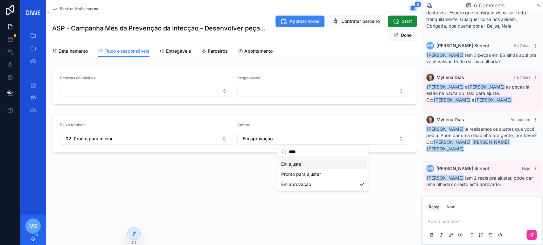
type input "****"
drag, startPoint x: 304, startPoint y: 166, endPoint x: 308, endPoint y: 176, distance: 11.5
click at [308, 176] on div "Em ajuste Pronto para ajustar Em aprovação" at bounding box center [323, 174] width 88 height 31
click at [308, 176] on span "Pronto para ajustar" at bounding box center [301, 174] width 40 height 6
click at [404, 35] on button "Done" at bounding box center [402, 35] width 29 height 11
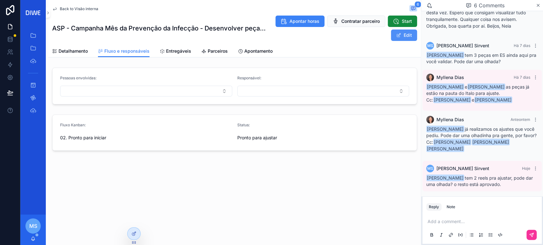
click at [404, 35] on button "Edit" at bounding box center [404, 35] width 26 height 11
click at [77, 50] on span "Detalhamento" at bounding box center [72, 51] width 29 height 6
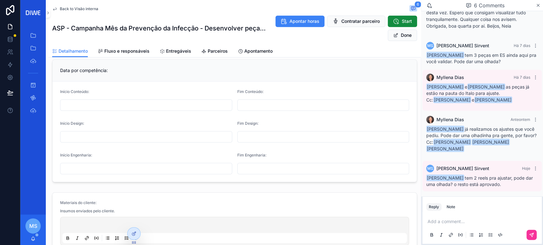
scroll to position [120, 0]
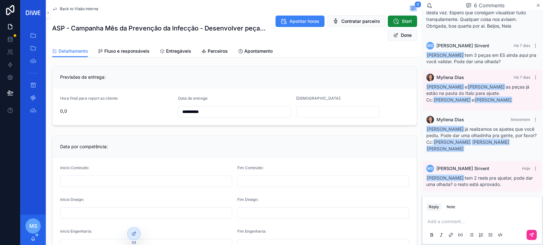
click at [198, 110] on input "**********" at bounding box center [234, 111] width 112 height 9
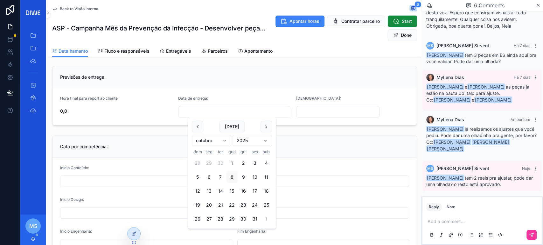
click at [292, 72] on div "Previsões de entrega:" at bounding box center [234, 77] width 364 height 22
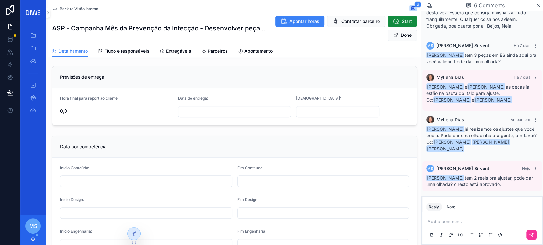
click at [178, 50] on span "Entregáveis" at bounding box center [178, 51] width 25 height 6
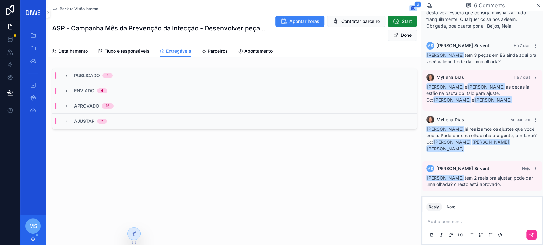
click at [65, 52] on span "Detalhamento" at bounding box center [72, 51] width 29 height 6
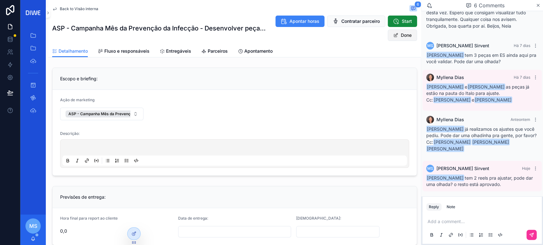
click at [394, 35] on button "Done" at bounding box center [402, 35] width 29 height 11
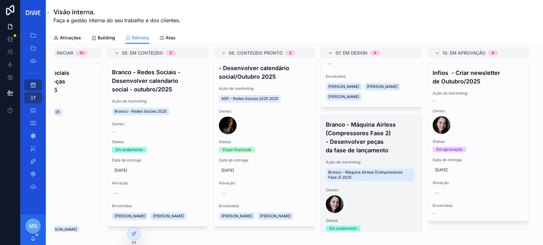
click at [368, 137] on h4 "Branco - Máquina Airless (Compressores Fase 2) - Desenvolver peças da fase de l…" at bounding box center [371, 137] width 91 height 34
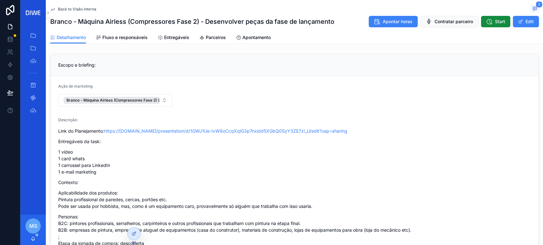
click at [175, 38] on span "Entregáveis" at bounding box center [176, 37] width 25 height 6
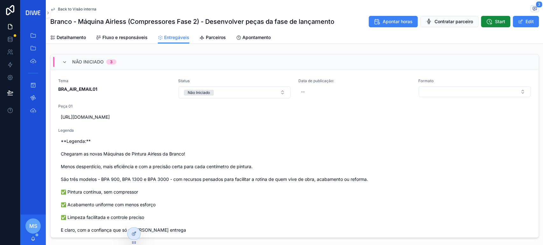
click at [134, 55] on div "Não Iniciado 3" at bounding box center [295, 61] width 488 height 15
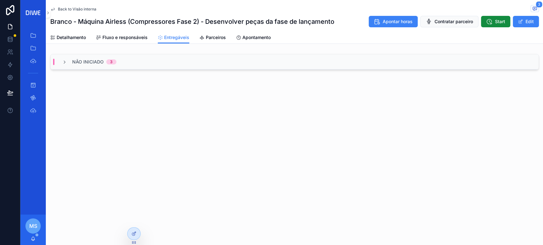
click at [123, 67] on div "Não Iniciado 3" at bounding box center [295, 61] width 488 height 15
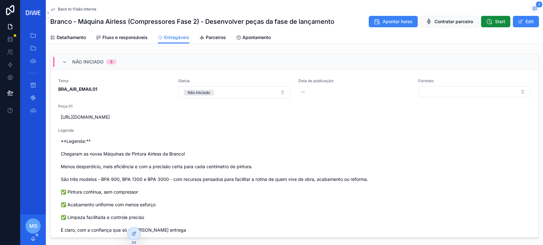
click at [89, 7] on span "Back to Visão interna" at bounding box center [77, 9] width 38 height 5
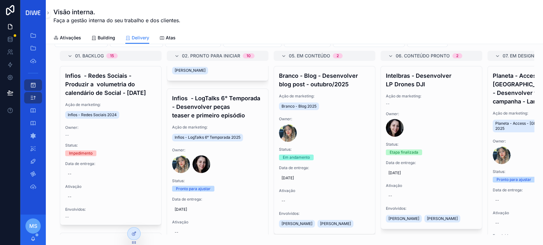
scroll to position [153, 0]
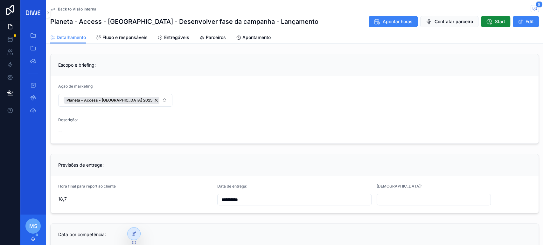
click at [160, 39] on icon "scrollable content" at bounding box center [160, 37] width 5 height 5
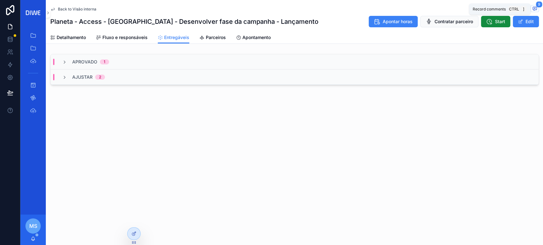
click at [539, 5] on span "9" at bounding box center [538, 4] width 7 height 6
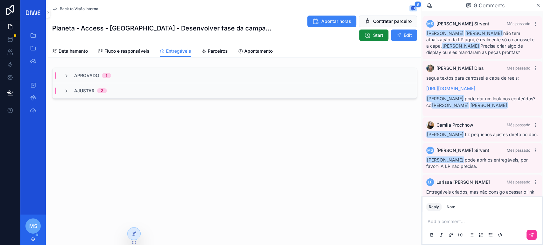
scroll to position [182, 0]
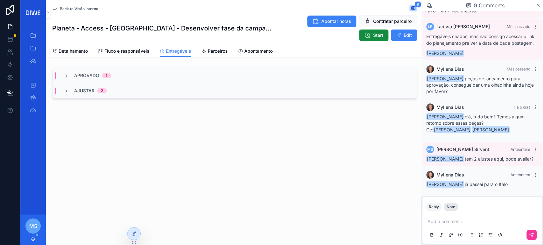
click at [450, 207] on div "Note" at bounding box center [450, 207] width 9 height 5
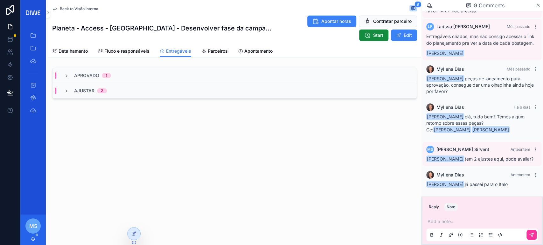
click at [446, 223] on p "scrollable content" at bounding box center [483, 222] width 112 height 6
click at [444, 223] on p "***" at bounding box center [483, 222] width 112 height 6
click at [455, 210] on span "[EMAIL_ADDRESS][DOMAIN_NAME]" at bounding box center [476, 211] width 77 height 6
click at [527, 234] on button "scrollable content" at bounding box center [531, 235] width 10 height 10
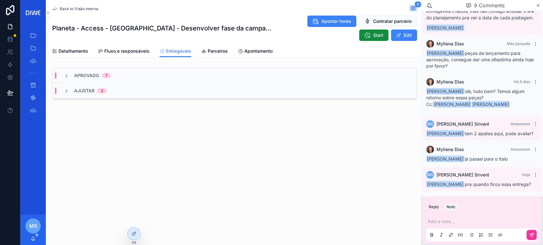
scroll to position [207, 0]
click at [80, 51] on span "Detalhamento" at bounding box center [72, 51] width 29 height 6
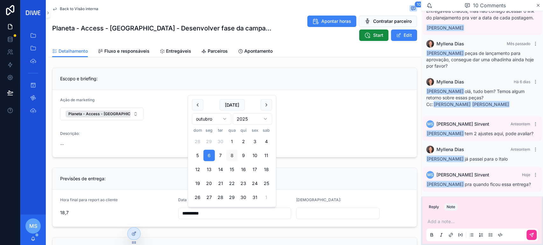
click at [229, 209] on input "**********" at bounding box center [234, 213] width 112 height 9
click at [366, 138] on div "Descrição: --" at bounding box center [234, 140] width 349 height 19
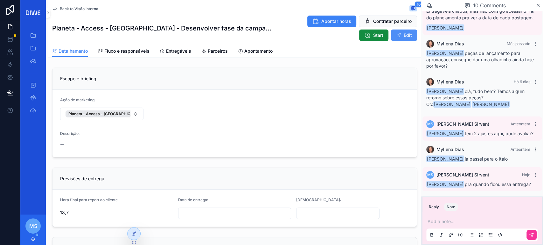
click at [397, 36] on button "Edit" at bounding box center [404, 35] width 26 height 11
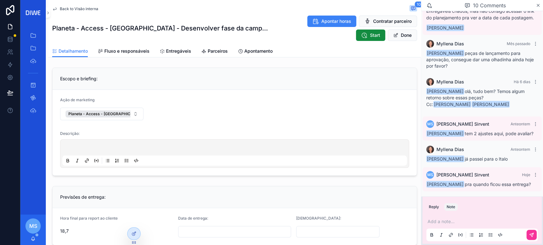
click at [90, 9] on span "Back to Visão interna" at bounding box center [79, 8] width 38 height 5
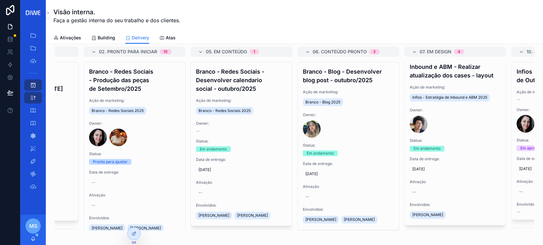
scroll to position [0, 59]
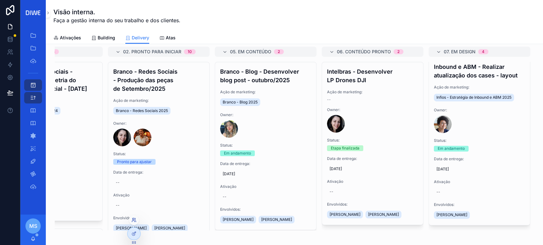
click at [134, 221] on icon at bounding box center [133, 221] width 3 height 1
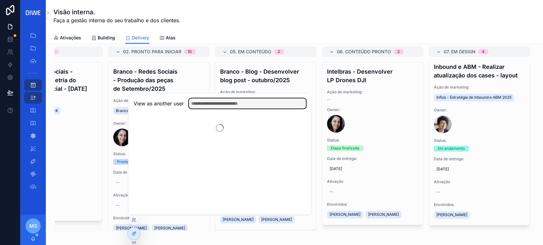
click at [210, 104] on input "text" at bounding box center [247, 104] width 117 height 10
type input "******"
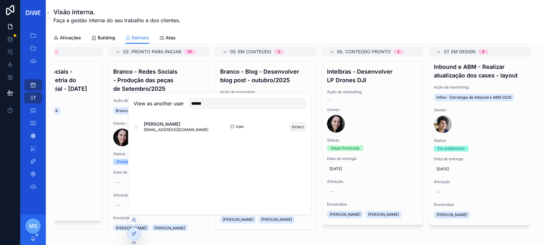
click at [295, 129] on button "Select" at bounding box center [297, 126] width 17 height 9
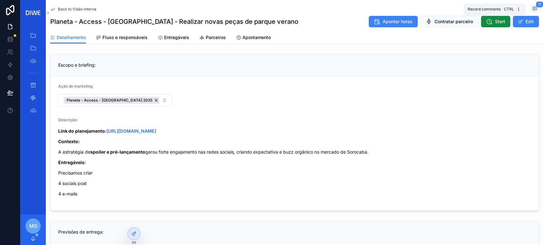
click at [532, 7] on icon "scrollable content" at bounding box center [534, 8] width 5 height 5
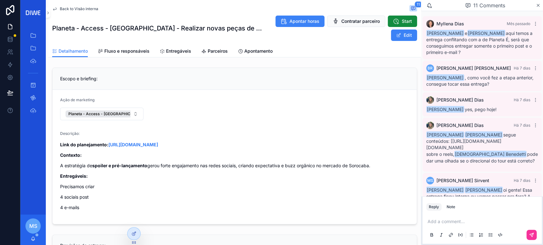
scroll to position [221, 0]
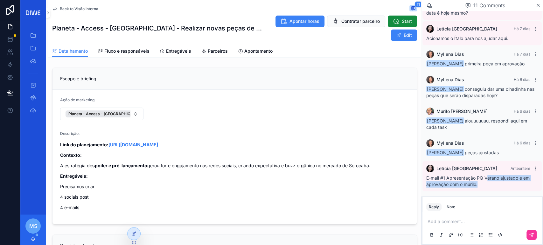
drag, startPoint x: 487, startPoint y: 174, endPoint x: 504, endPoint y: 181, distance: 18.2
click at [504, 181] on div "E-mail #1 Apresentação PQ Verano ajustado e em aprovação com o murilo." at bounding box center [482, 181] width 112 height 13
click at [170, 54] on span "Entregáveis" at bounding box center [178, 51] width 25 height 6
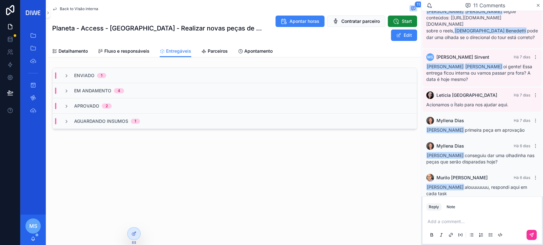
scroll to position [220, 0]
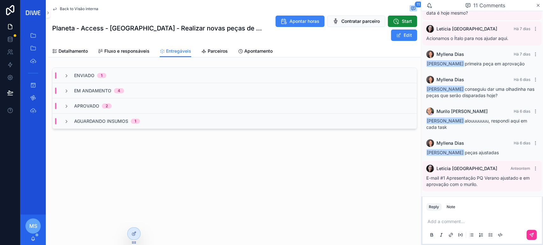
click at [438, 223] on p "scrollable content" at bounding box center [483, 222] width 112 height 6
click at [447, 209] on div "Note" at bounding box center [450, 207] width 9 height 5
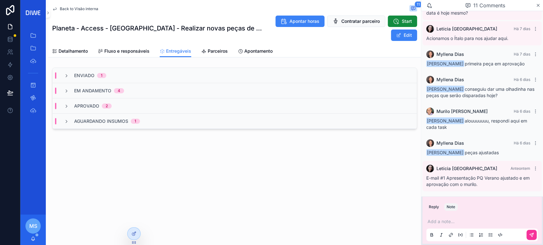
click at [448, 218] on div "Add a note..." at bounding box center [482, 228] width 112 height 27
click at [446, 220] on p "scrollable content" at bounding box center [483, 222] width 112 height 6
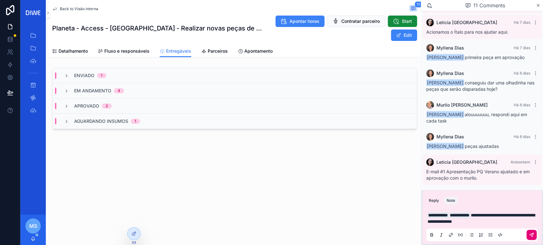
click at [532, 231] on button "scrollable content" at bounding box center [531, 235] width 10 height 10
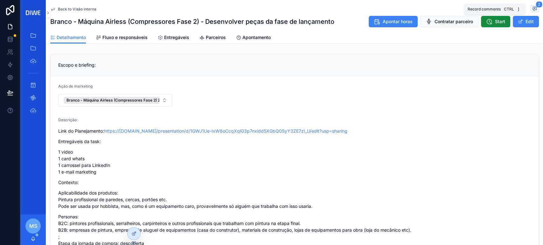
click at [535, 5] on span "2" at bounding box center [538, 4] width 7 height 6
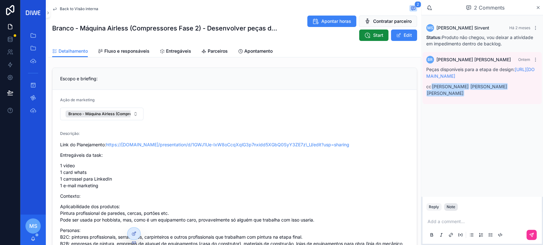
click at [450, 207] on div "Note" at bounding box center [450, 207] width 9 height 5
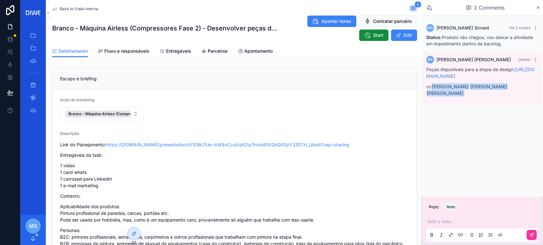
click at [444, 224] on p "scrollable content" at bounding box center [483, 222] width 112 height 6
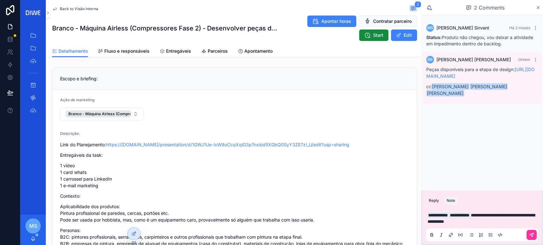
click at [533, 229] on div "scrollable content" at bounding box center [482, 235] width 112 height 13
drag, startPoint x: 530, startPoint y: 235, endPoint x: 510, endPoint y: 243, distance: 22.0
click at [530, 235] on icon "scrollable content" at bounding box center [531, 235] width 5 height 5
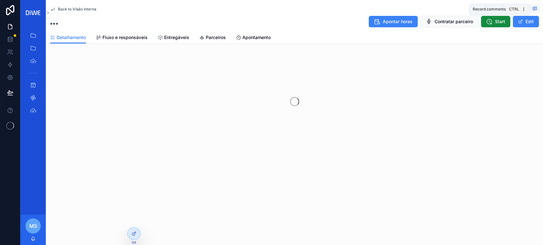
click at [535, 9] on icon "scrollable content" at bounding box center [534, 8] width 5 height 5
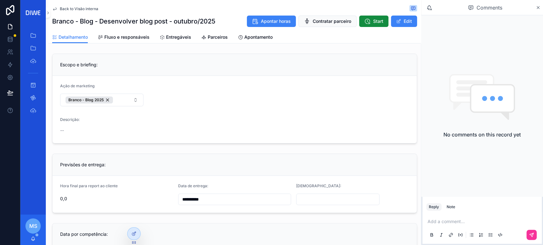
click at [181, 34] on span "Entregáveis" at bounding box center [178, 37] width 25 height 6
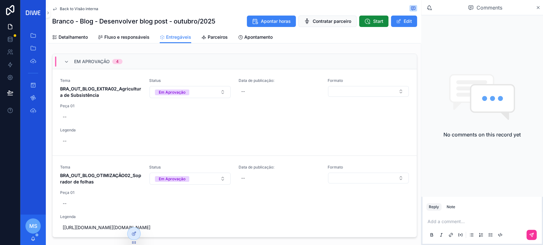
click at [142, 58] on div "Em Aprovação 4" at bounding box center [234, 61] width 364 height 15
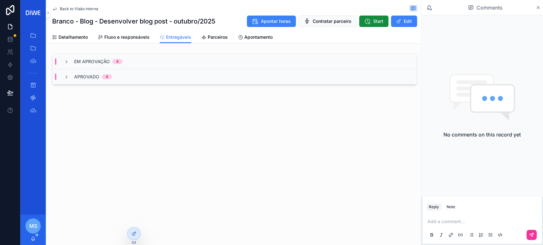
click at [125, 78] on div "Aprovado 4" at bounding box center [234, 76] width 364 height 15
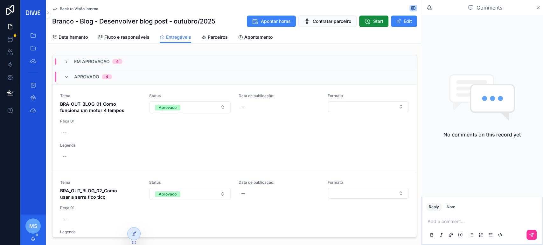
click at [125, 78] on div "Aprovado 4" at bounding box center [234, 76] width 364 height 15
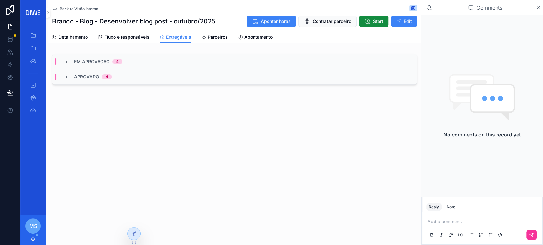
click at [134, 37] on span "Fluxo e responsáveis" at bounding box center [126, 37] width 45 height 6
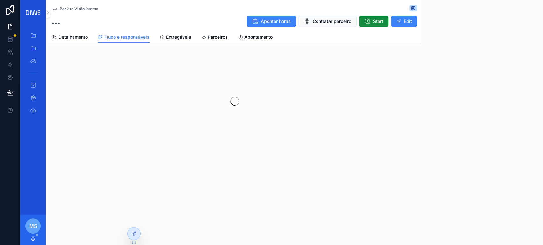
click at [181, 40] on span "Entregáveis" at bounding box center [178, 37] width 25 height 6
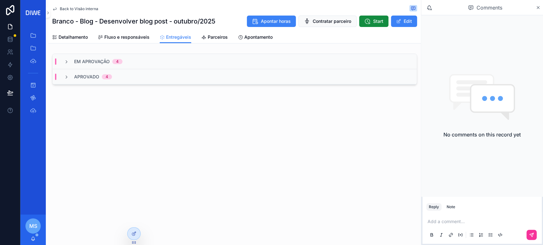
click at [121, 41] on link "Fluxo e responsáveis" at bounding box center [124, 37] width 52 height 13
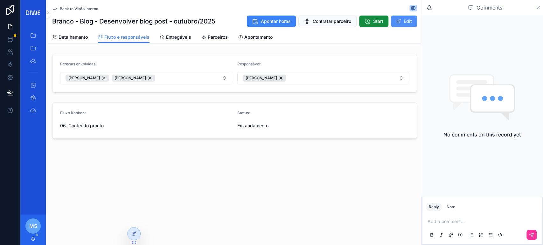
click at [400, 21] on span "scrollable content" at bounding box center [398, 21] width 5 height 5
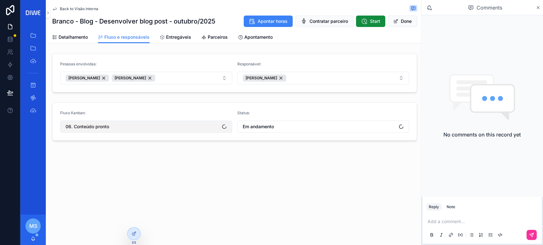
click at [99, 126] on span "06. Conteúdo pronto" at bounding box center [87, 127] width 44 height 6
type input "*****"
drag, startPoint x: 137, startPoint y: 155, endPoint x: 131, endPoint y: 153, distance: 6.6
click at [137, 155] on span "10. Em aprovação" at bounding box center [123, 152] width 37 height 6
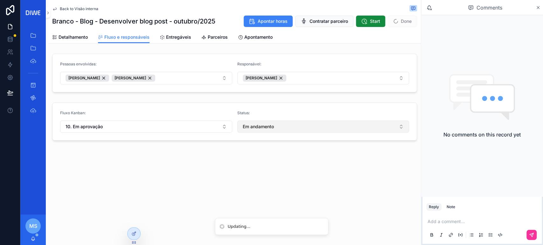
click at [271, 124] on span "Em andamento" at bounding box center [258, 127] width 31 height 6
type input "*****"
click at [301, 153] on span "10. Em aprovação" at bounding box center [299, 152] width 37 height 6
click at [271, 130] on button "10. Em aprovação" at bounding box center [323, 127] width 172 height 12
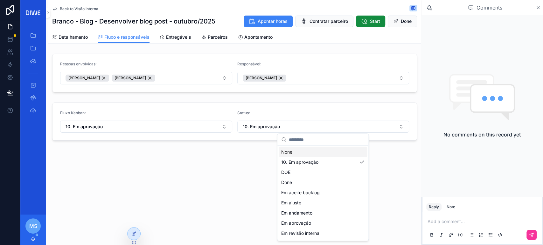
click at [312, 142] on input "scrollable content" at bounding box center [327, 139] width 76 height 11
type input "*"
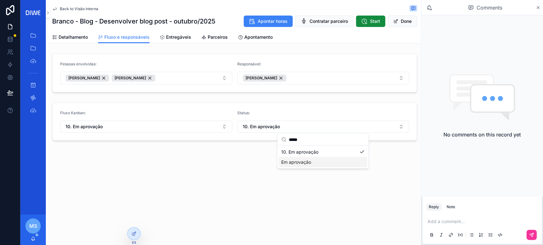
type input "*****"
click at [304, 165] on span "Em aprovação" at bounding box center [296, 162] width 30 height 6
click at [179, 37] on span "Entregáveis" at bounding box center [178, 37] width 25 height 6
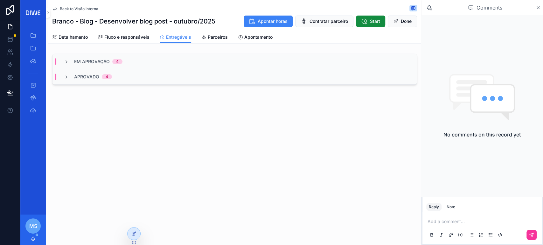
click at [140, 60] on div "Em Aprovação 4" at bounding box center [234, 61] width 364 height 15
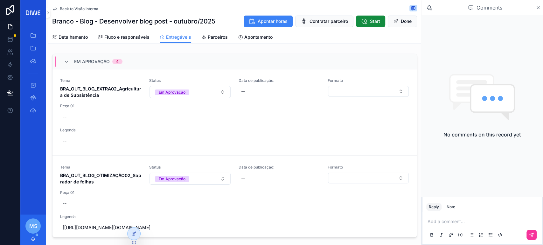
click at [124, 83] on div "Tema BRA_OUT_BLOG_EXTRA02_Agricultura de Subsistência" at bounding box center [100, 88] width 81 height 20
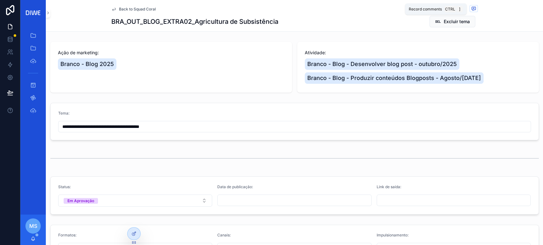
click at [473, 10] on span "scrollable content" at bounding box center [473, 8] width 8 height 7
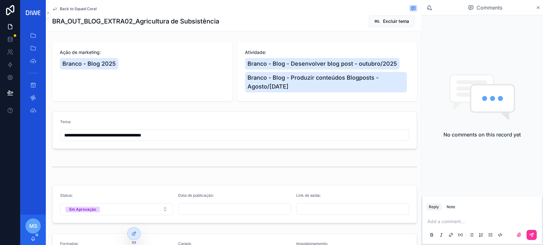
click at [84, 12] on div "Back to Squad Coral" at bounding box center [234, 9] width 365 height 8
click at [84, 9] on span "Back to Squad Coral" at bounding box center [78, 8] width 37 height 5
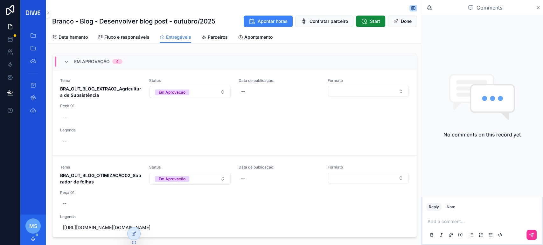
click at [137, 39] on span "Fluxo e responsáveis" at bounding box center [126, 37] width 45 height 6
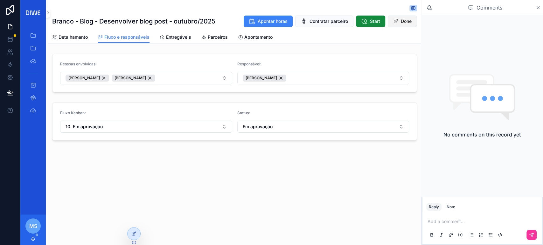
click at [402, 18] on button "Done" at bounding box center [402, 21] width 29 height 11
click at [130, 125] on div "10. Em aprovação" at bounding box center [146, 126] width 172 height 6
click at [403, 21] on button "Edit" at bounding box center [404, 21] width 26 height 11
click at [149, 127] on button "10. Em aprovação" at bounding box center [146, 127] width 172 height 12
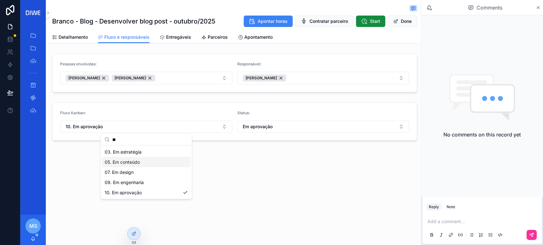
type input "**"
click at [141, 165] on div "05. Em conteúdo" at bounding box center [146, 162] width 88 height 10
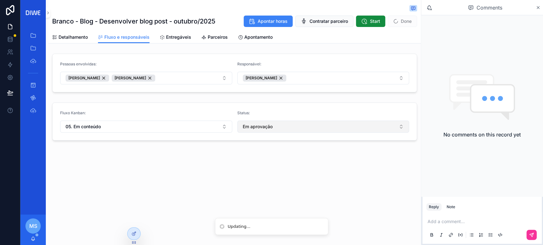
click at [262, 123] on button "Em aprovação" at bounding box center [323, 127] width 172 height 12
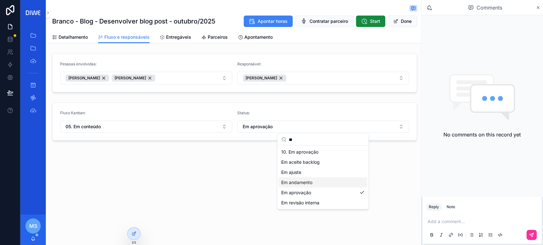
type input "**"
click at [310, 182] on span "Em andamento" at bounding box center [296, 182] width 31 height 6
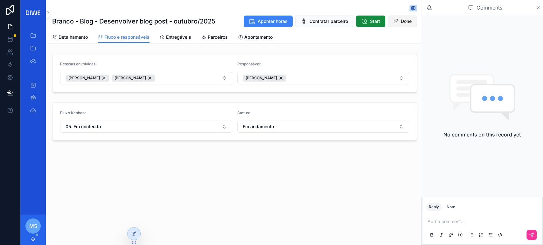
click at [401, 22] on button "Done" at bounding box center [402, 21] width 29 height 11
click at [403, 22] on button "Edit" at bounding box center [404, 21] width 26 height 11
click at [56, 39] on icon "scrollable content" at bounding box center [54, 37] width 5 height 5
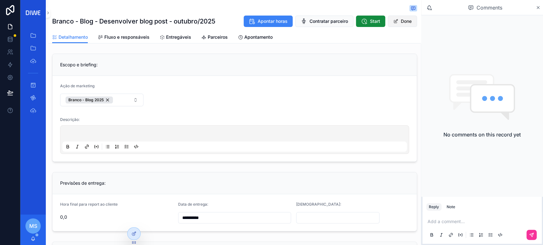
click at [401, 22] on button "Done" at bounding box center [402, 21] width 29 height 11
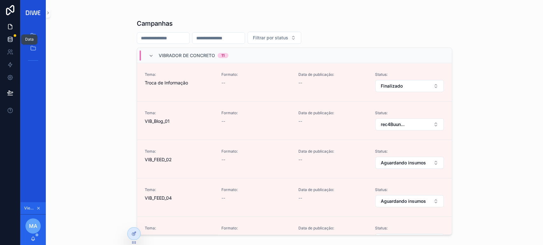
click at [10, 39] on icon at bounding box center [10, 39] width 6 height 6
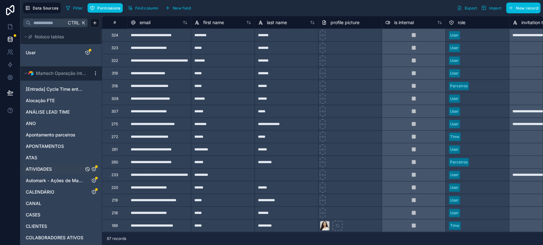
click at [48, 168] on span "ATIVIDADES" at bounding box center [39, 169] width 26 height 6
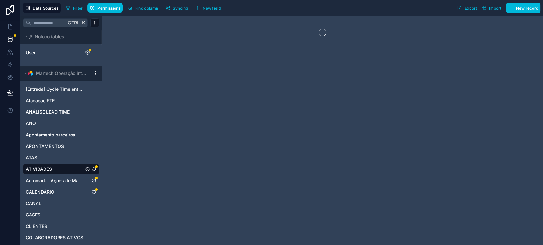
click at [182, 9] on span "Syncing" at bounding box center [180, 8] width 15 height 5
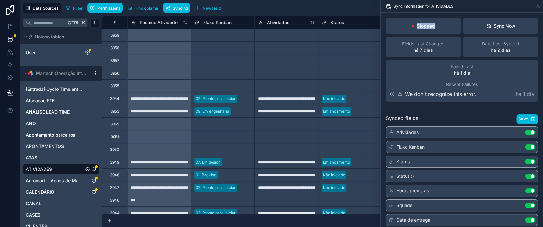
drag, startPoint x: 417, startPoint y: 26, endPoint x: 434, endPoint y: 27, distance: 17.2
click at [434, 27] on div "Stopped" at bounding box center [423, 26] width 75 height 17
click at [56, 155] on link "ATAS" at bounding box center [55, 158] width 58 height 6
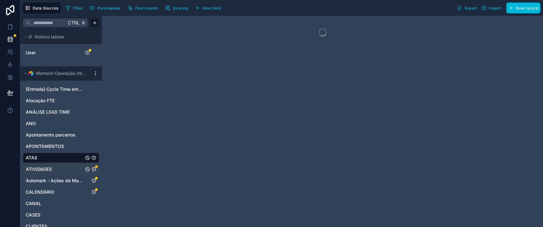
click at [177, 6] on span "Syncing" at bounding box center [180, 8] width 15 height 5
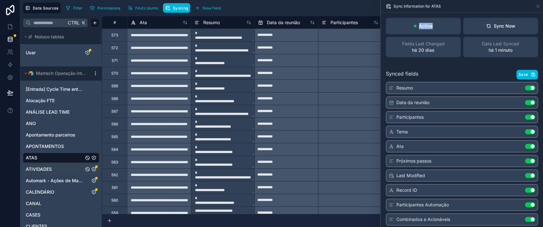
drag, startPoint x: 416, startPoint y: 25, endPoint x: 435, endPoint y: 22, distance: 18.7
click at [435, 22] on div "Active" at bounding box center [423, 26] width 75 height 17
click at [60, 169] on link "ATIVIDADES" at bounding box center [55, 169] width 58 height 6
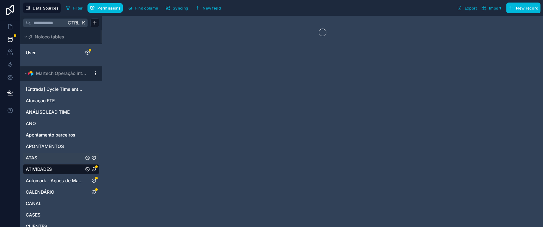
click at [165, 9] on icon "button" at bounding box center [167, 7] width 5 height 5
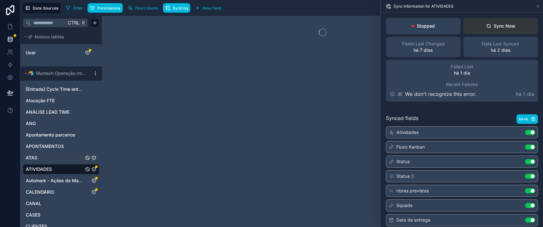
click at [509, 27] on div "Sync Now" at bounding box center [500, 26] width 29 height 6
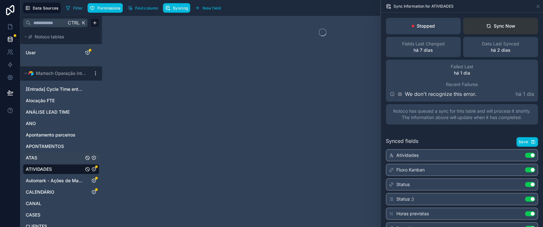
click at [494, 22] on button "Sync Now" at bounding box center [500, 26] width 75 height 17
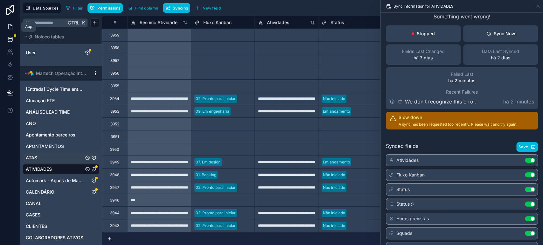
click at [13, 26] on link at bounding box center [10, 26] width 20 height 13
